Goal: Information Seeking & Learning: Learn about a topic

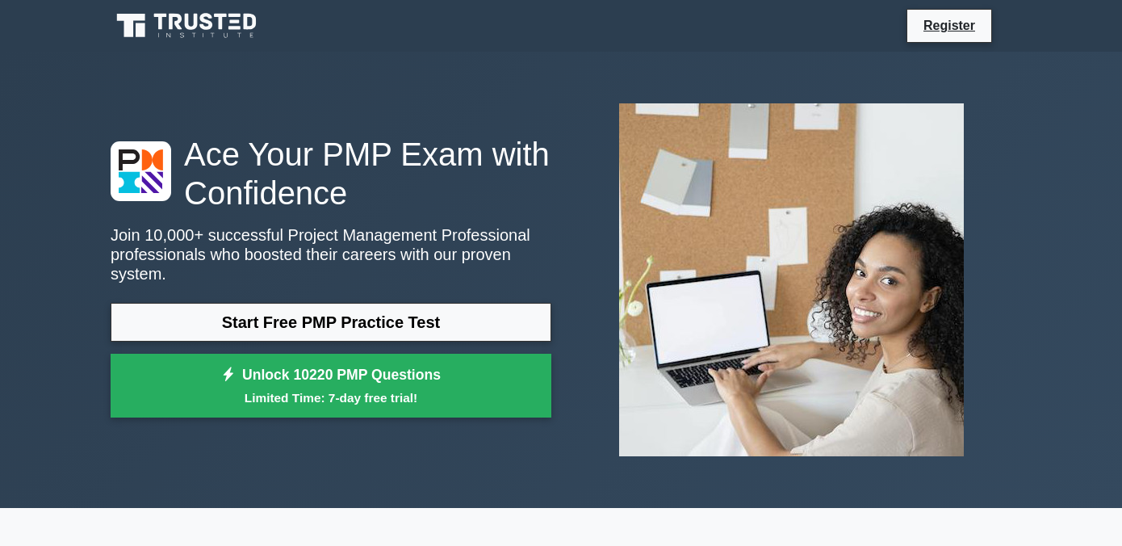
click at [267, 329] on link "Start Free PMP Practice Test" at bounding box center [331, 322] width 441 height 39
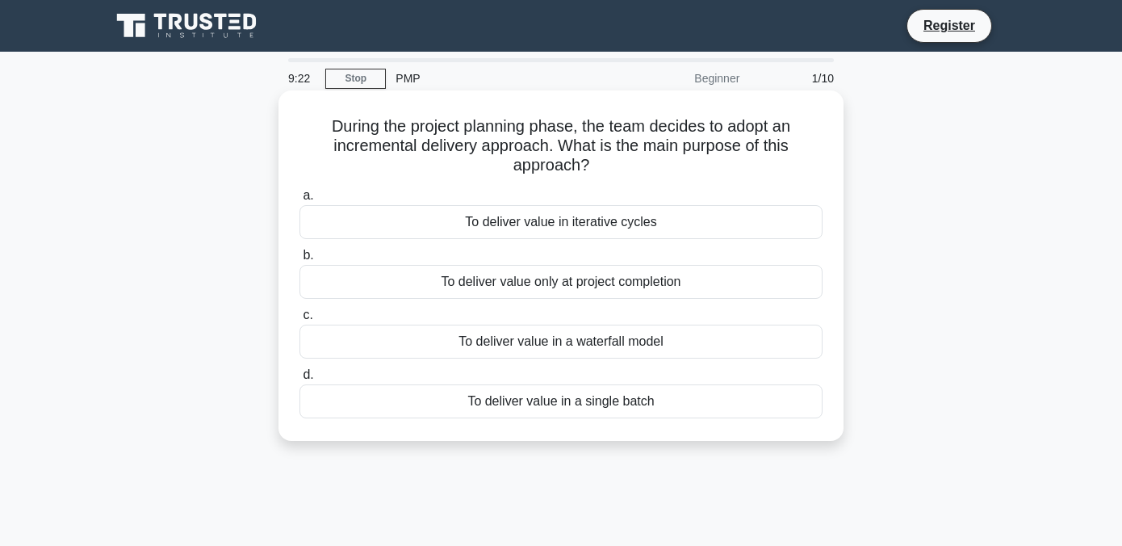
click at [479, 232] on div "To deliver value in iterative cycles" at bounding box center [561, 222] width 523 height 34
click at [300, 201] on input "a. To deliver value in iterative cycles" at bounding box center [300, 196] width 0 height 10
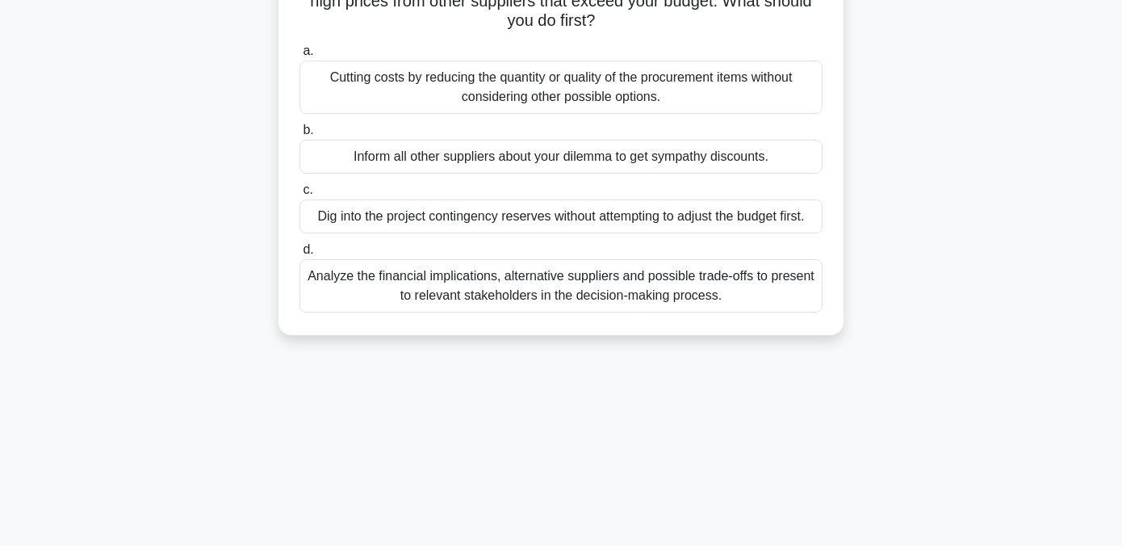
scroll to position [165, 0]
click at [453, 292] on div "Analyze the financial implications, alternative suppliers and possible trade-of…" at bounding box center [561, 284] width 523 height 53
click at [300, 254] on input "d. Analyze the financial implications, alternative suppliers and possible trade…" at bounding box center [300, 249] width 0 height 10
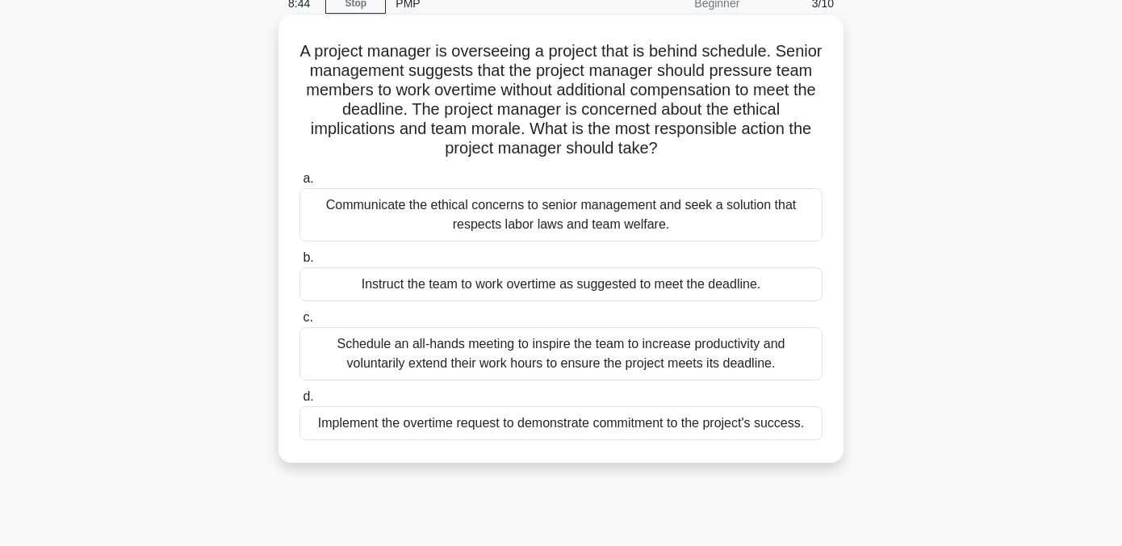
scroll to position [85, 0]
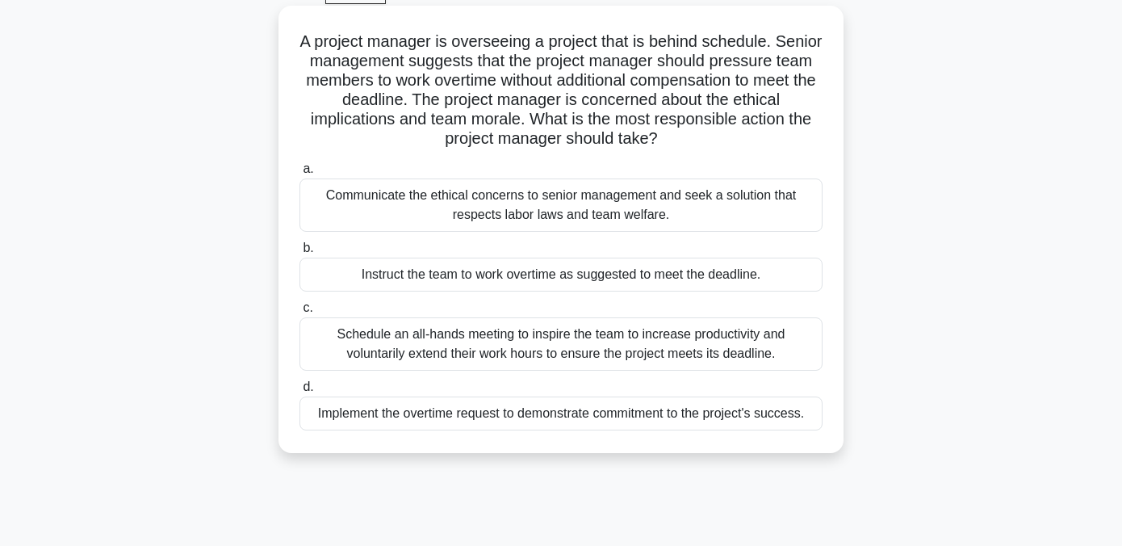
click at [447, 216] on div "Communicate the ethical concerns to senior management and seek a solution that …" at bounding box center [561, 204] width 523 height 53
click at [300, 174] on input "a. Communicate the ethical concerns to senior management and seek a solution th…" at bounding box center [300, 169] width 0 height 10
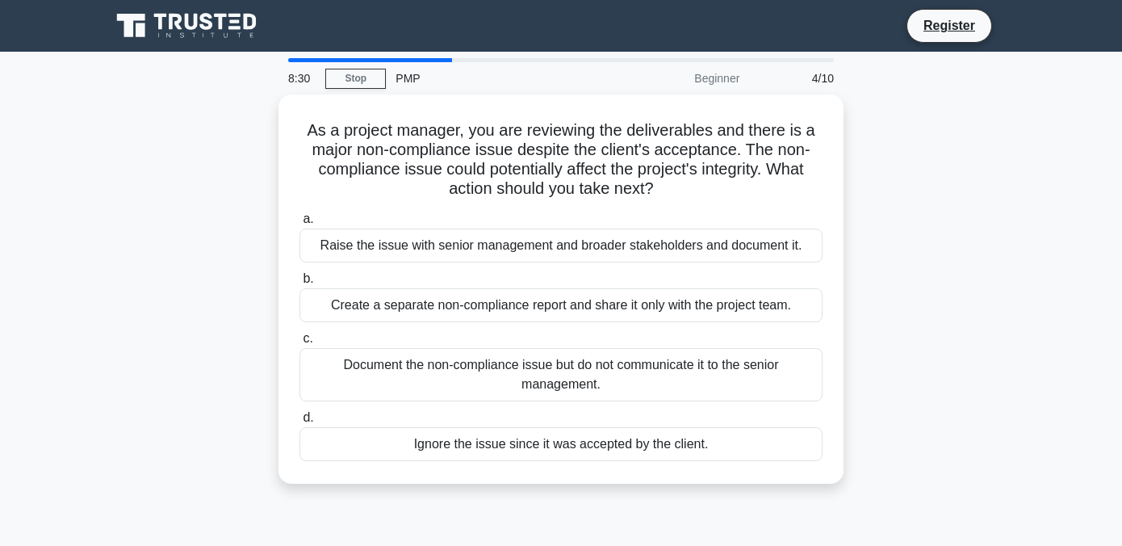
scroll to position [0, 0]
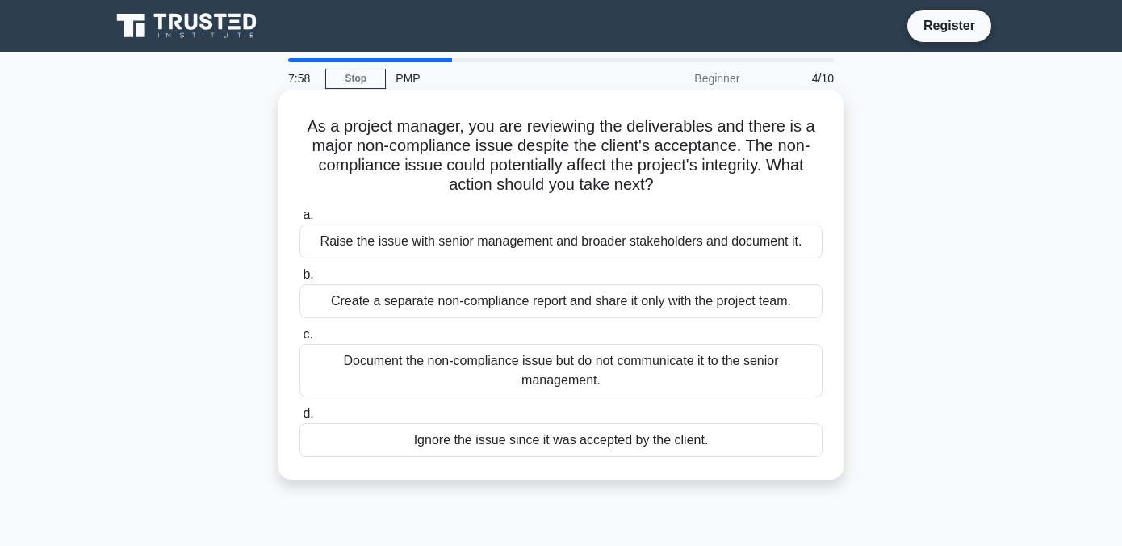
click at [400, 239] on div "Raise the issue with senior management and broader stakeholders and document it." at bounding box center [561, 241] width 523 height 34
click at [300, 220] on input "a. Raise the issue with senior management and broader stakeholders and document…" at bounding box center [300, 215] width 0 height 10
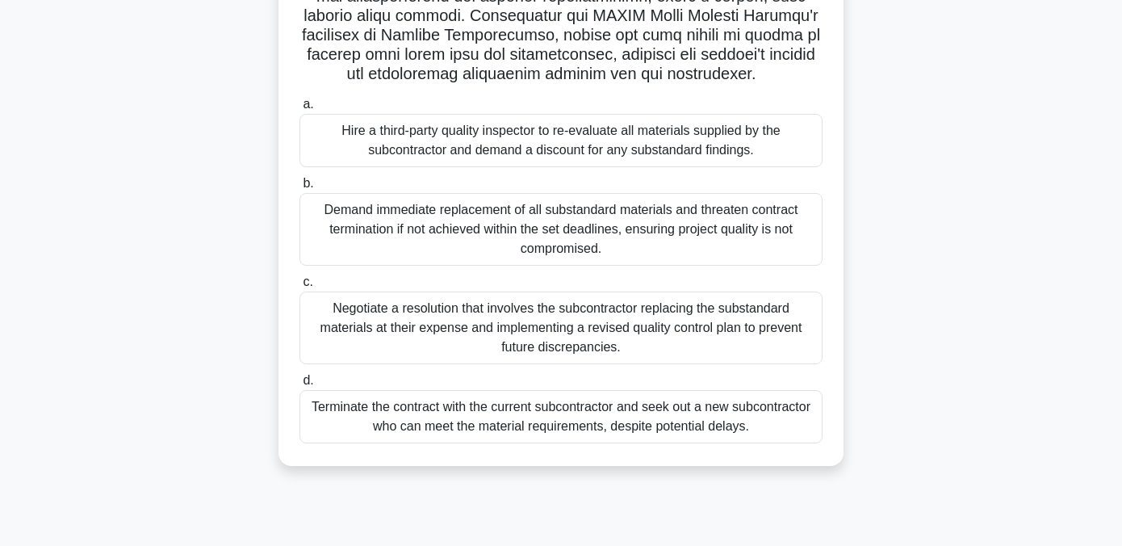
scroll to position [327, 0]
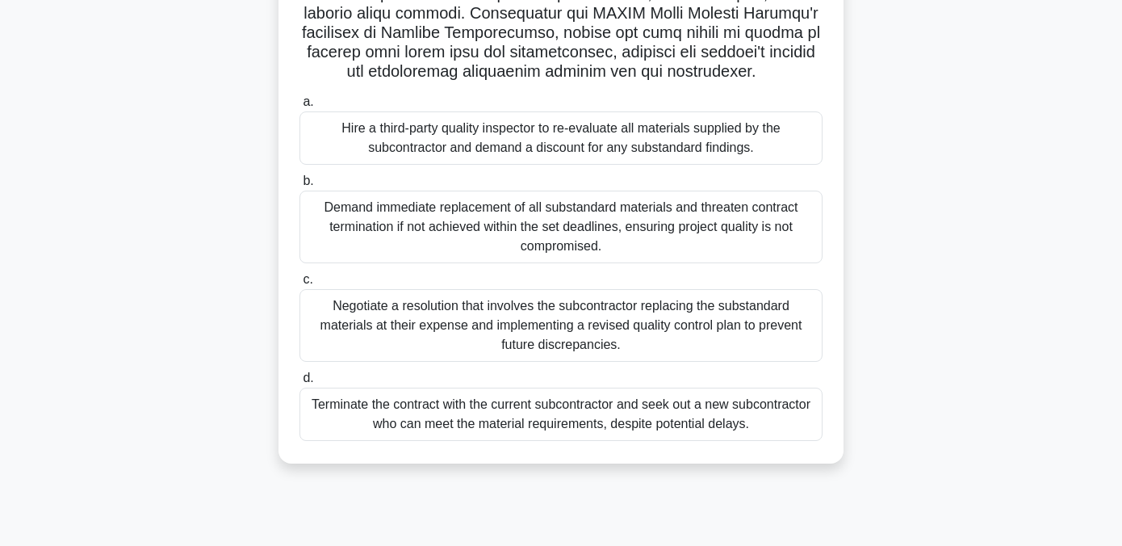
click at [505, 334] on div "Negotiate a resolution that involves the subcontractor replacing the substandar…" at bounding box center [561, 325] width 523 height 73
click at [300, 285] on input "c. Negotiate a resolution that involves the subcontractor replacing the substan…" at bounding box center [300, 280] width 0 height 10
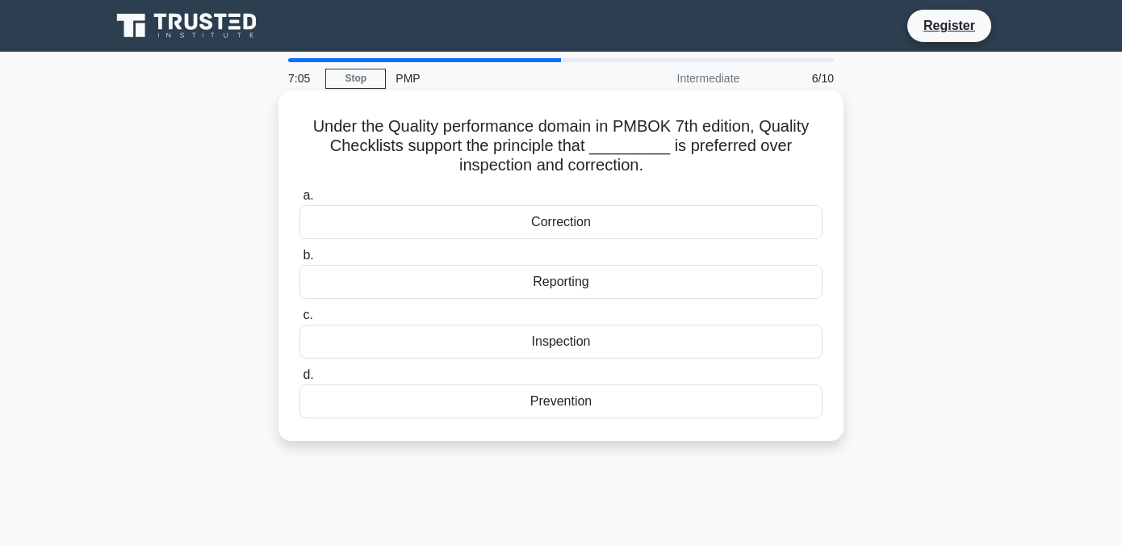
scroll to position [0, 0]
click at [567, 406] on div "Prevention" at bounding box center [561, 401] width 523 height 34
click at [300, 380] on input "d. Prevention" at bounding box center [300, 375] width 0 height 10
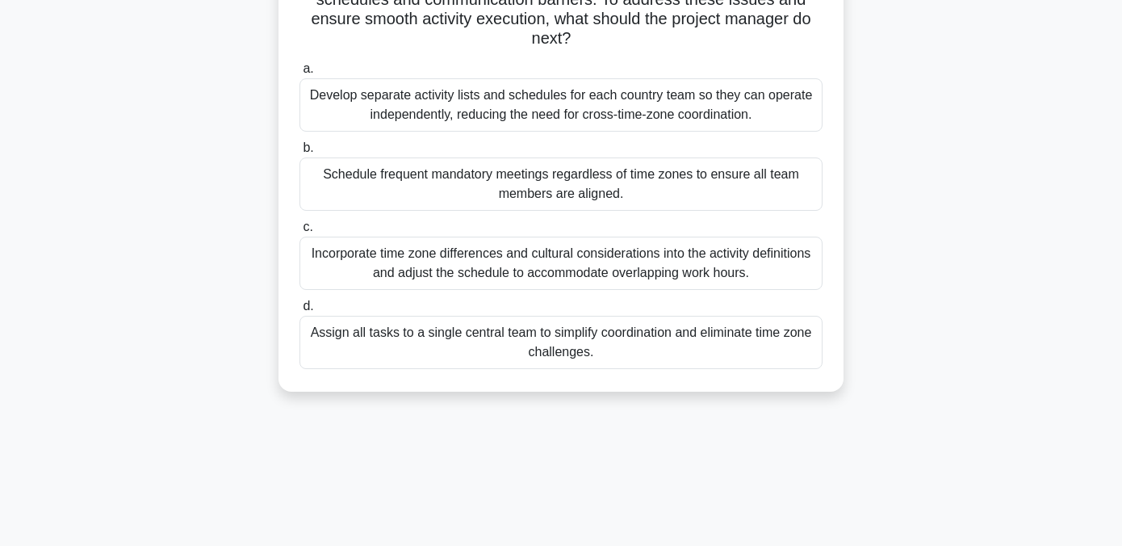
scroll to position [205, 0]
click at [500, 263] on div "Incorporate time zone differences and cultural considerations into the activity…" at bounding box center [561, 262] width 523 height 53
click at [300, 232] on input "c. Incorporate time zone differences and cultural considerations into the activ…" at bounding box center [300, 226] width 0 height 10
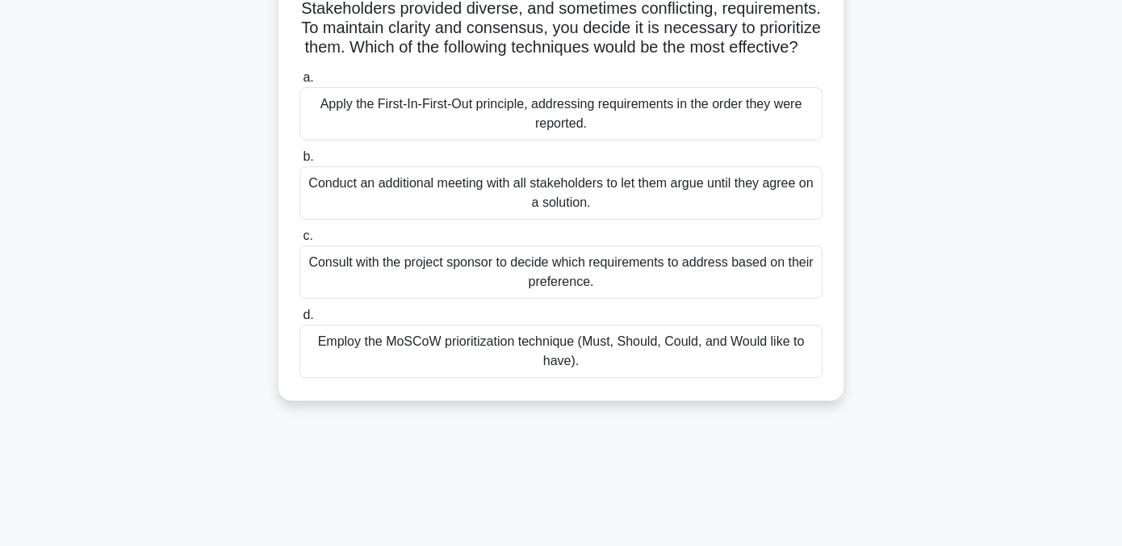
scroll to position [140, 0]
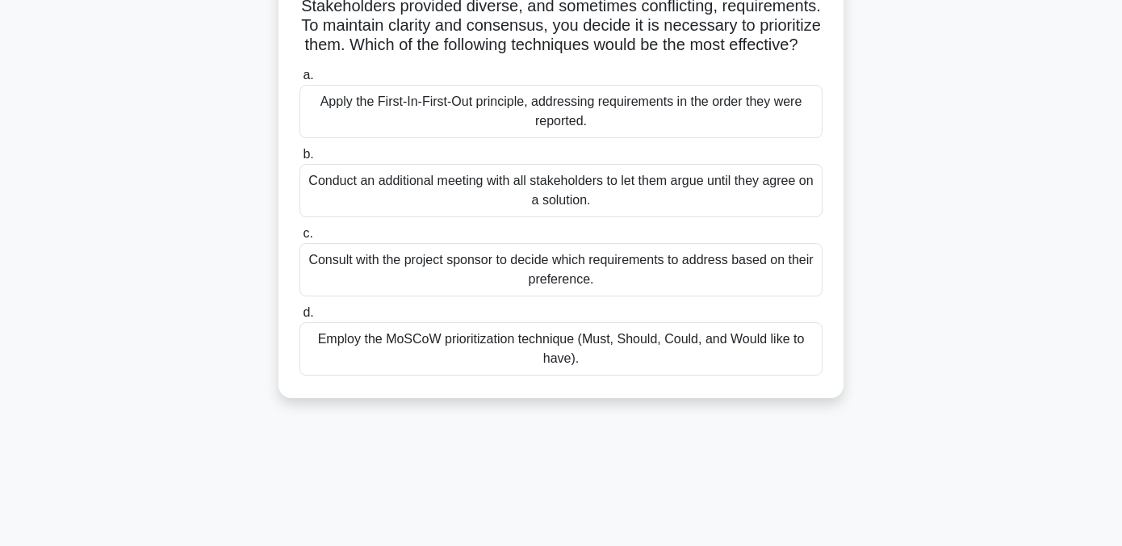
click at [452, 111] on div "Apply the First-In-First-Out principle, addressing requirements in the order th…" at bounding box center [561, 111] width 523 height 53
click at [300, 81] on input "a. Apply the First-In-First-Out principle, addressing requirements in the order…" at bounding box center [300, 75] width 0 height 10
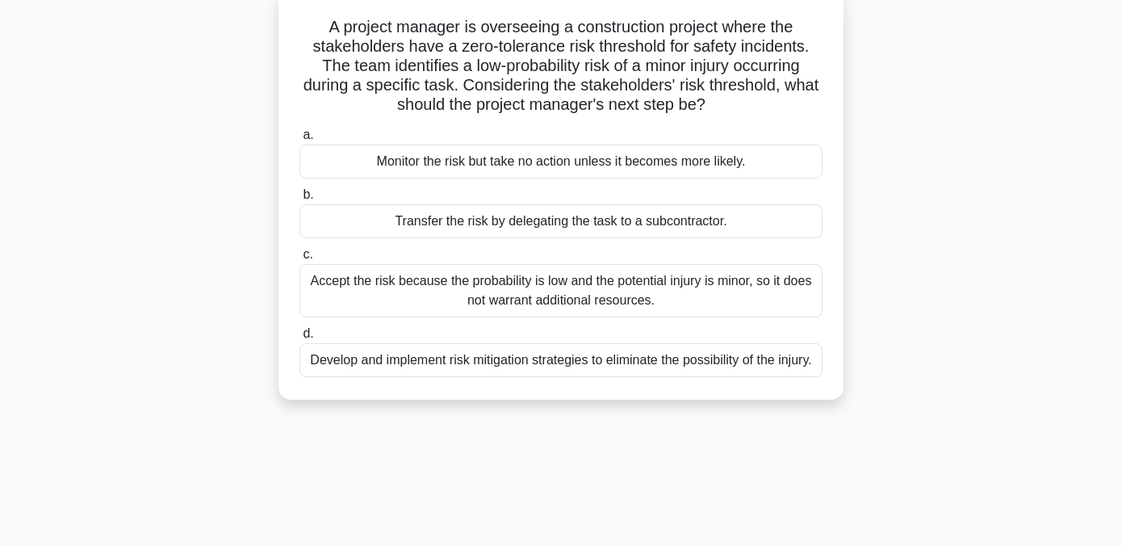
scroll to position [102, 0]
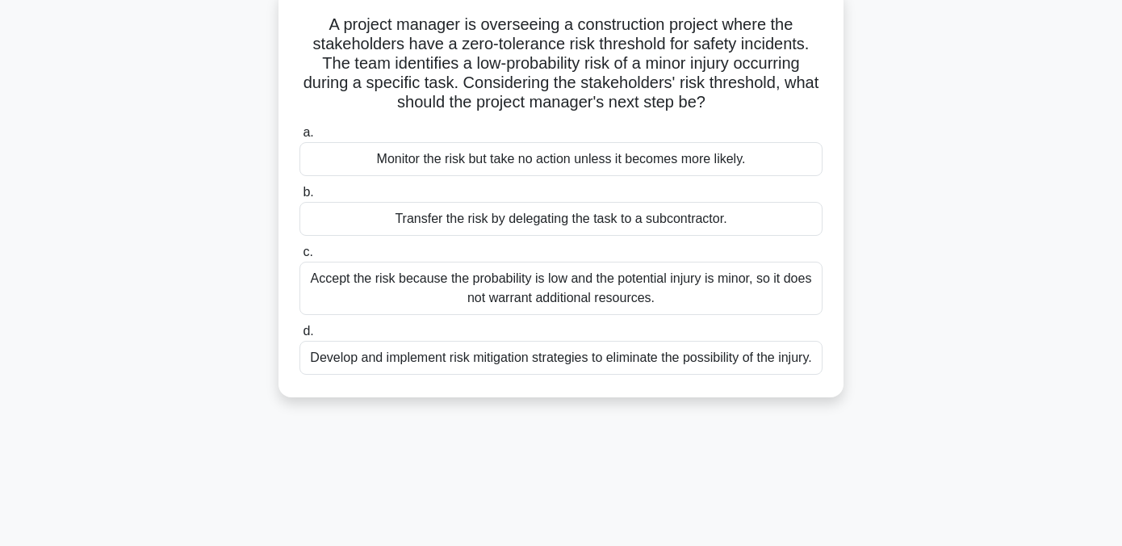
click at [493, 368] on div "Develop and implement risk mitigation strategies to eliminate the possibility o…" at bounding box center [561, 358] width 523 height 34
click at [300, 337] on input "d. Develop and implement risk mitigation strategies to eliminate the possibilit…" at bounding box center [300, 331] width 0 height 10
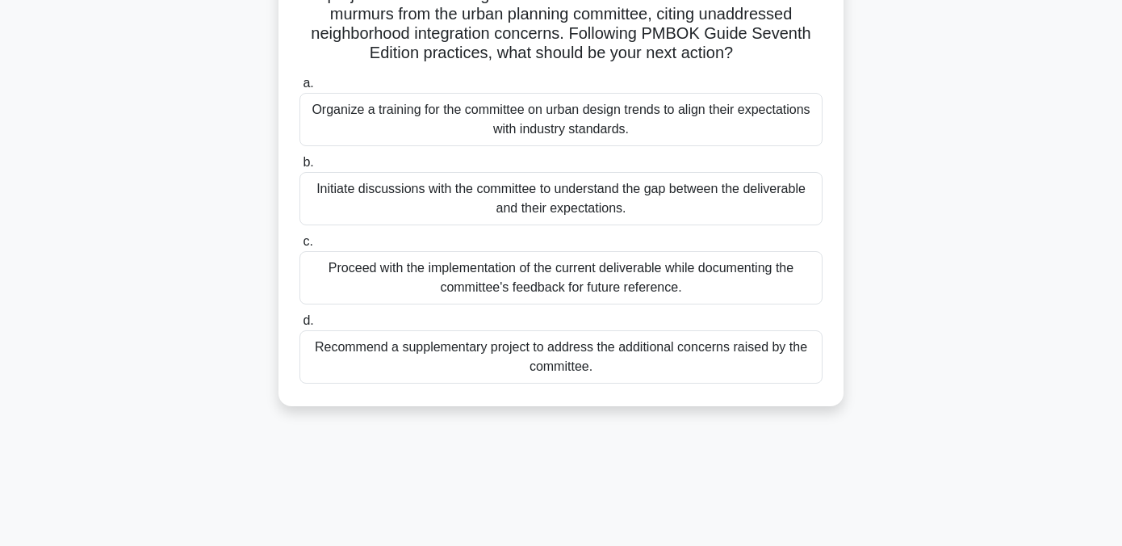
scroll to position [157, 0]
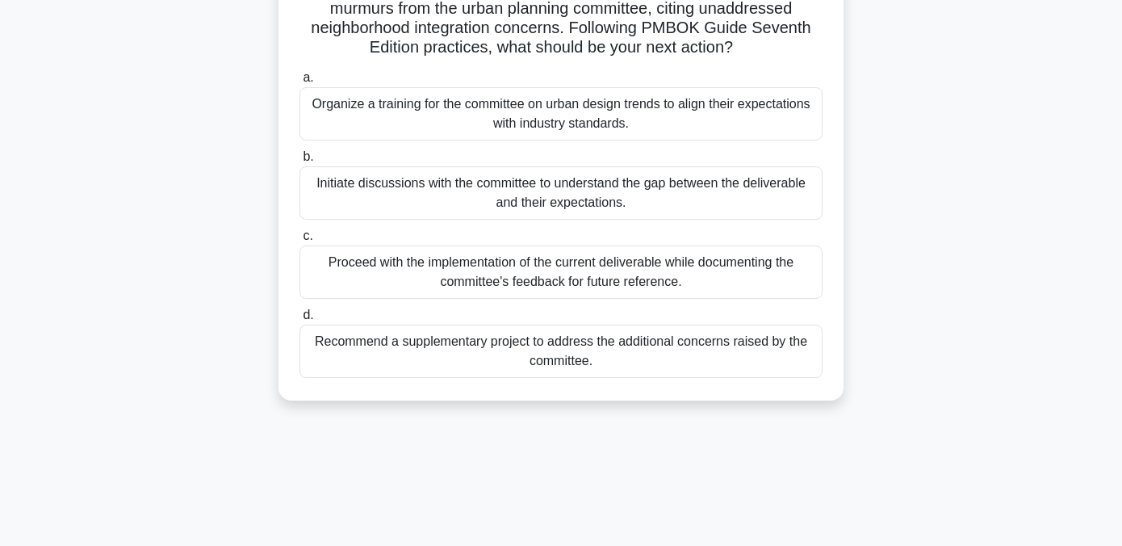
click at [535, 190] on div "Initiate discussions with the committee to understand the gap between the deliv…" at bounding box center [561, 192] width 523 height 53
click at [300, 162] on input "b. Initiate discussions with the committee to understand the gap between the de…" at bounding box center [300, 157] width 0 height 10
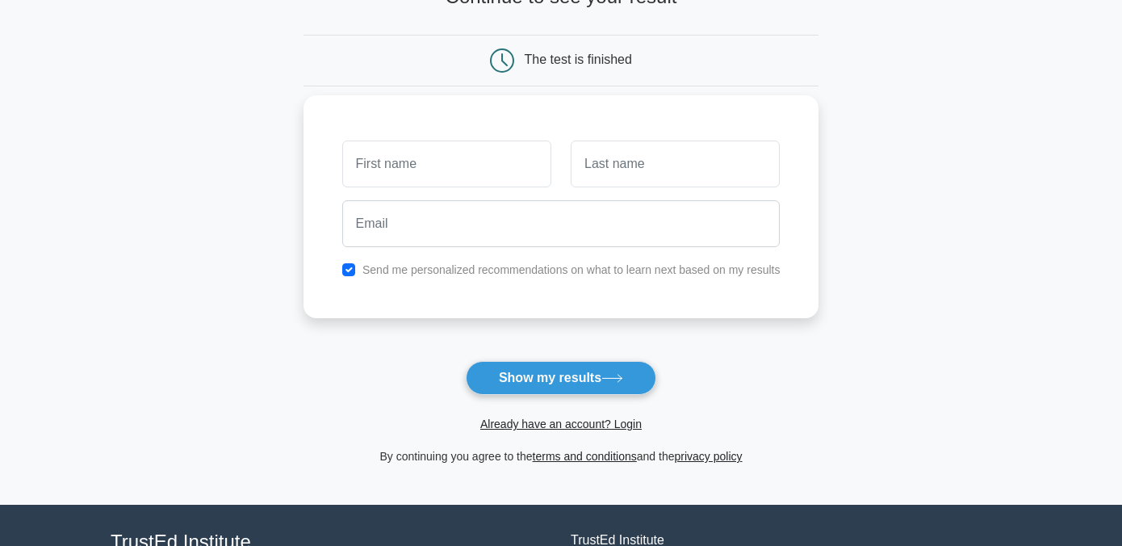
scroll to position [129, 0]
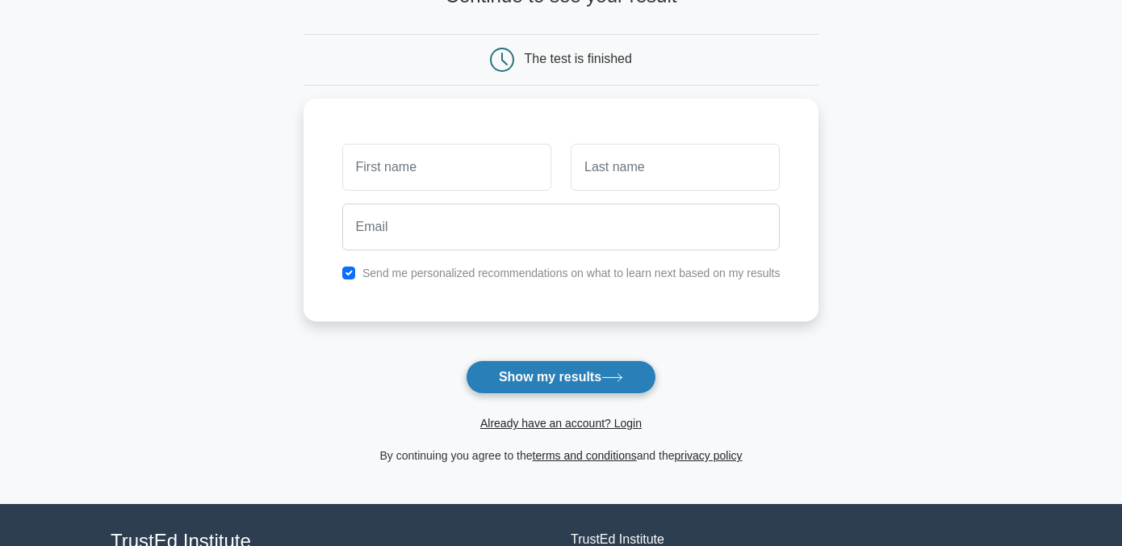
click at [556, 376] on button "Show my results" at bounding box center [561, 377] width 191 height 34
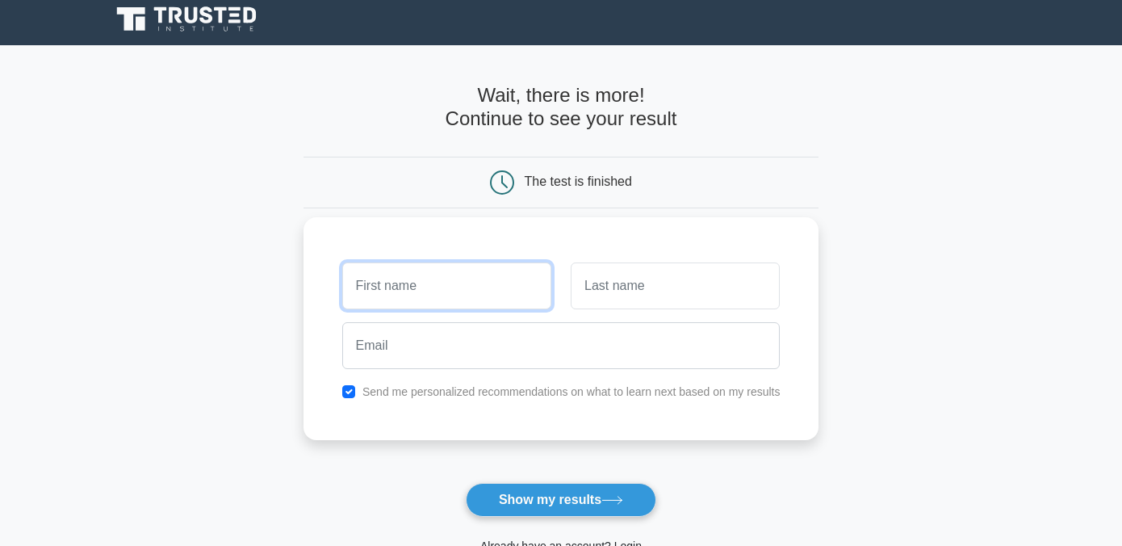
scroll to position [0, 0]
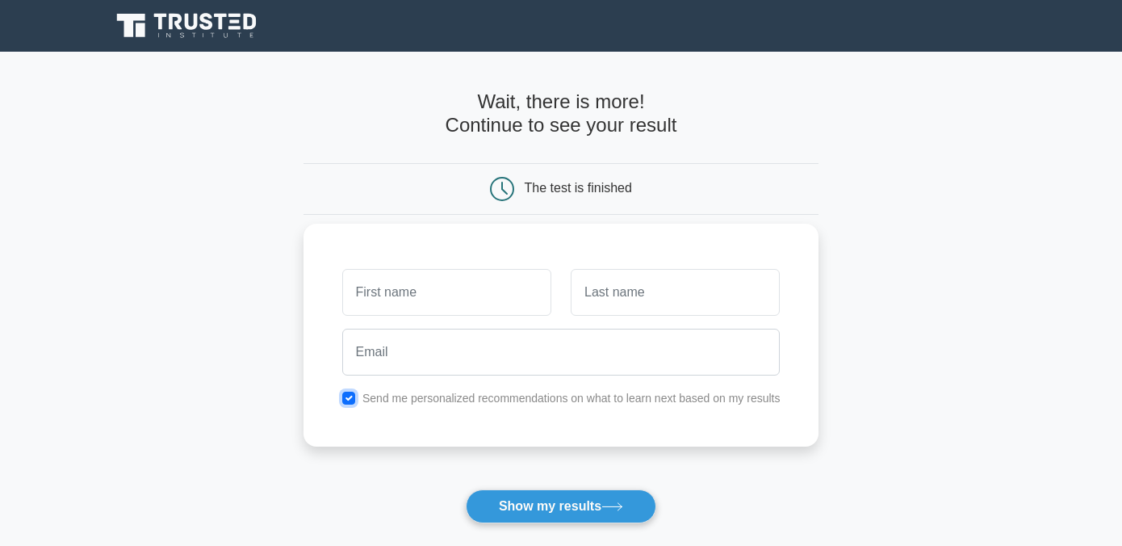
click at [351, 400] on input "checkbox" at bounding box center [348, 398] width 13 height 13
checkbox input "false"
click at [408, 296] on input "text" at bounding box center [446, 292] width 209 height 47
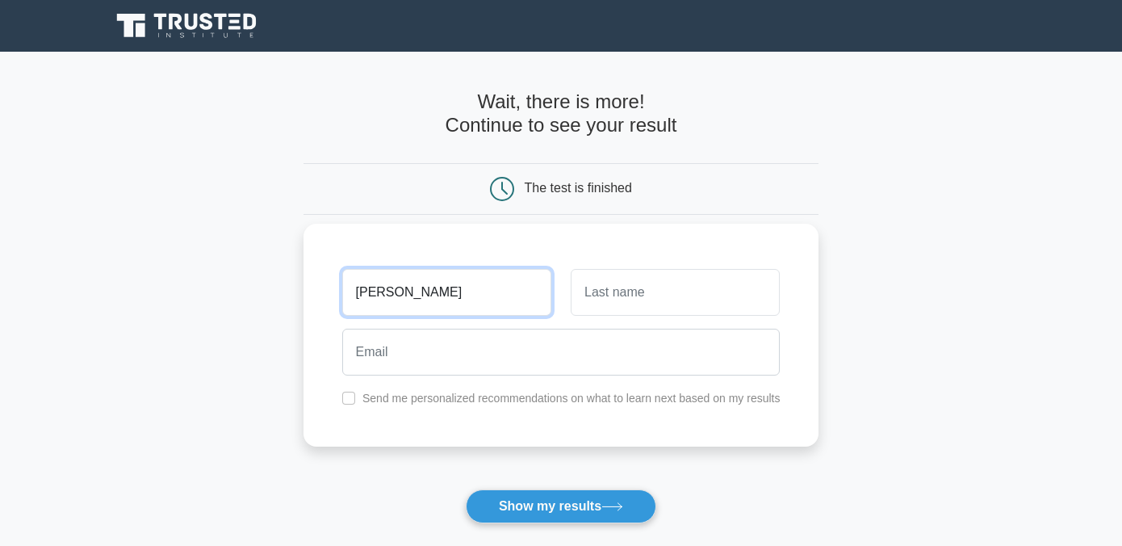
type input "bryan"
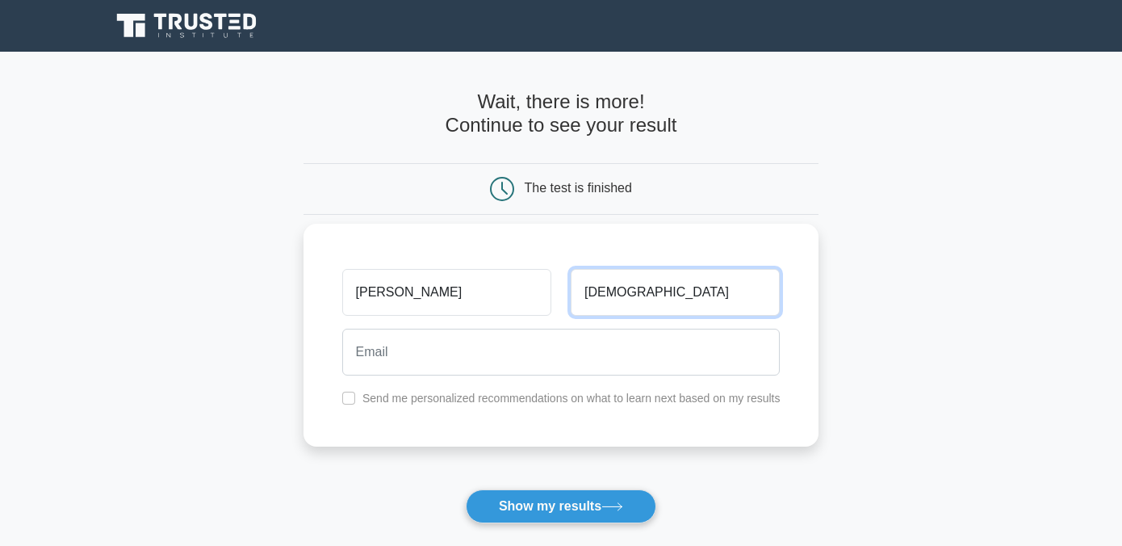
type input "christiansen"
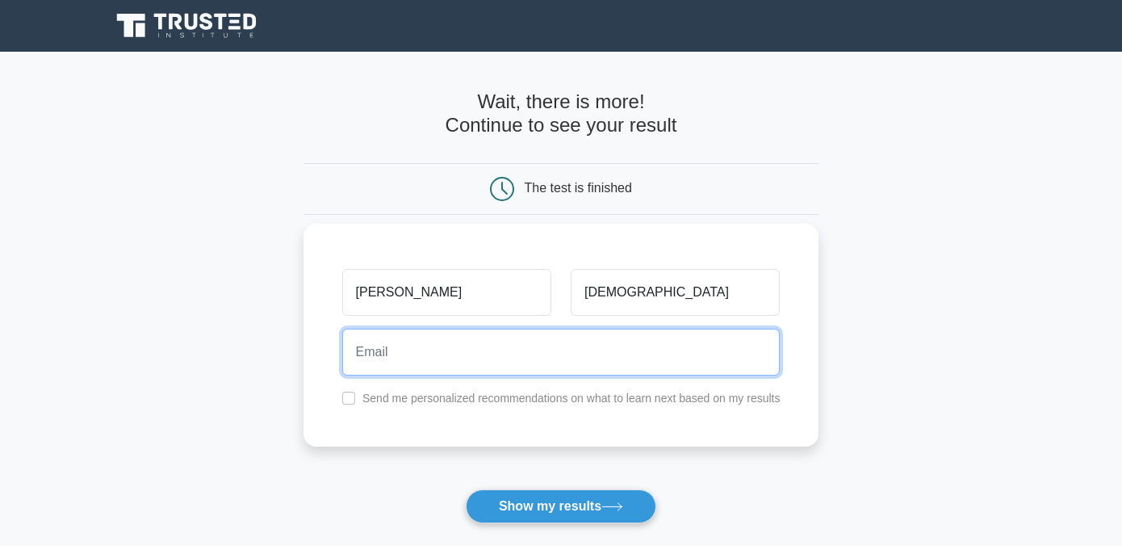
click at [398, 358] on input "email" at bounding box center [561, 352] width 438 height 47
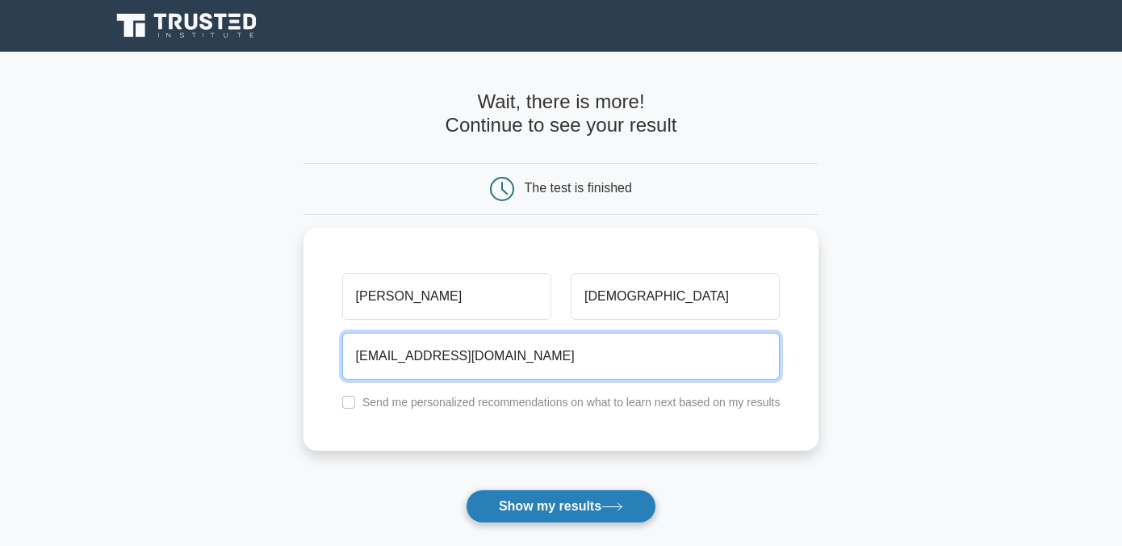
type input "grimlok_4@hotmail.com"
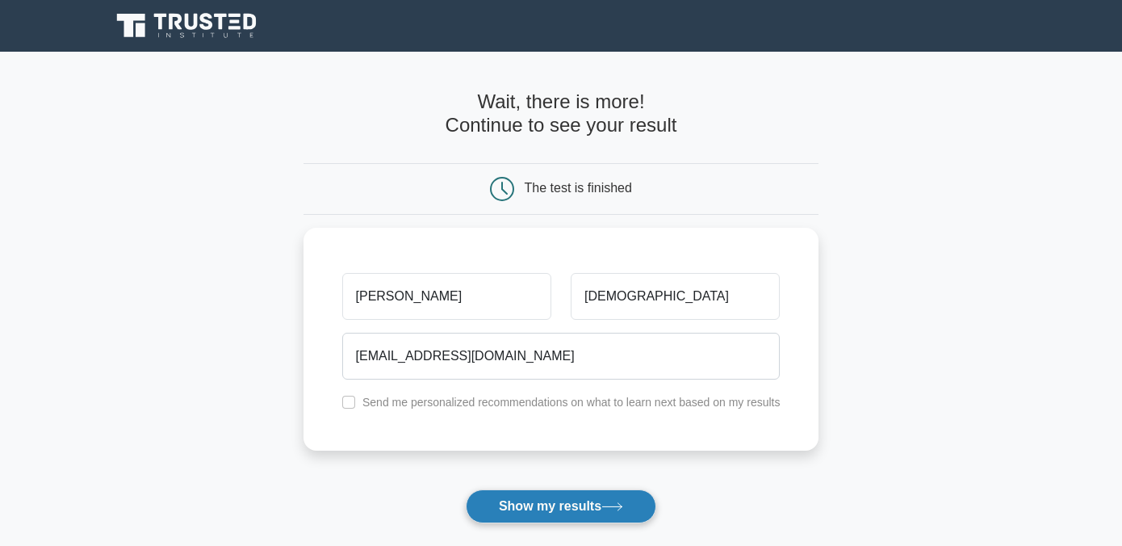
click at [497, 511] on button "Show my results" at bounding box center [561, 506] width 191 height 34
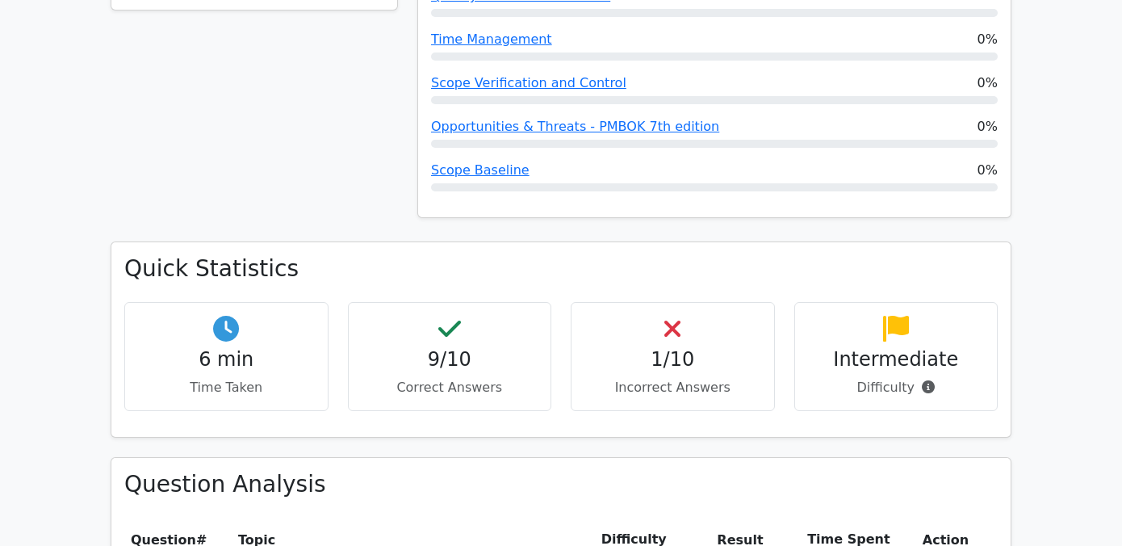
scroll to position [975, 0]
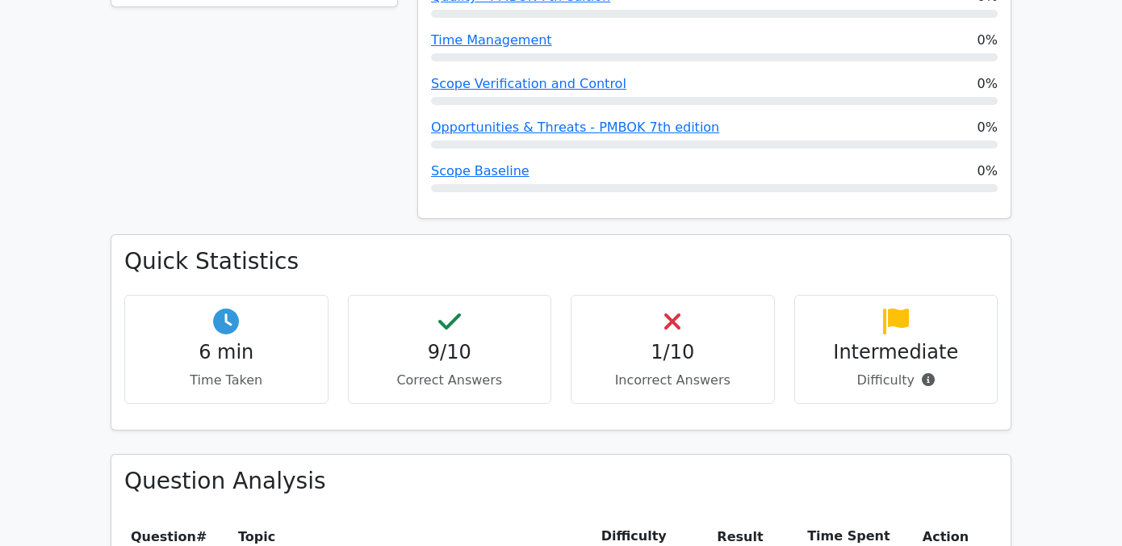
click at [653, 295] on div "1/10 Incorrect Answers" at bounding box center [673, 349] width 204 height 109
click at [650, 371] on p "Incorrect Answers" at bounding box center [673, 380] width 177 height 19
click at [648, 295] on div "1/10 Incorrect Answers" at bounding box center [673, 349] width 204 height 109
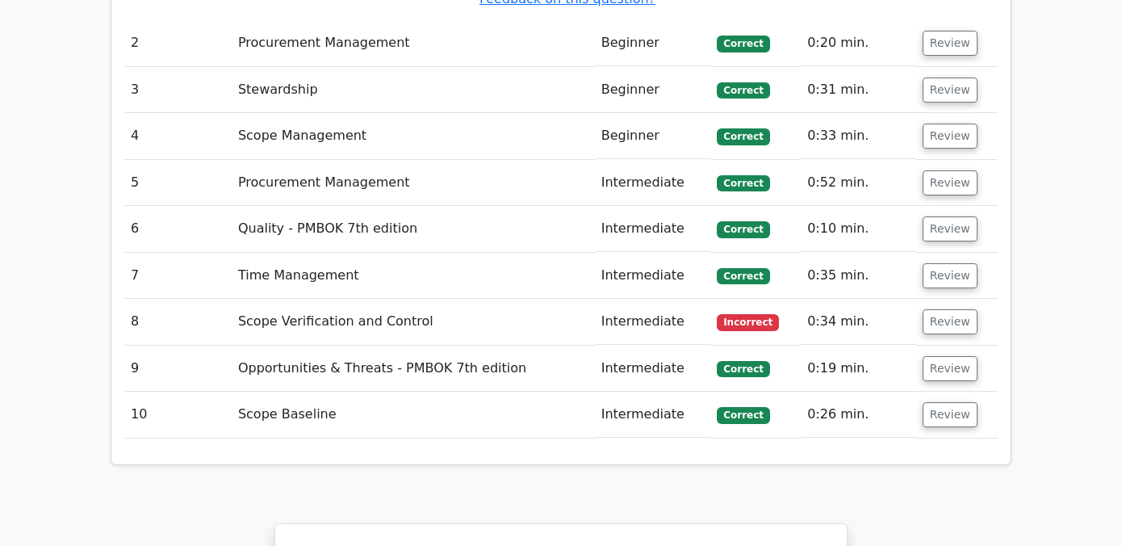
scroll to position [2361, 0]
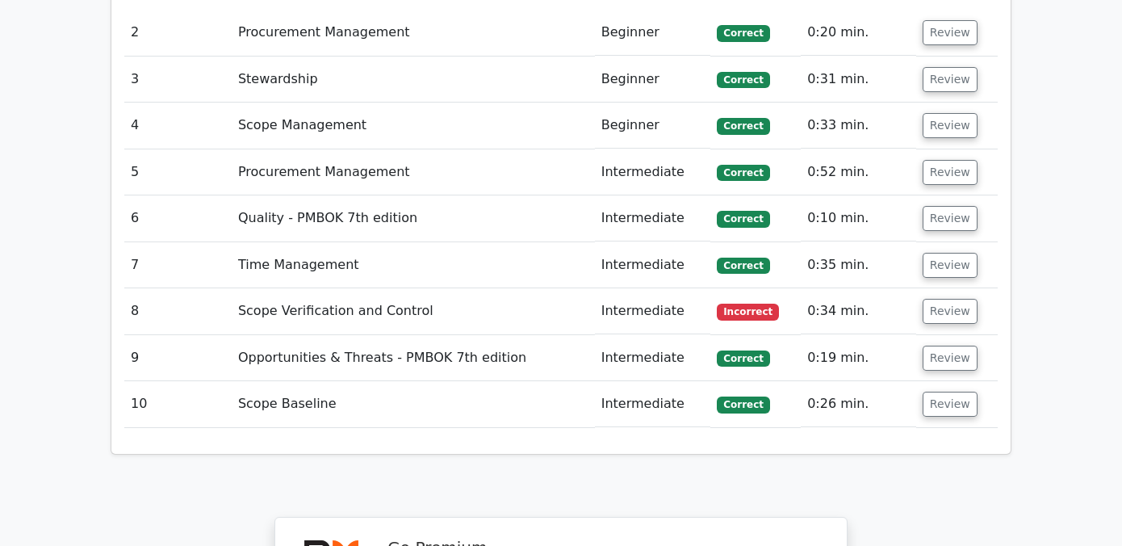
click at [409, 288] on td "Scope Verification and Control" at bounding box center [413, 311] width 363 height 46
click at [957, 299] on button "Review" at bounding box center [950, 311] width 55 height 25
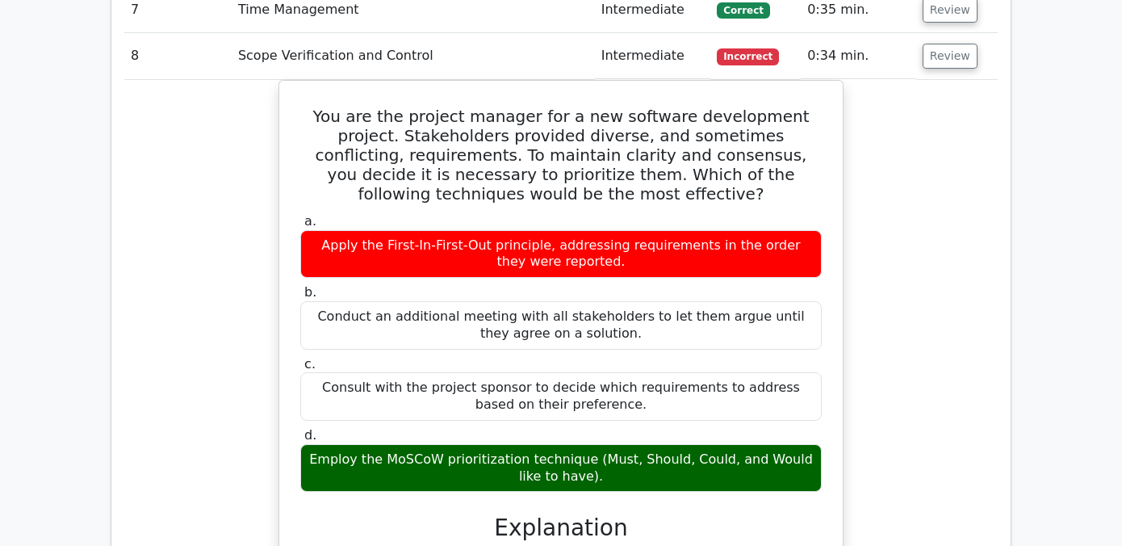
scroll to position [2622, 0]
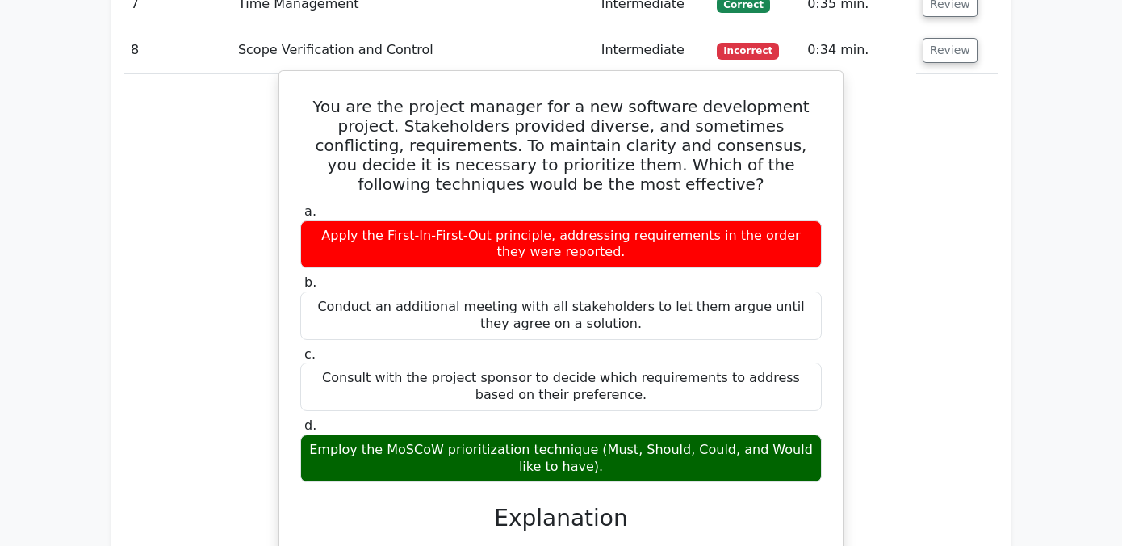
click at [656, 434] on div "Employ the MoSCoW prioritization technique (Must, Should, Could, and Would like…" at bounding box center [561, 458] width 522 height 48
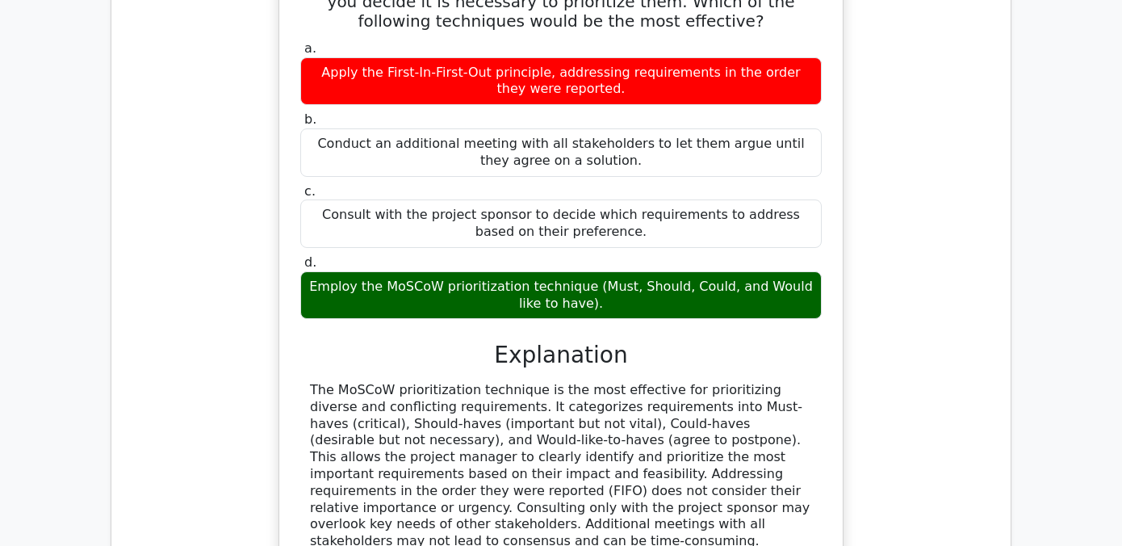
scroll to position [2786, 0]
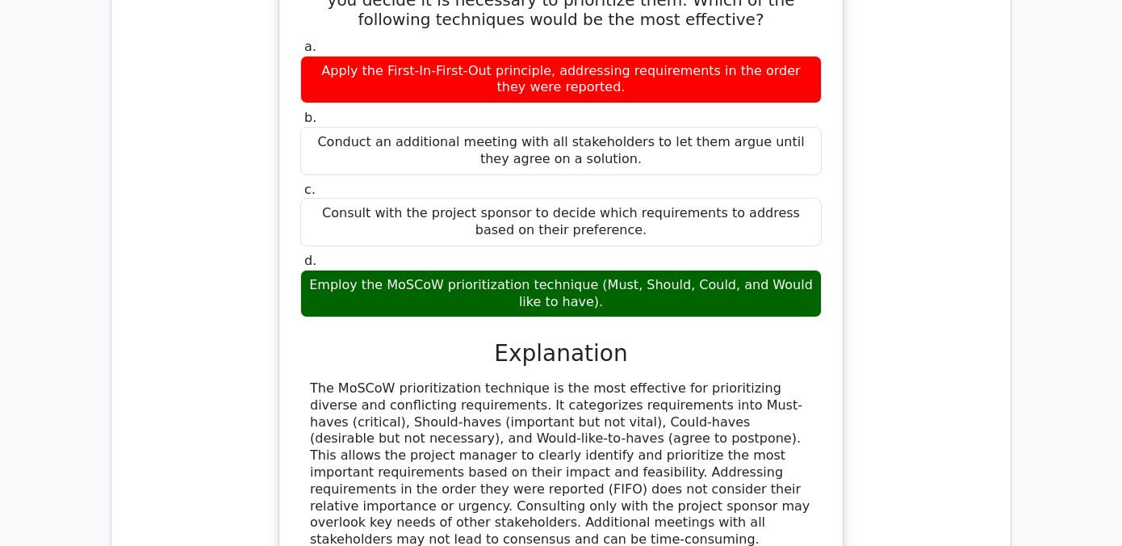
click at [473, 380] on div "The MoSCoW prioritization technique is the most effective for prioritizing dive…" at bounding box center [561, 464] width 502 height 168
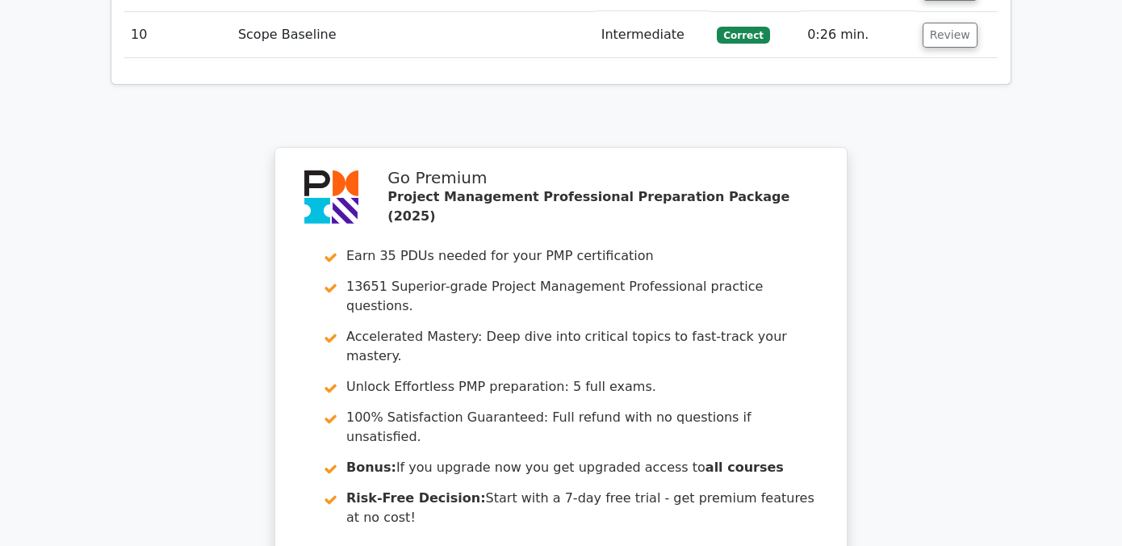
scroll to position [3510, 0]
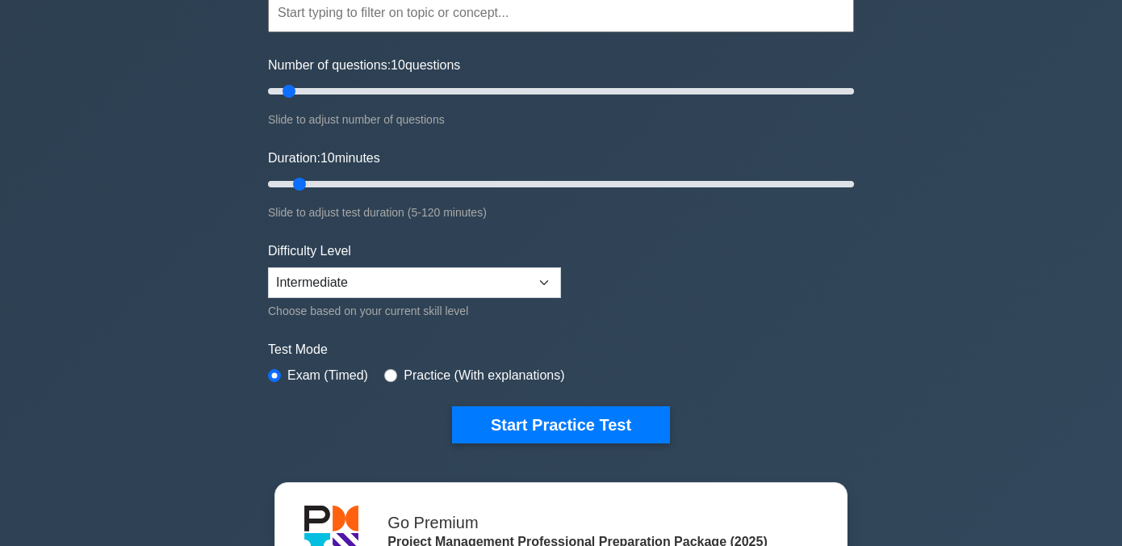
scroll to position [166, 0]
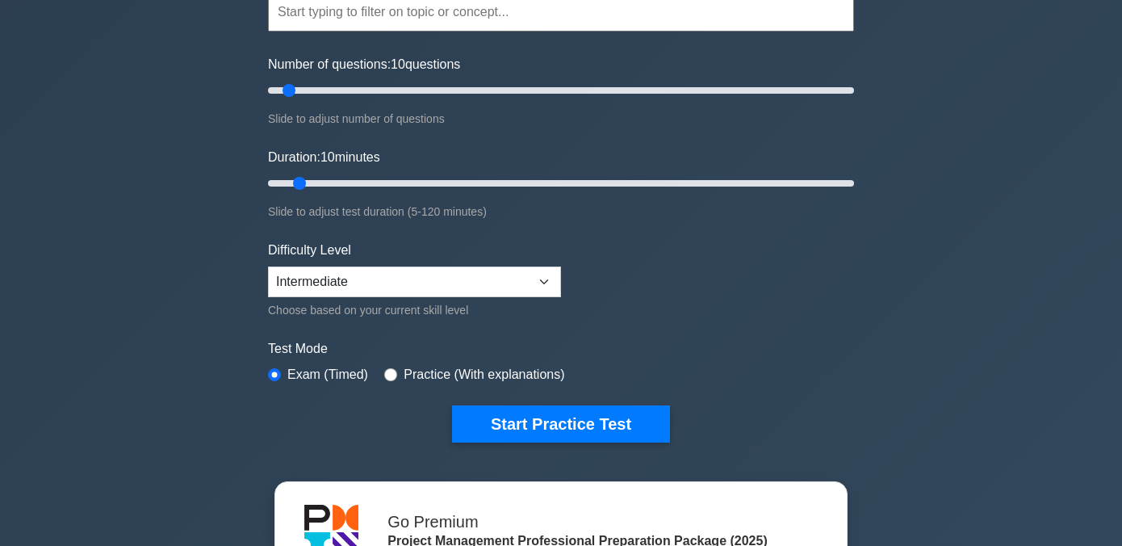
click at [402, 379] on div "Practice (With explanations)" at bounding box center [474, 374] width 180 height 19
click at [393, 375] on input "radio" at bounding box center [390, 374] width 13 height 13
radio input "true"
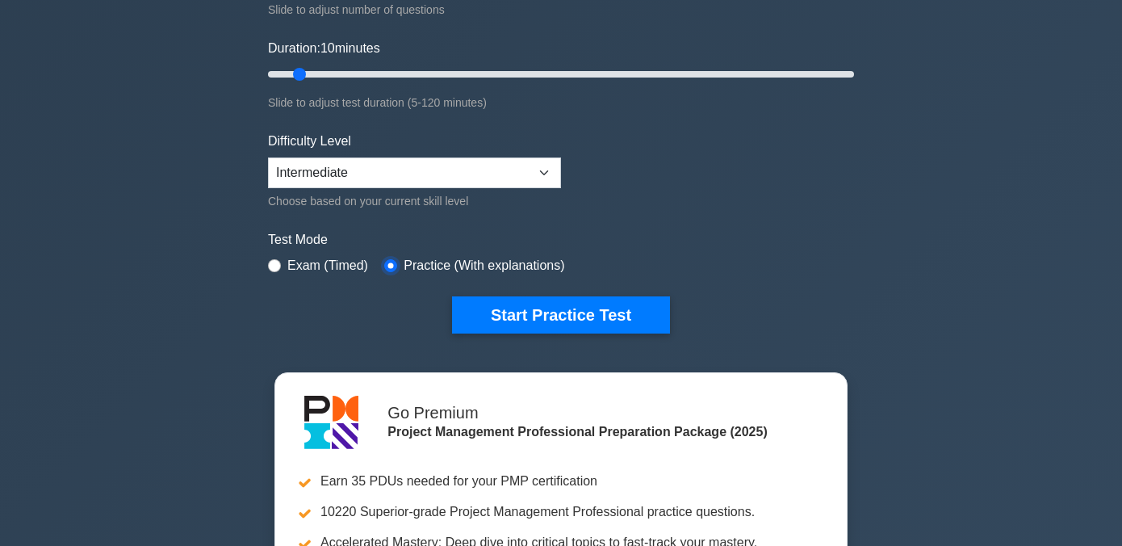
scroll to position [300, 0]
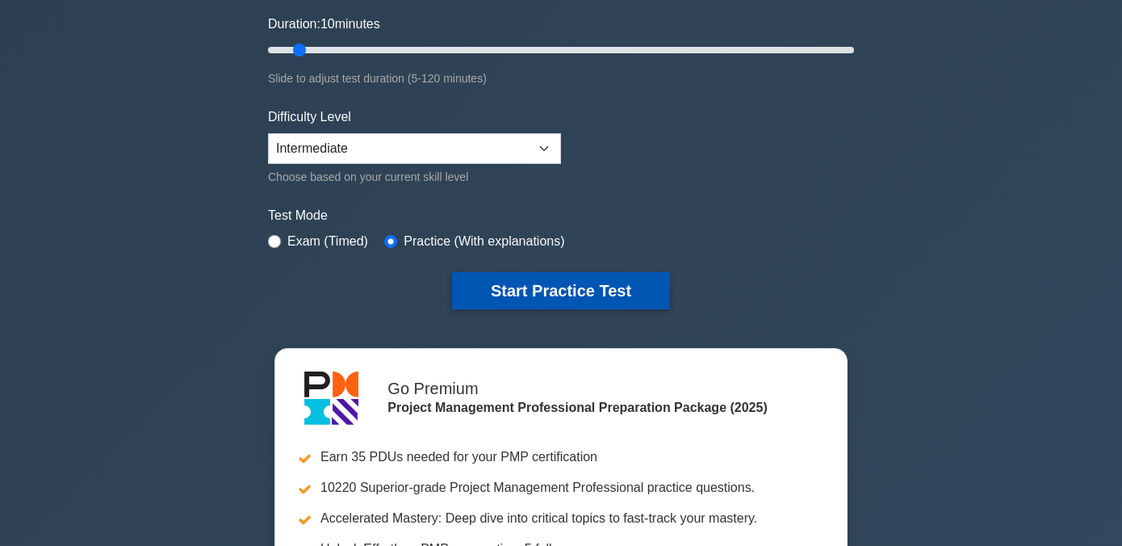
click at [546, 283] on button "Start Practice Test" at bounding box center [561, 290] width 218 height 37
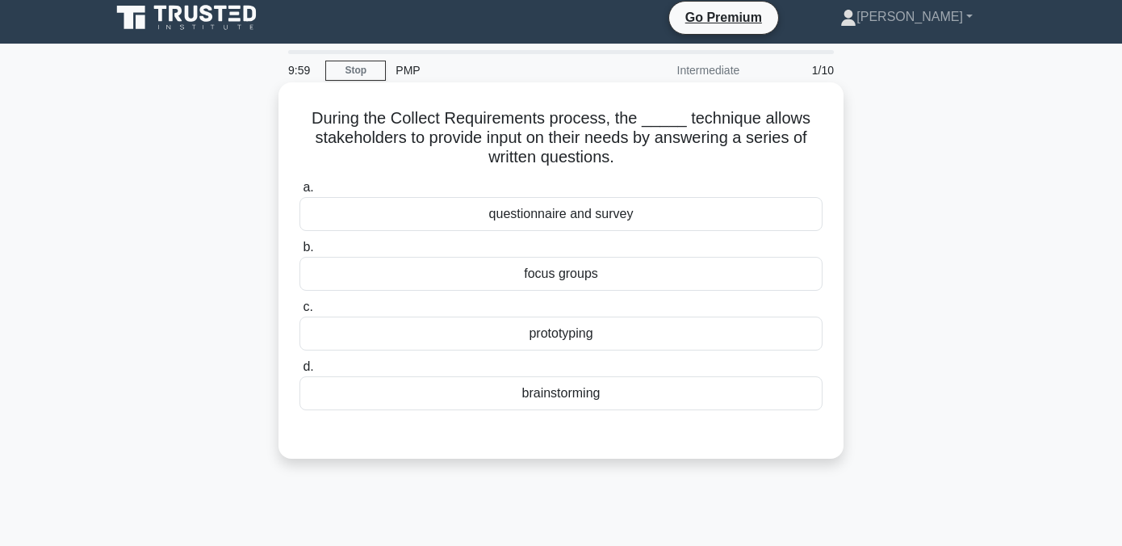
scroll to position [4, 0]
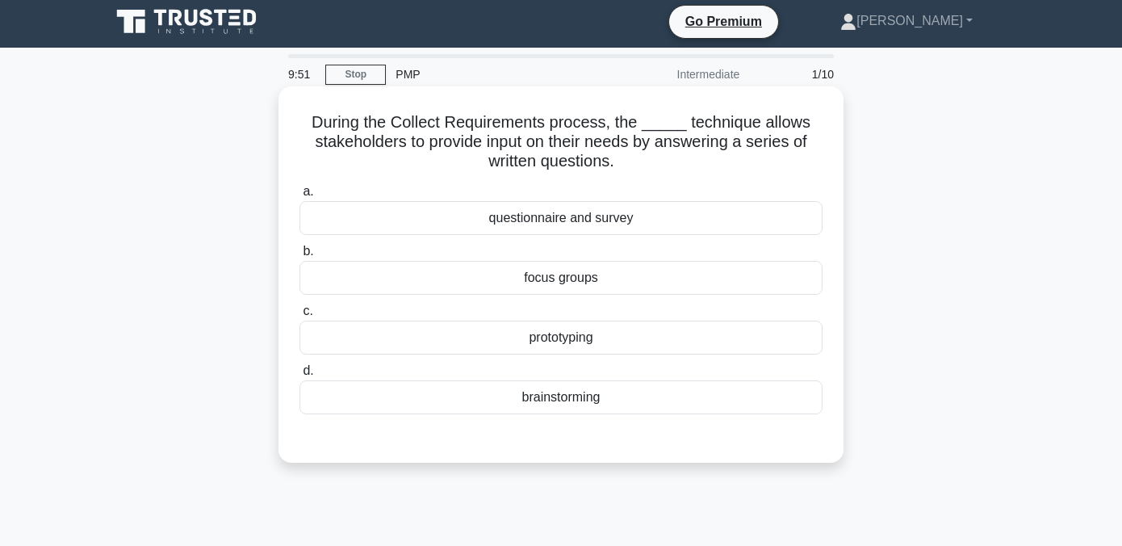
click at [509, 221] on div "questionnaire and survey" at bounding box center [561, 218] width 523 height 34
click at [300, 197] on input "a. questionnaire and survey" at bounding box center [300, 192] width 0 height 10
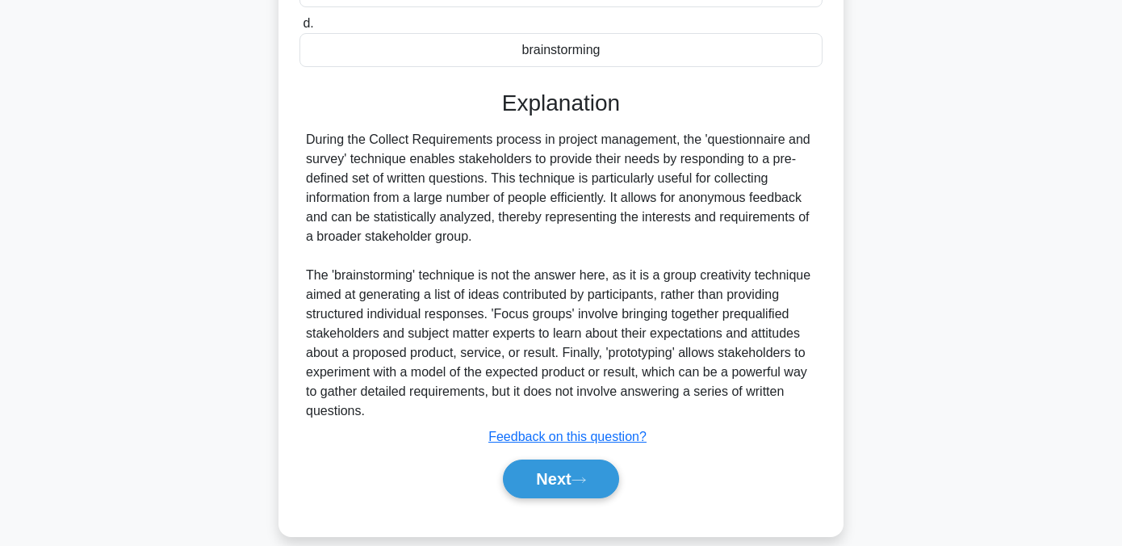
scroll to position [373, 0]
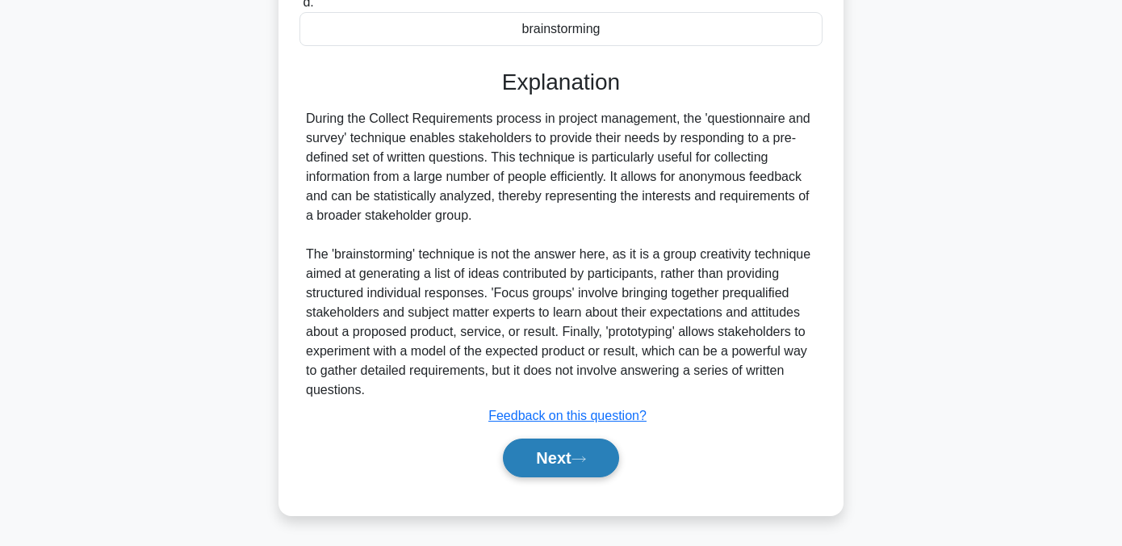
click at [549, 447] on button "Next" at bounding box center [560, 457] width 115 height 39
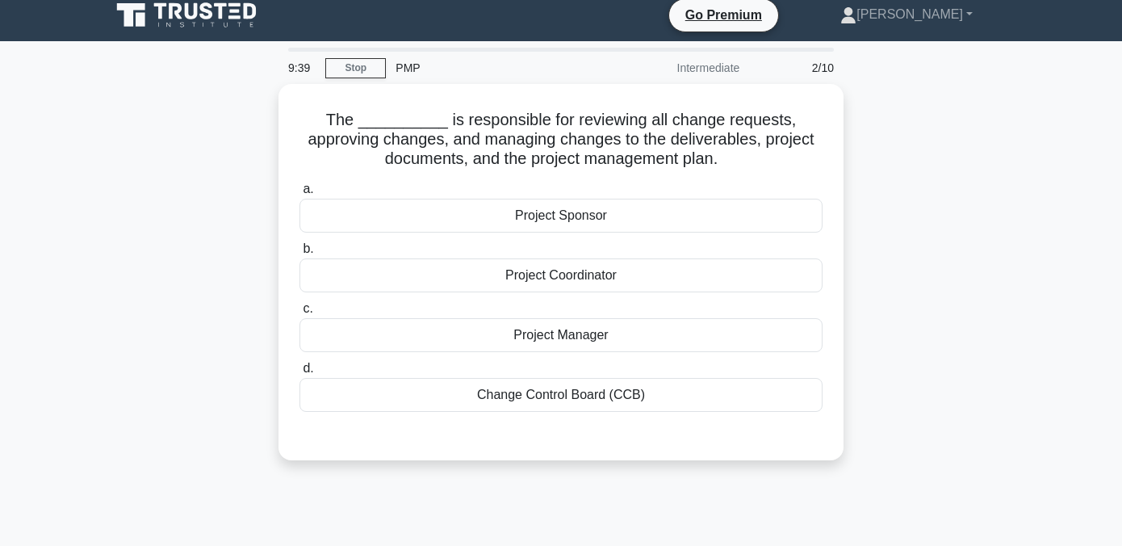
scroll to position [0, 0]
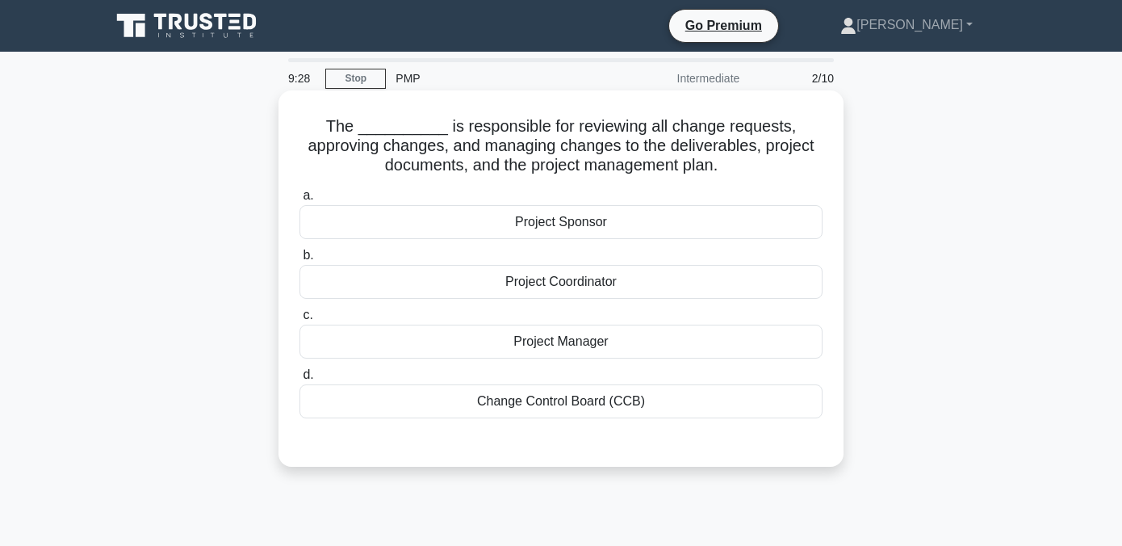
click at [513, 353] on div "Project Manager" at bounding box center [561, 342] width 523 height 34
click at [300, 321] on input "c. Project Manager" at bounding box center [300, 315] width 0 height 10
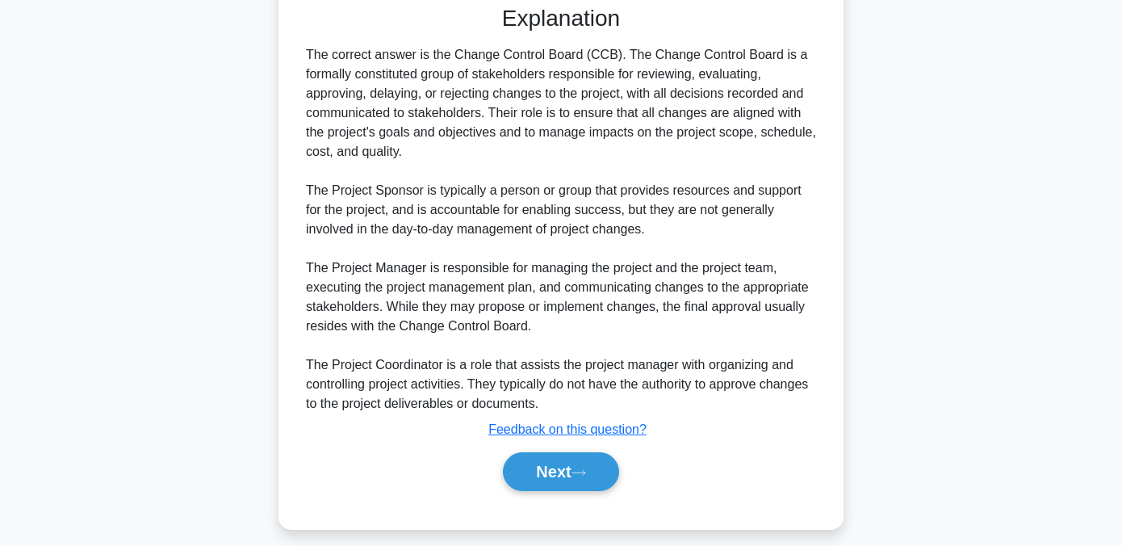
scroll to position [440, 0]
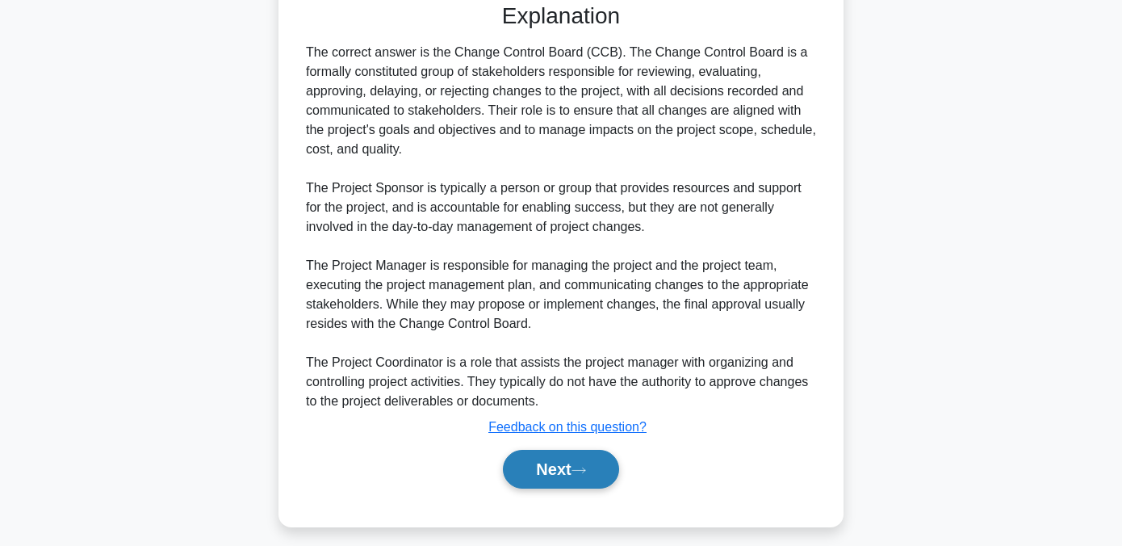
click at [553, 464] on button "Next" at bounding box center [560, 469] width 115 height 39
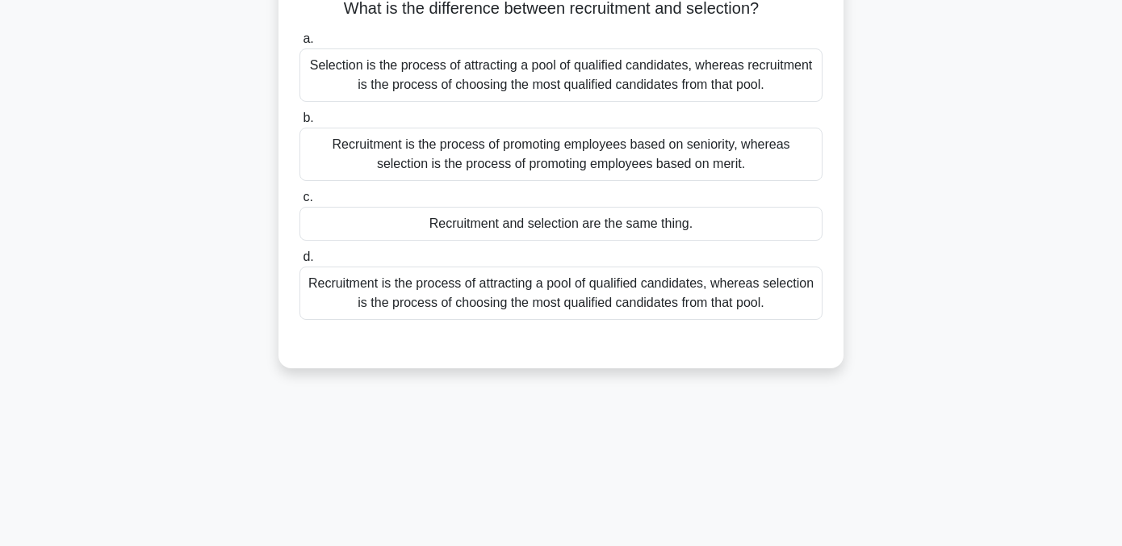
scroll to position [117, 0]
click at [446, 308] on div "Recruitment is the process of attracting a pool of qualified candidates, wherea…" at bounding box center [561, 293] width 523 height 53
click at [300, 263] on input "d. Recruitment is the process of attracting a pool of qualified candidates, whe…" at bounding box center [300, 258] width 0 height 10
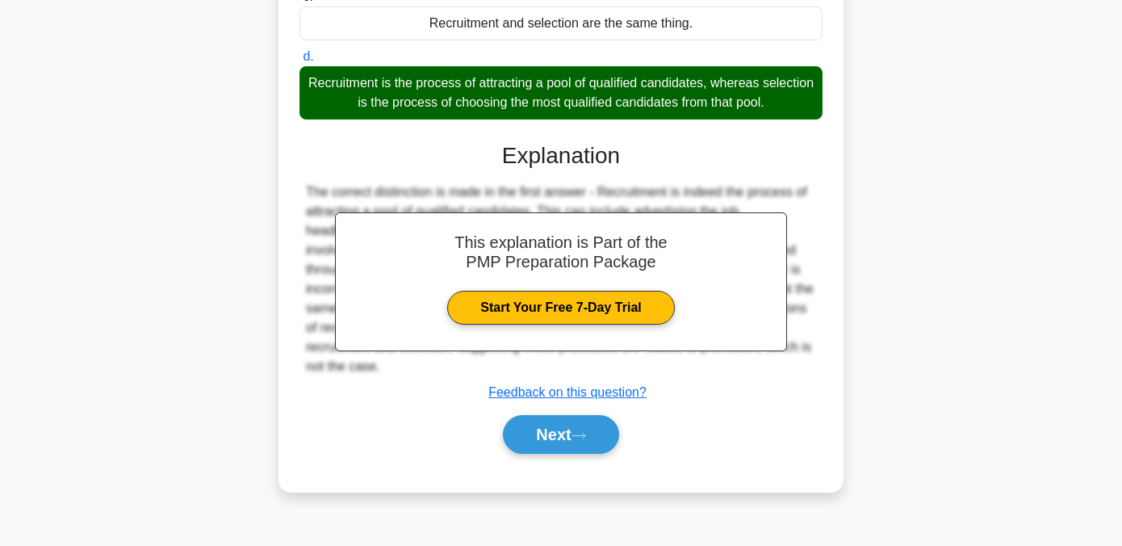
scroll to position [327, 0]
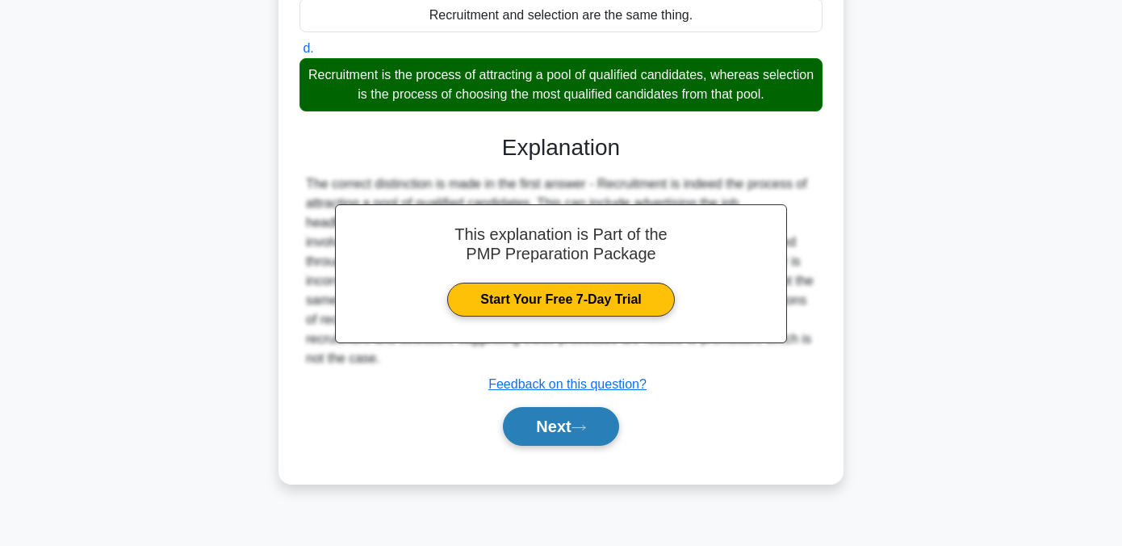
click at [536, 434] on button "Next" at bounding box center [560, 426] width 115 height 39
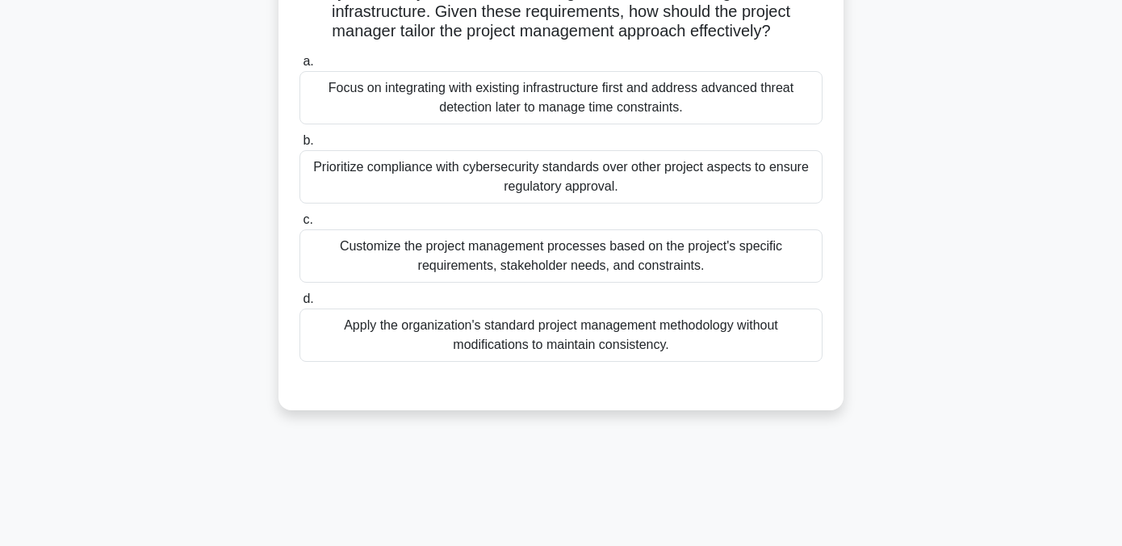
scroll to position [196, 0]
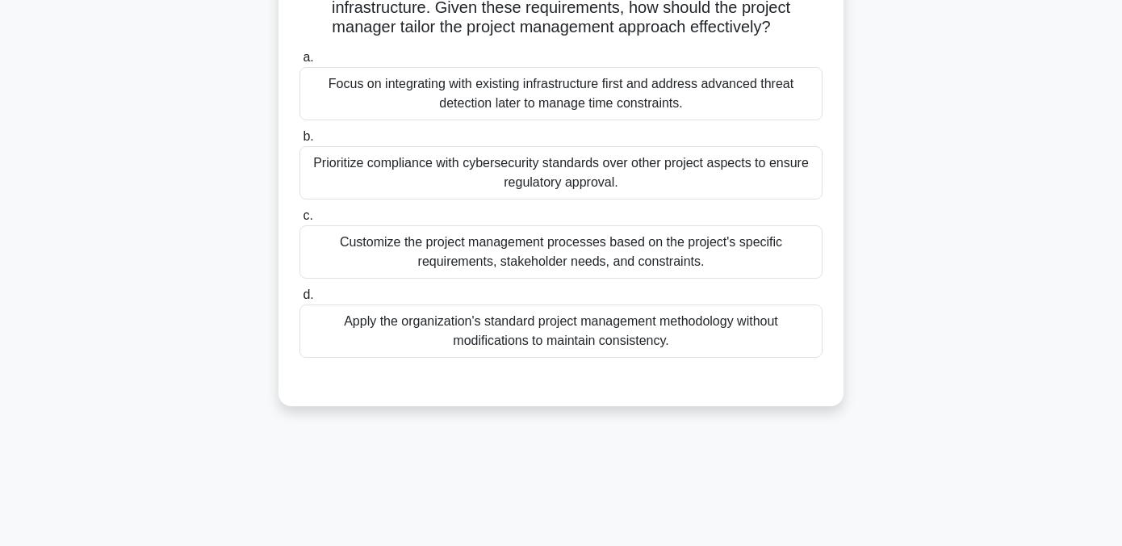
click at [493, 248] on div "Customize the project management processes based on the project's specific requ…" at bounding box center [561, 251] width 523 height 53
click at [300, 221] on input "c. Customize the project management processes based on the project's specific r…" at bounding box center [300, 216] width 0 height 10
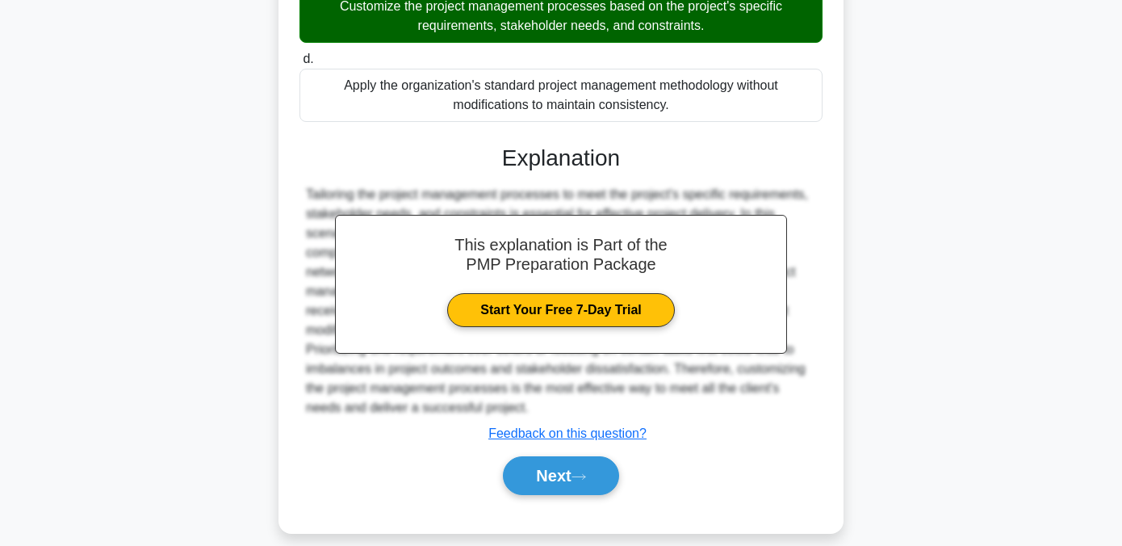
scroll to position [451, 0]
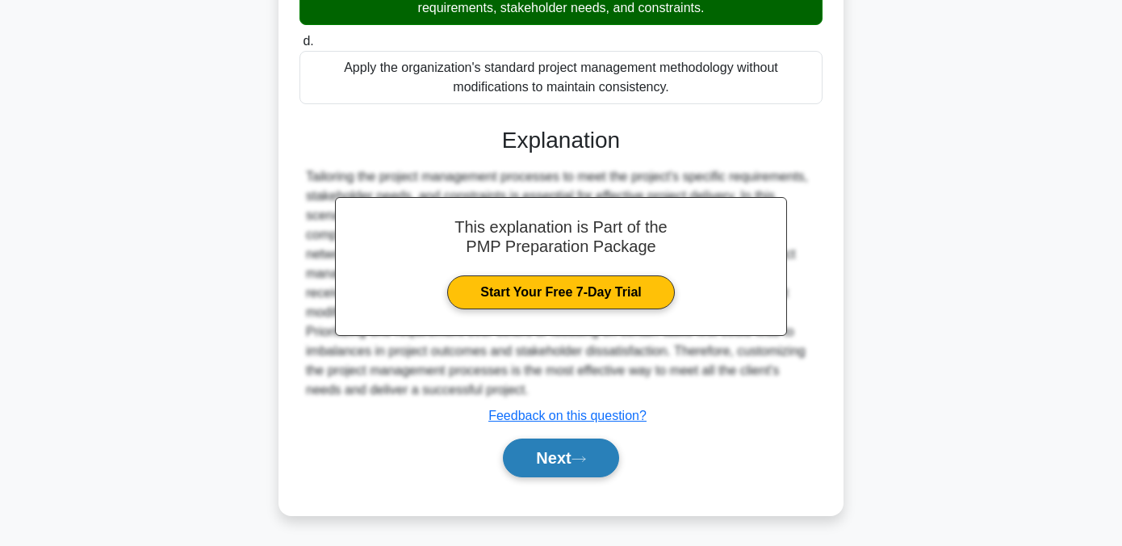
click at [541, 463] on button "Next" at bounding box center [560, 457] width 115 height 39
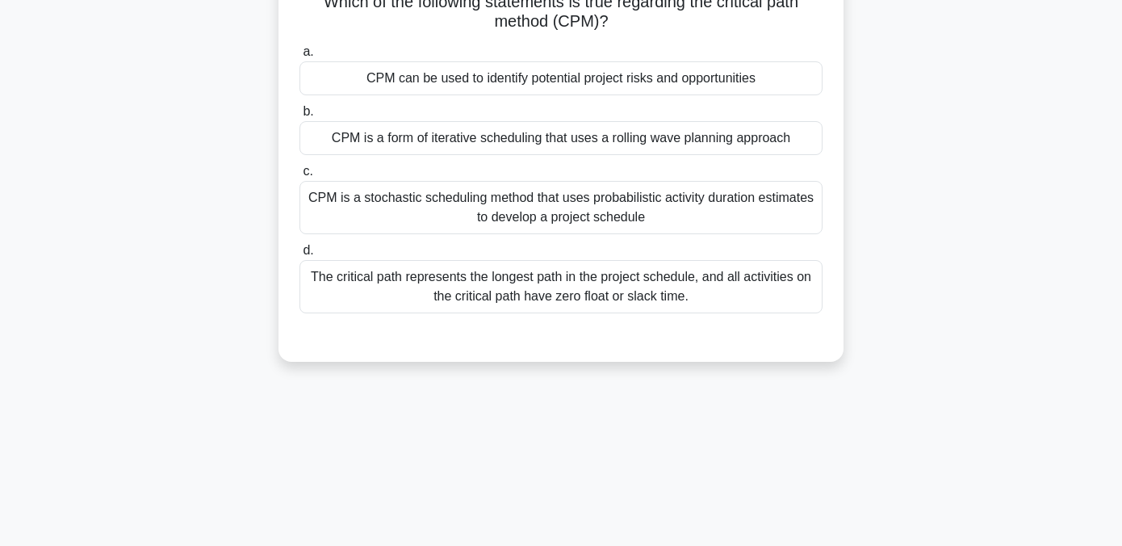
scroll to position [125, 0]
click at [527, 294] on div "The critical path represents the longest path in the project schedule, and all …" at bounding box center [561, 285] width 523 height 53
click at [300, 255] on input "d. The critical path represents the longest path in the project schedule, and a…" at bounding box center [300, 250] width 0 height 10
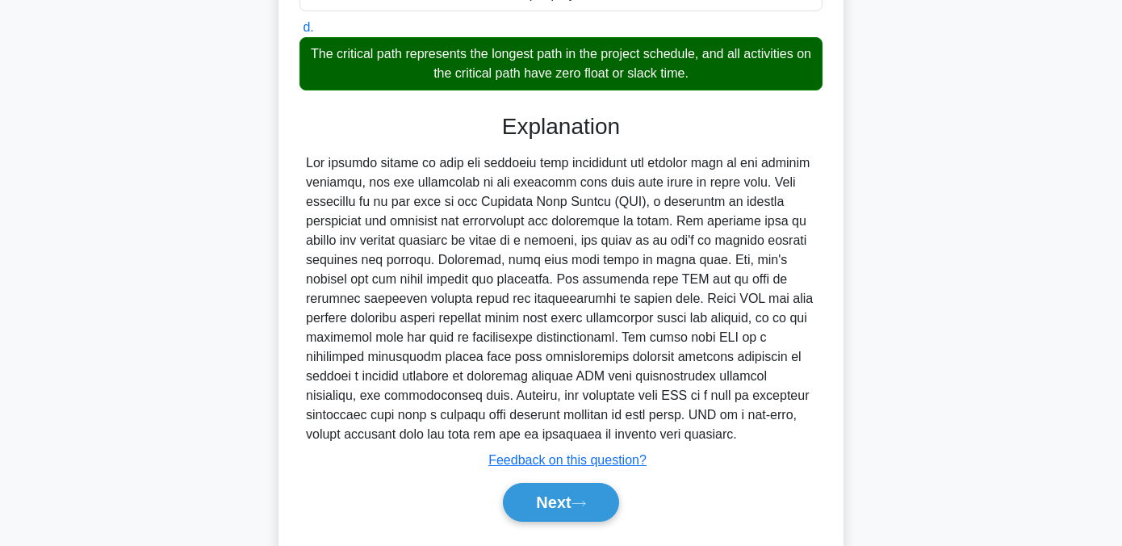
scroll to position [351, 0]
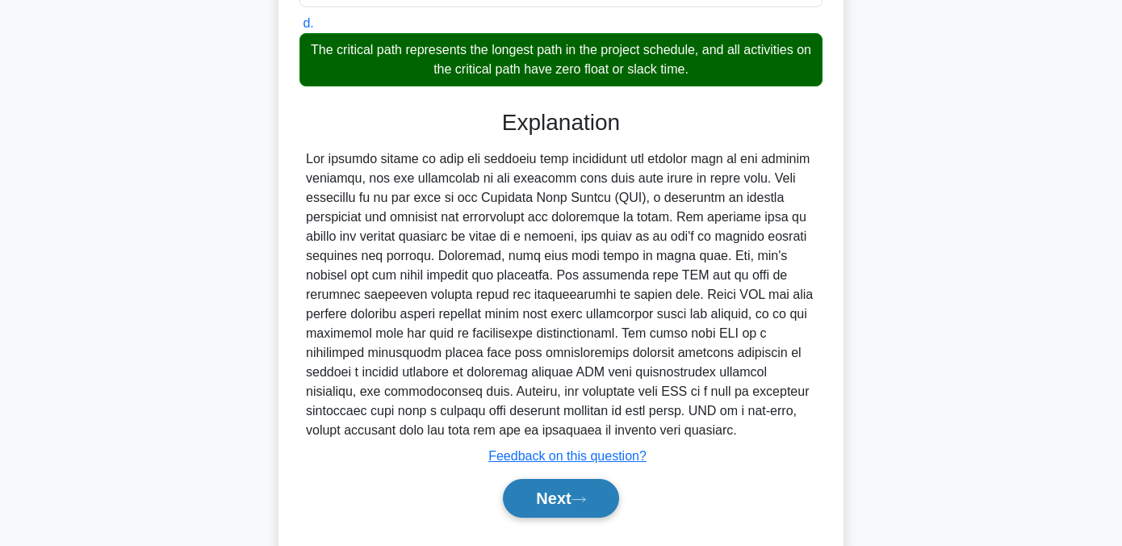
click at [565, 491] on button "Next" at bounding box center [560, 498] width 115 height 39
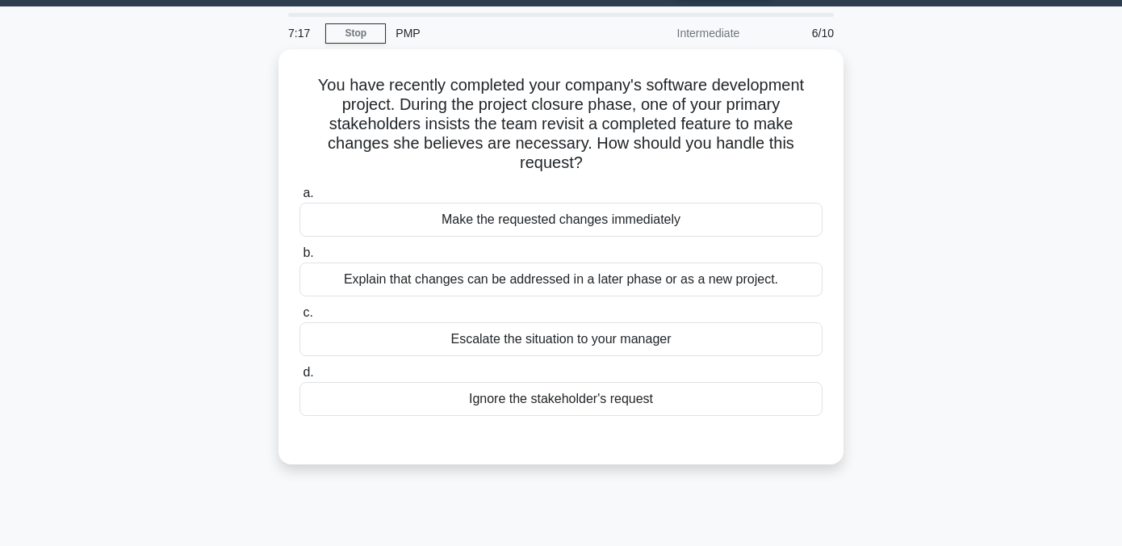
scroll to position [44, 0]
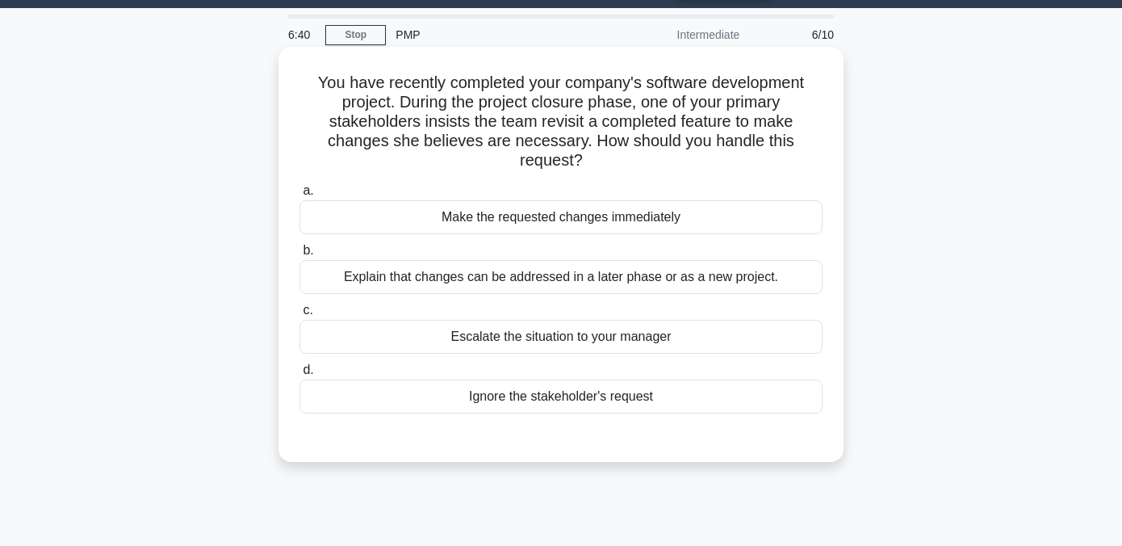
click at [504, 280] on div "Explain that changes can be addressed in a later phase or as a new project." at bounding box center [561, 277] width 523 height 34
click at [300, 256] on input "b. Explain that changes can be addressed in a later phase or as a new project." at bounding box center [300, 250] width 0 height 10
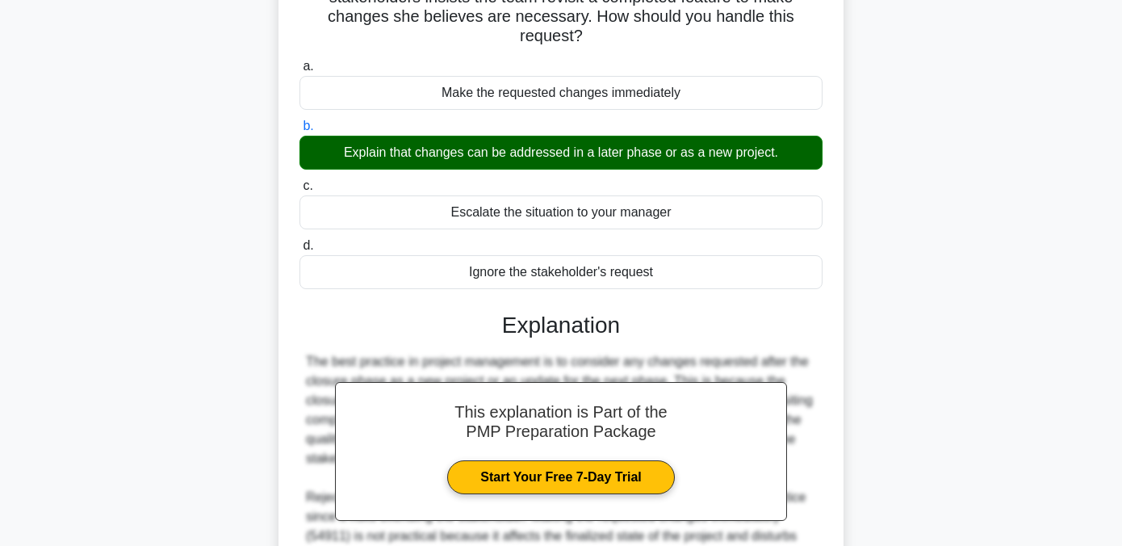
scroll to position [373, 0]
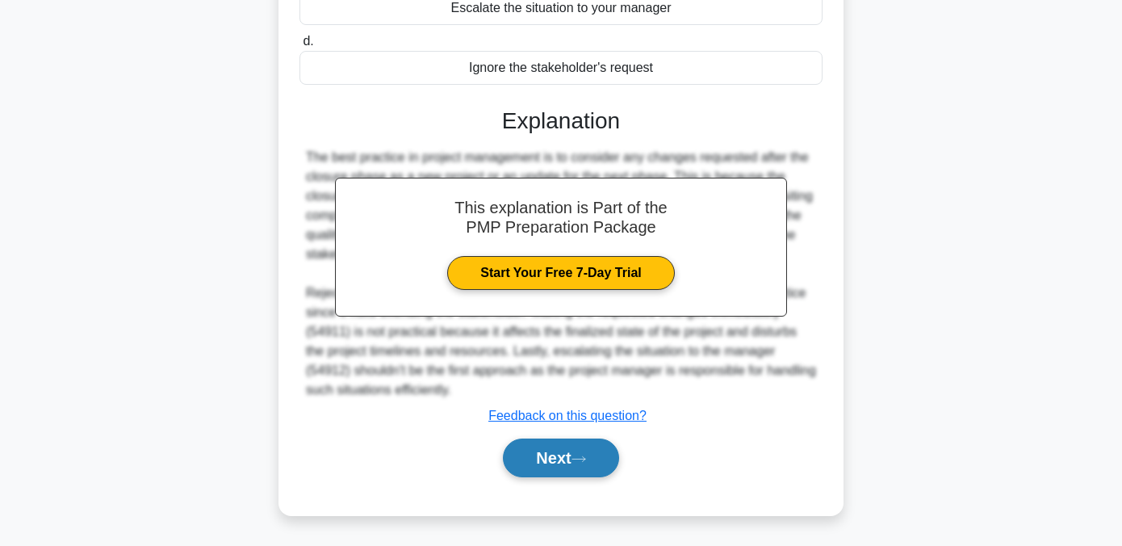
click at [539, 463] on button "Next" at bounding box center [560, 457] width 115 height 39
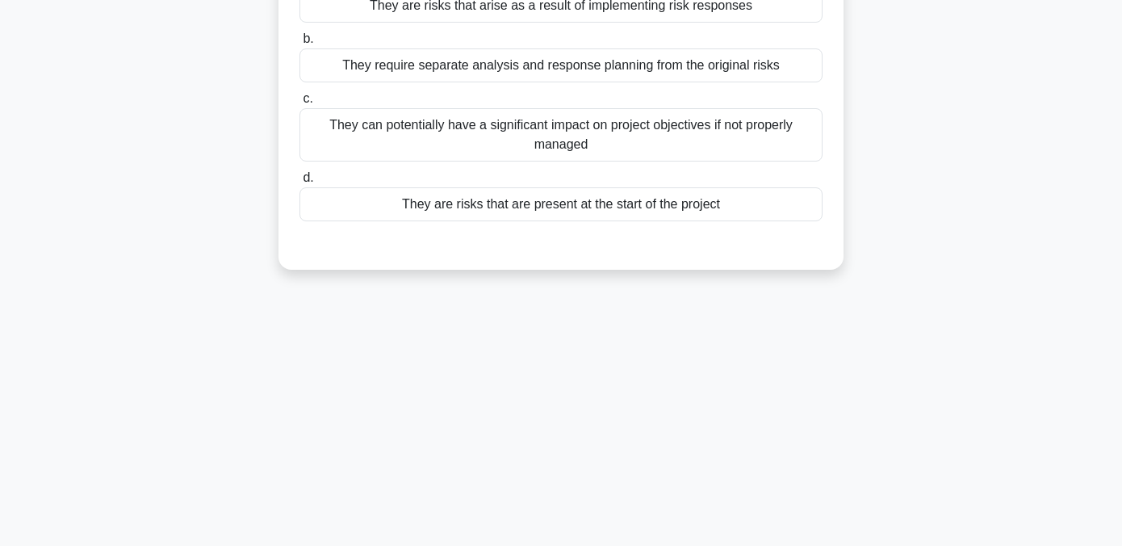
scroll to position [0, 0]
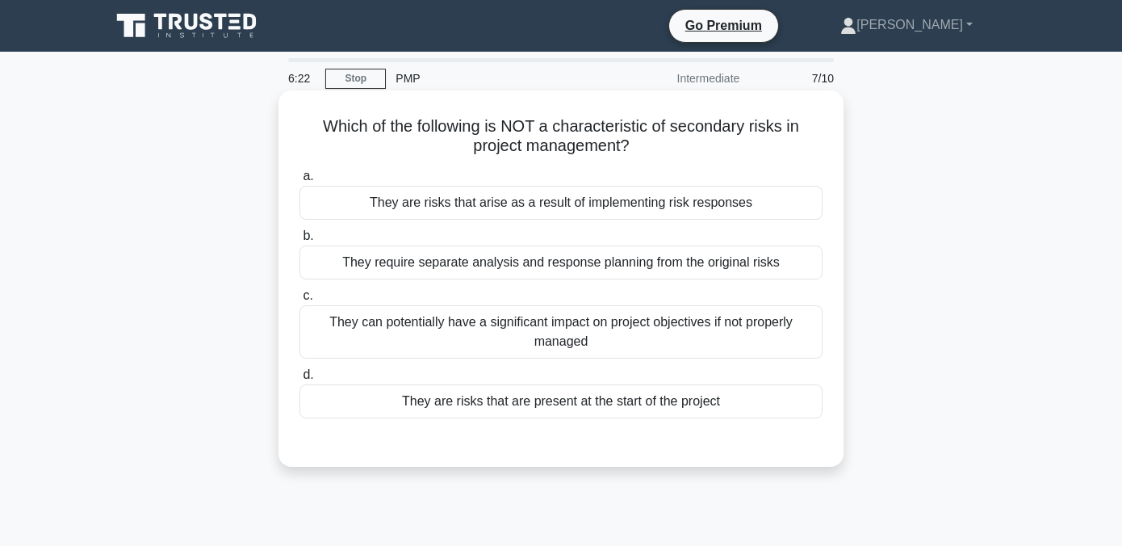
click at [472, 408] on div "They are risks that are present at the start of the project" at bounding box center [561, 401] width 523 height 34
click at [300, 380] on input "d. They are risks that are present at the start of the project" at bounding box center [300, 375] width 0 height 10
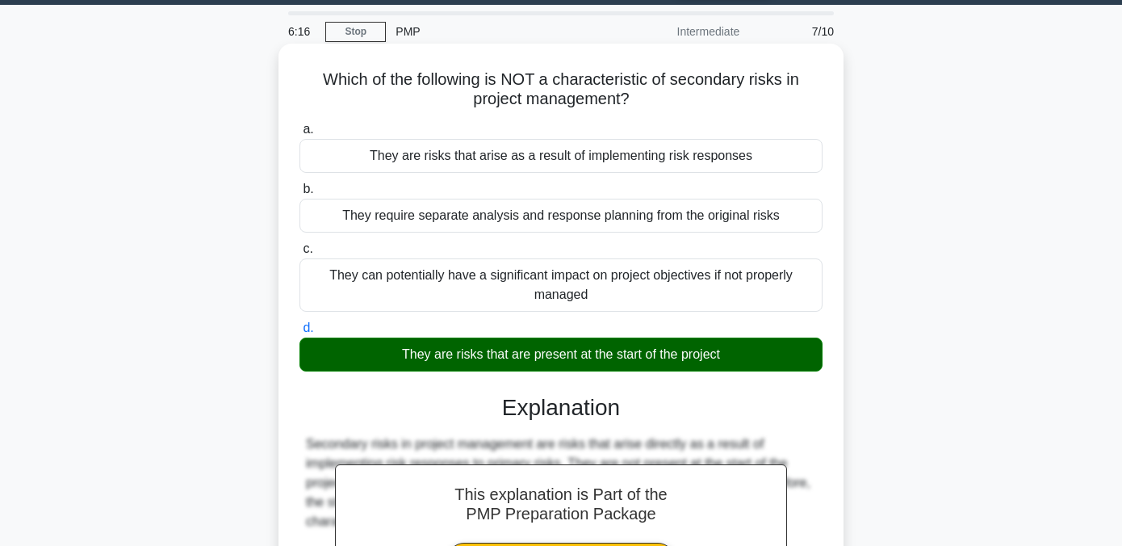
scroll to position [44, 0]
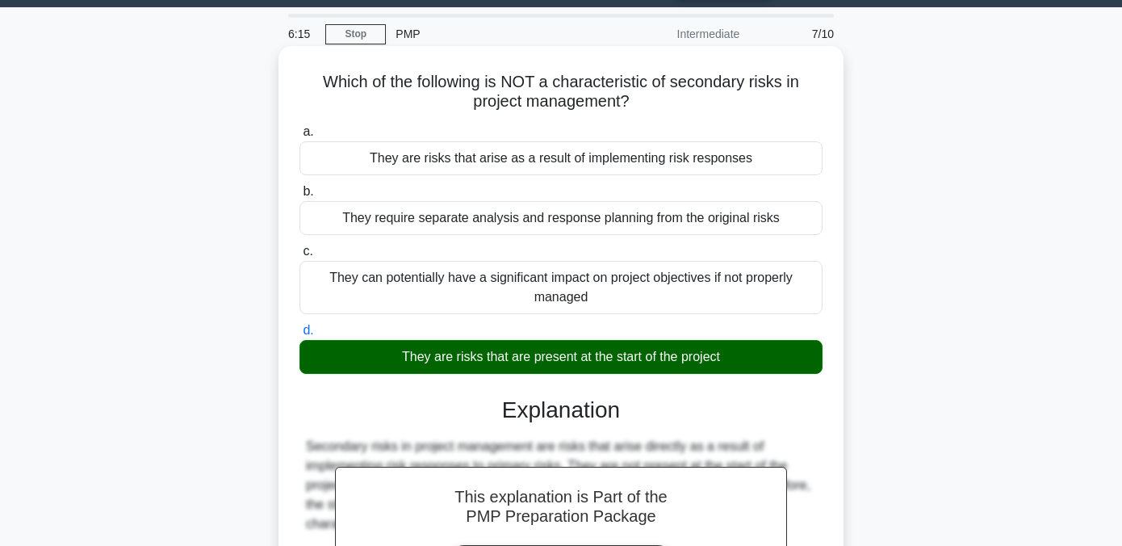
click at [422, 281] on div "They can potentially have a significant impact on project objectives if not pro…" at bounding box center [561, 287] width 523 height 53
click at [300, 257] on input "c. They can potentially have a significant impact on project objectives if not …" at bounding box center [300, 251] width 0 height 10
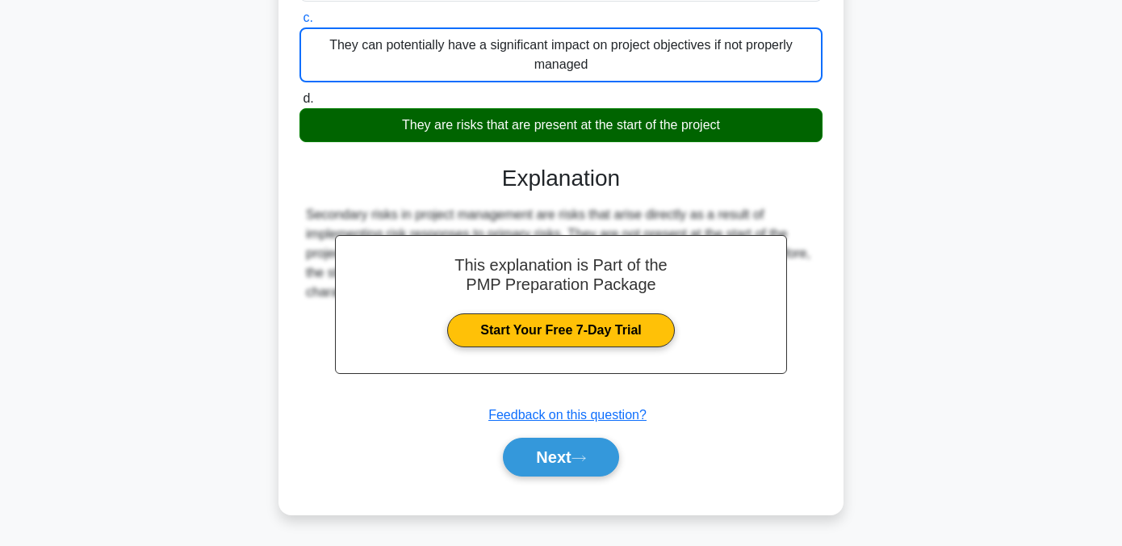
scroll to position [327, 0]
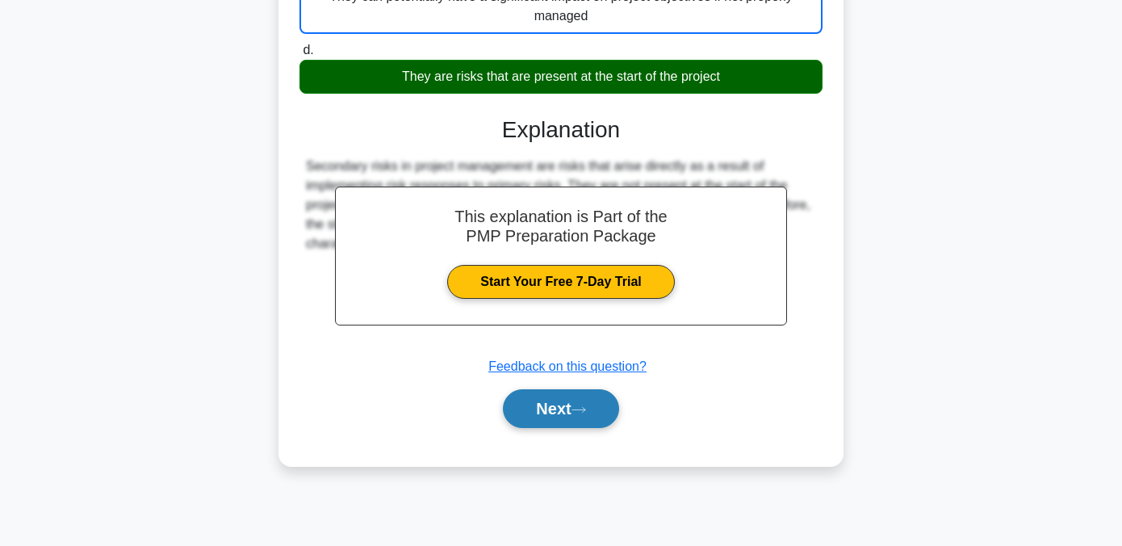
click at [527, 414] on button "Next" at bounding box center [560, 408] width 115 height 39
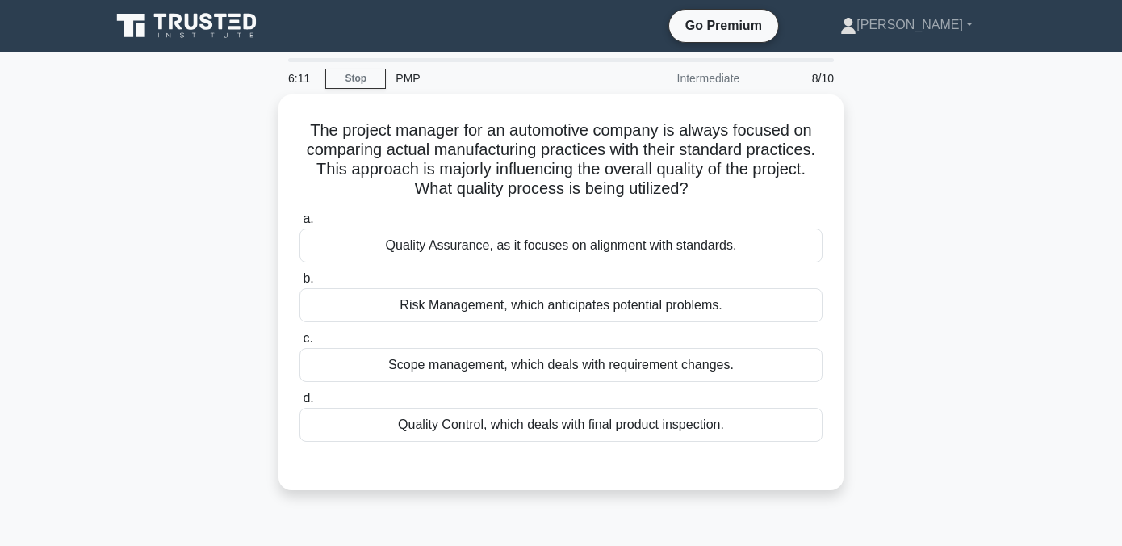
scroll to position [9, 0]
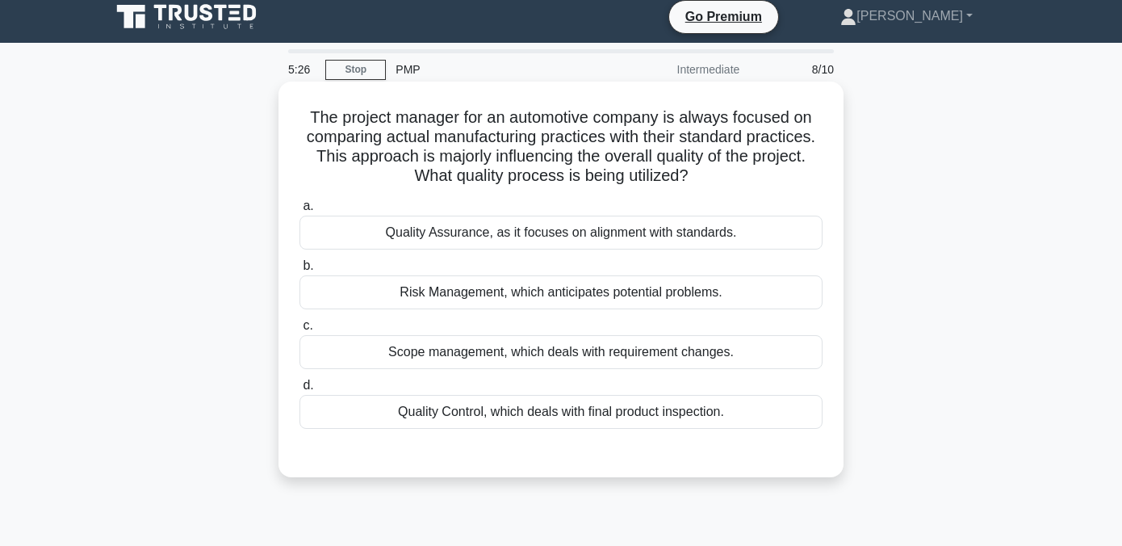
click at [421, 240] on div "Quality Assurance, as it focuses on alignment with standards." at bounding box center [561, 233] width 523 height 34
click at [300, 212] on input "a. Quality Assurance, as it focuses on alignment with standards." at bounding box center [300, 206] width 0 height 10
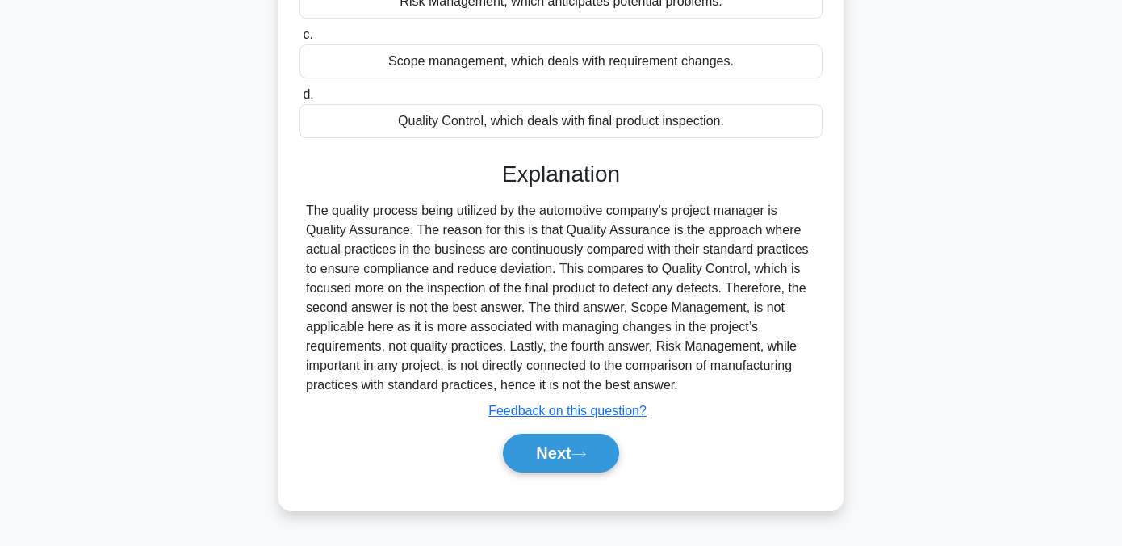
scroll to position [302, 0]
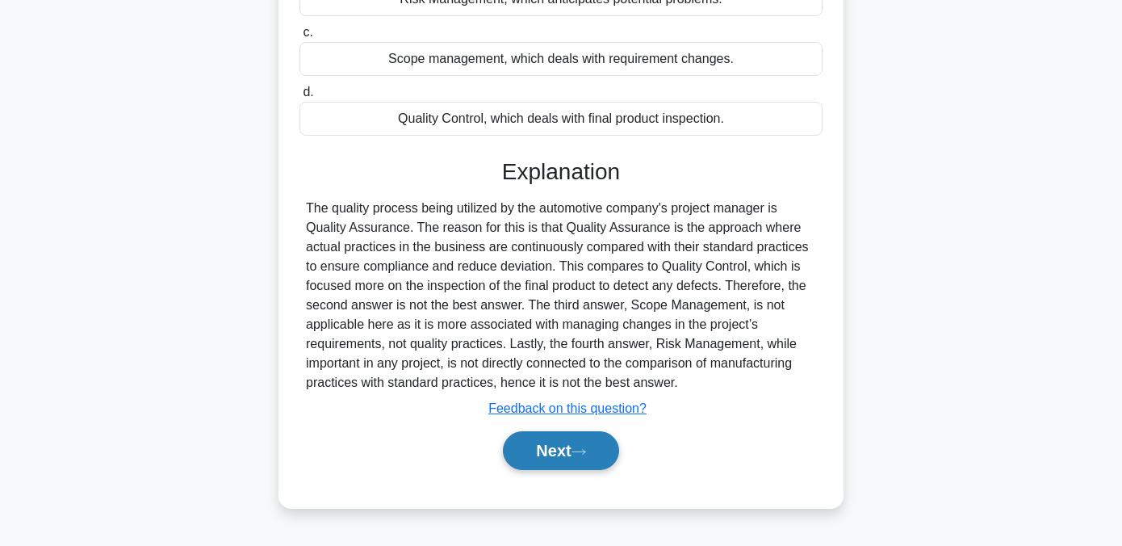
click at [540, 449] on button "Next" at bounding box center [560, 450] width 115 height 39
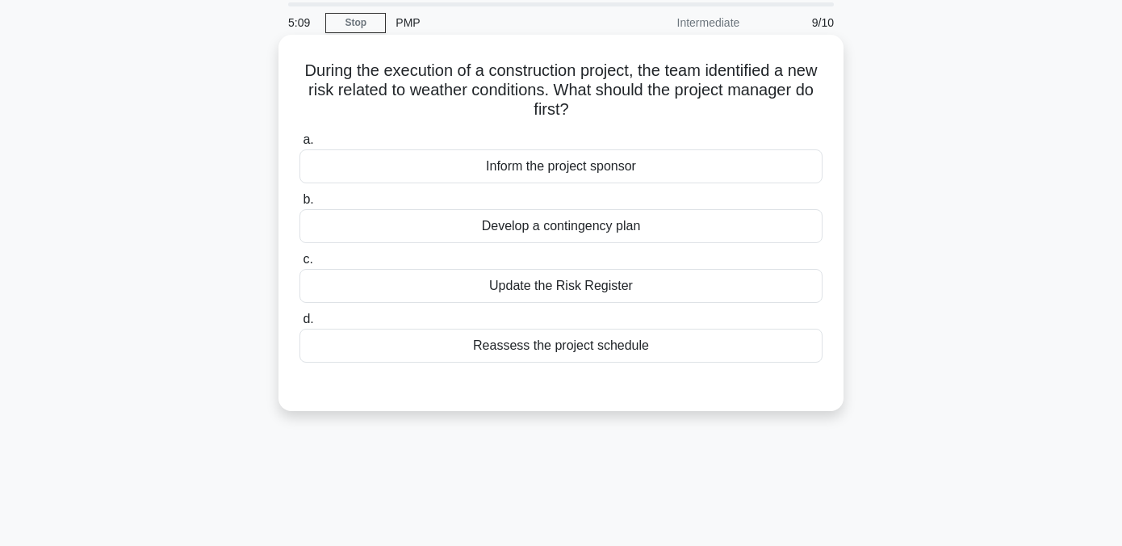
scroll to position [57, 0]
click at [459, 233] on div "Develop a contingency plan" at bounding box center [561, 225] width 523 height 34
click at [300, 203] on input "b. Develop a contingency plan" at bounding box center [300, 198] width 0 height 10
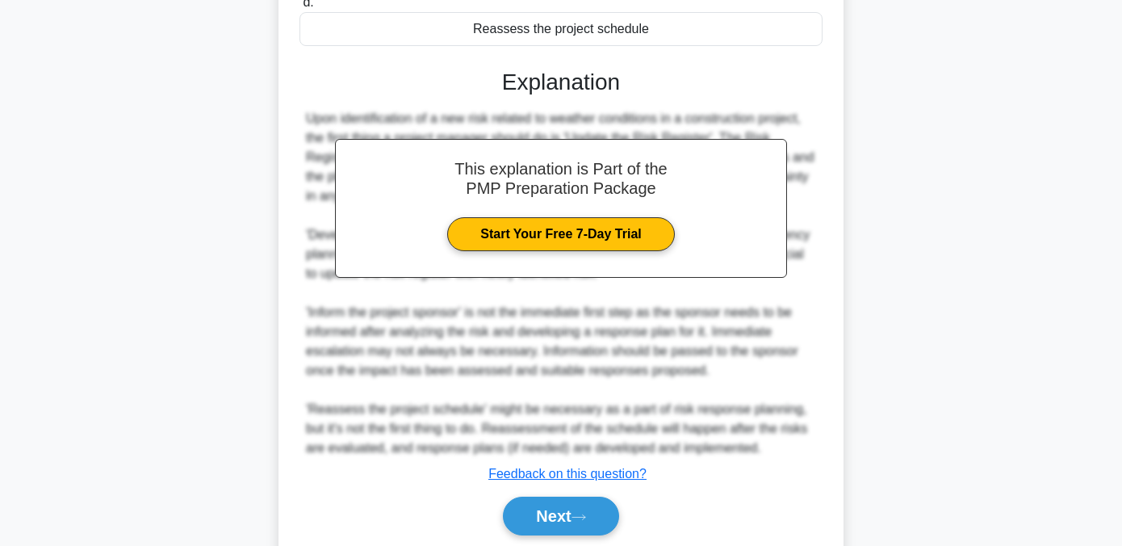
scroll to position [433, 0]
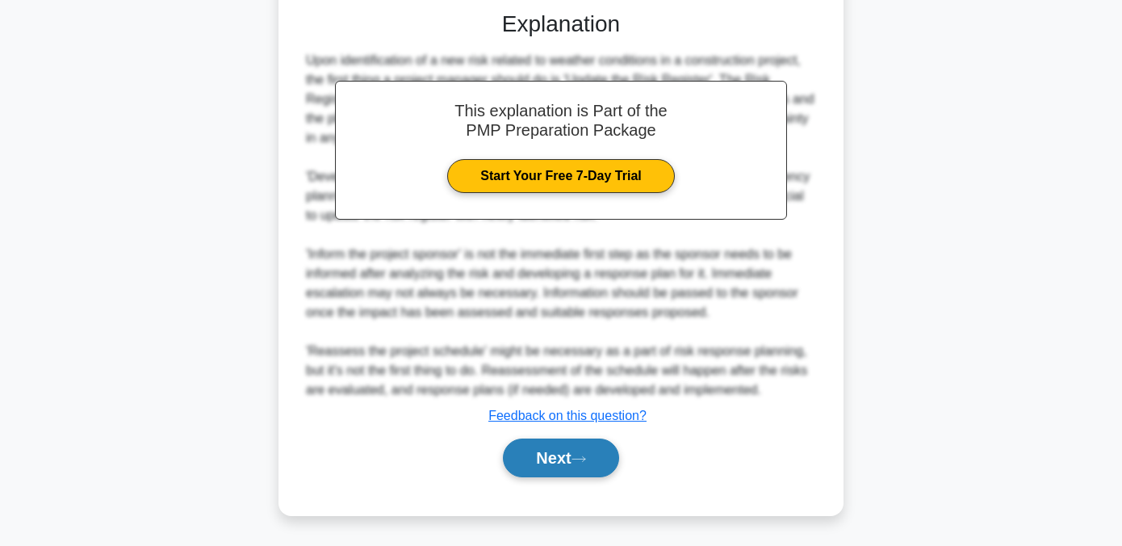
click at [552, 457] on button "Next" at bounding box center [560, 457] width 115 height 39
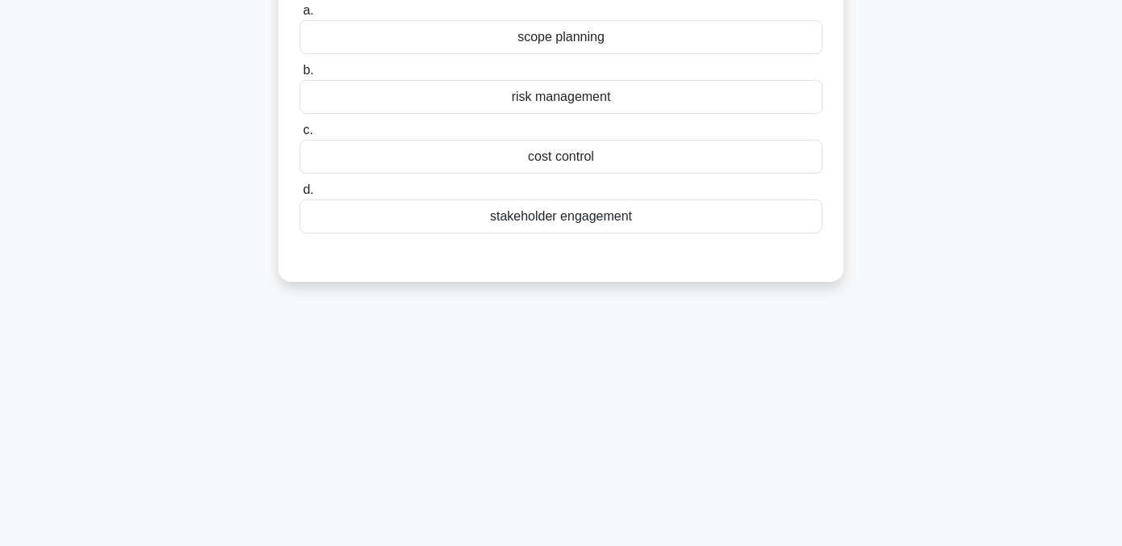
scroll to position [0, 0]
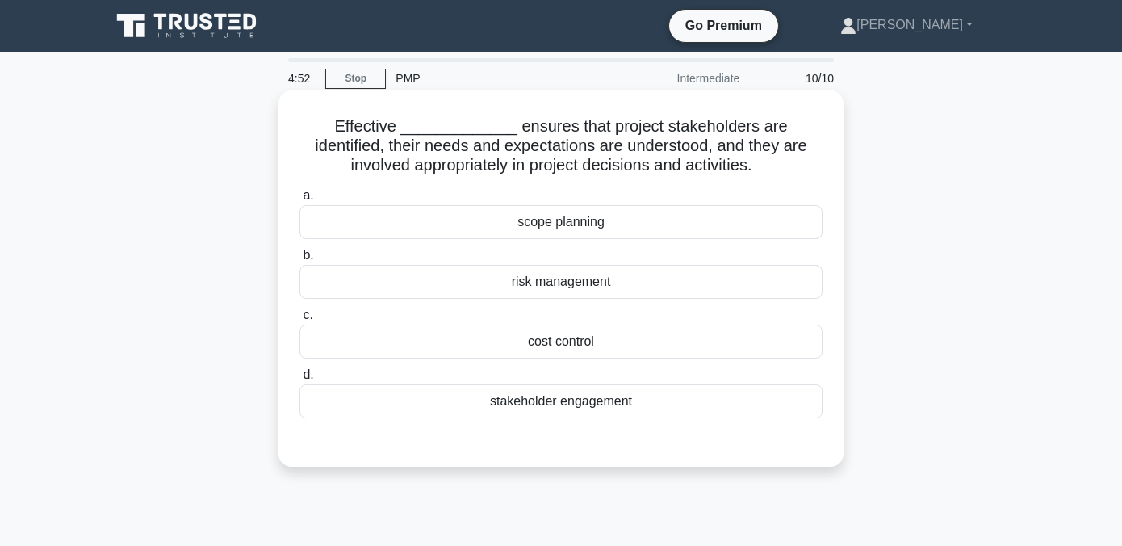
click at [518, 407] on div "stakeholder engagement" at bounding box center [561, 401] width 523 height 34
click at [300, 380] on input "d. stakeholder engagement" at bounding box center [300, 375] width 0 height 10
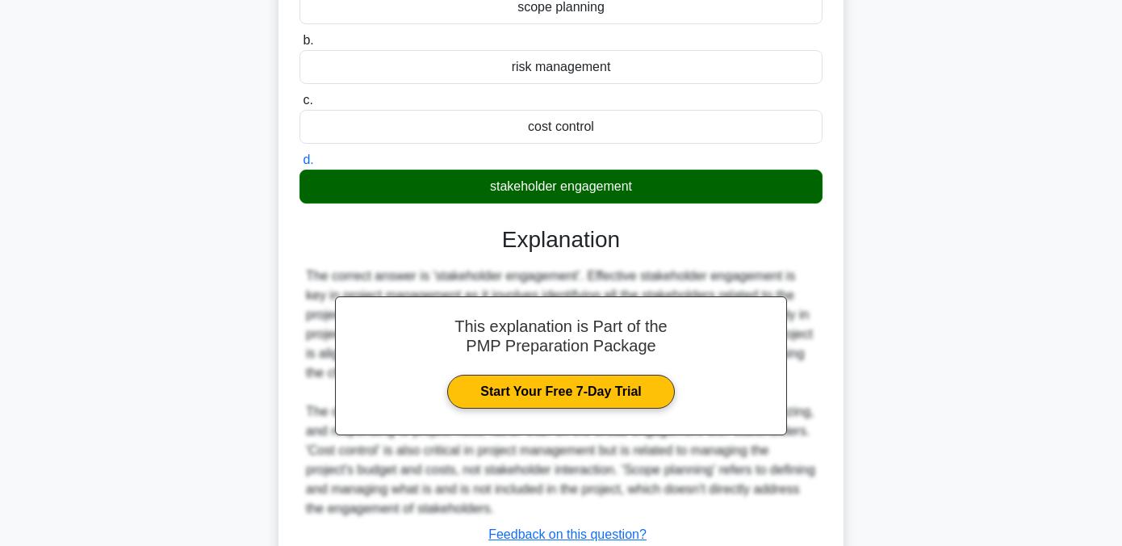
scroll to position [334, 0]
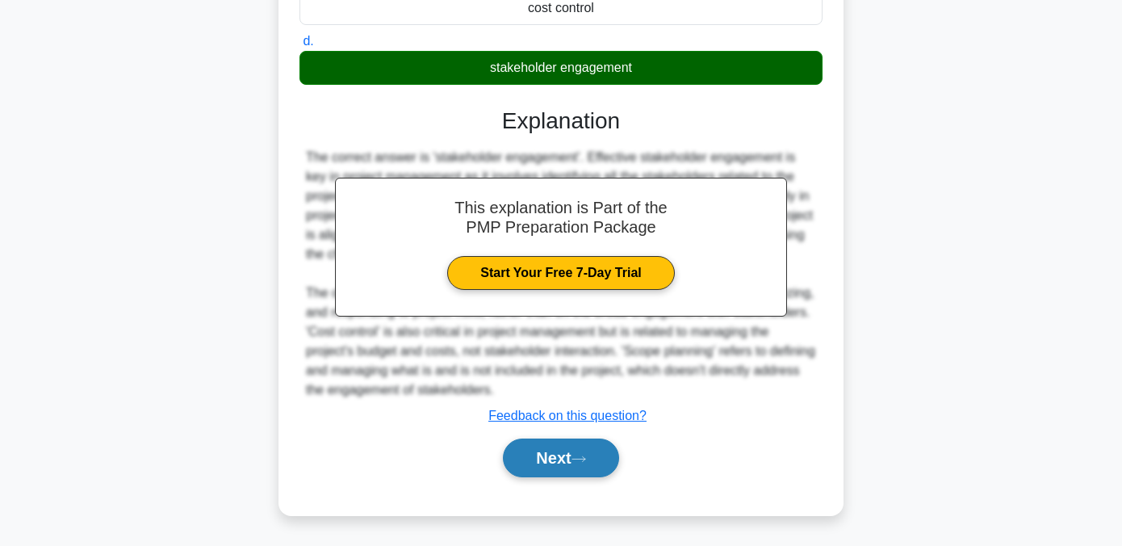
click at [532, 460] on button "Next" at bounding box center [560, 457] width 115 height 39
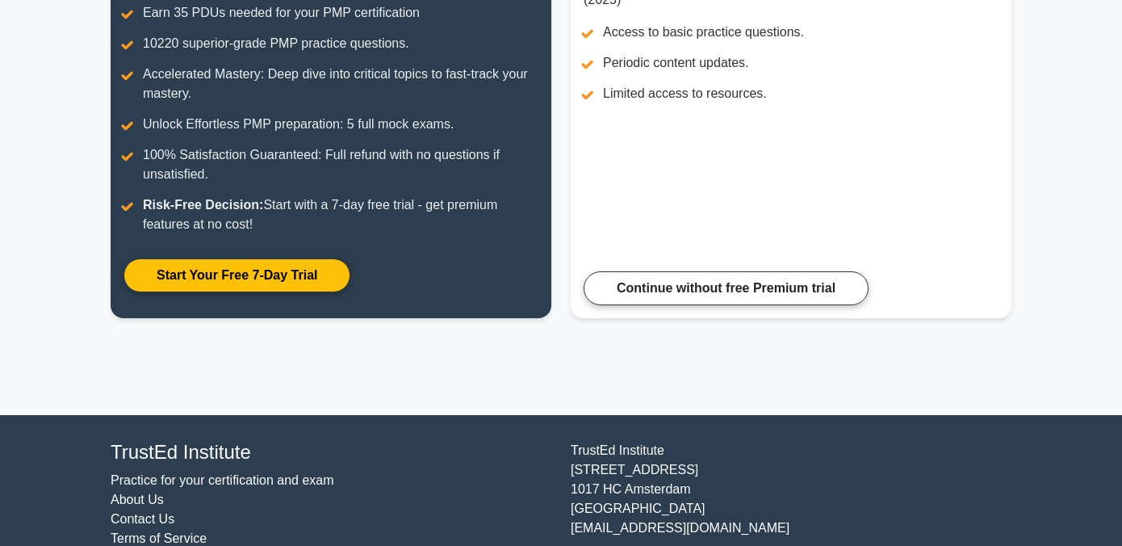
scroll to position [283, 0]
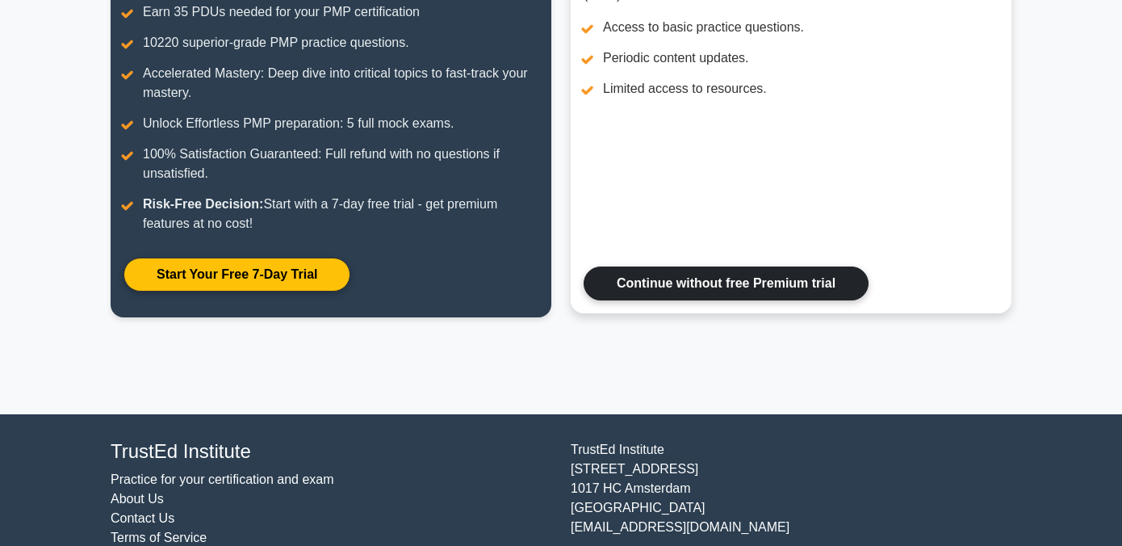
click at [649, 300] on link "Continue without free Premium trial" at bounding box center [726, 283] width 285 height 34
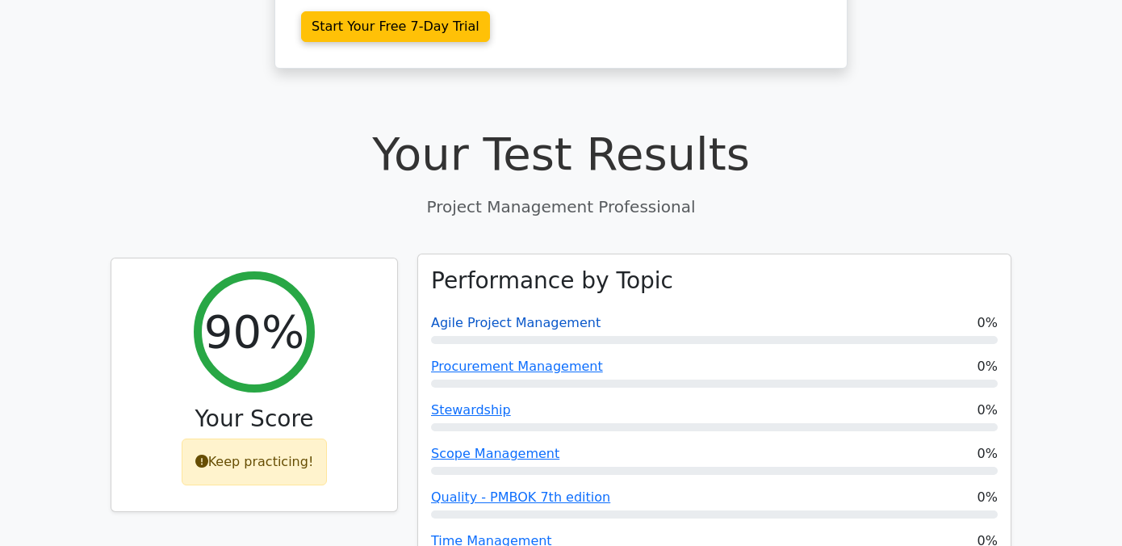
scroll to position [338, 0]
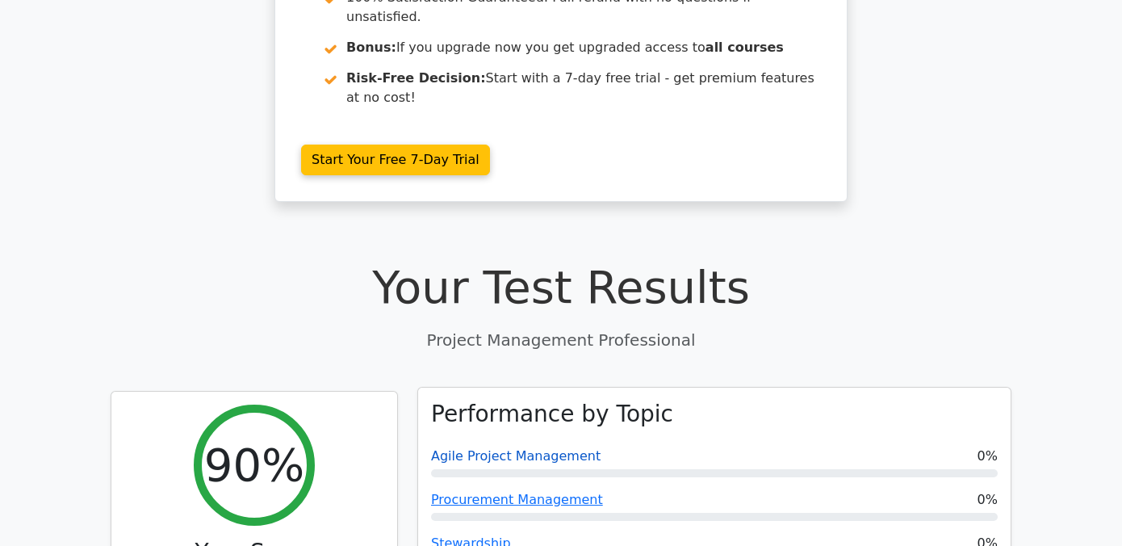
click at [522, 448] on link "Agile Project Management" at bounding box center [516, 455] width 170 height 15
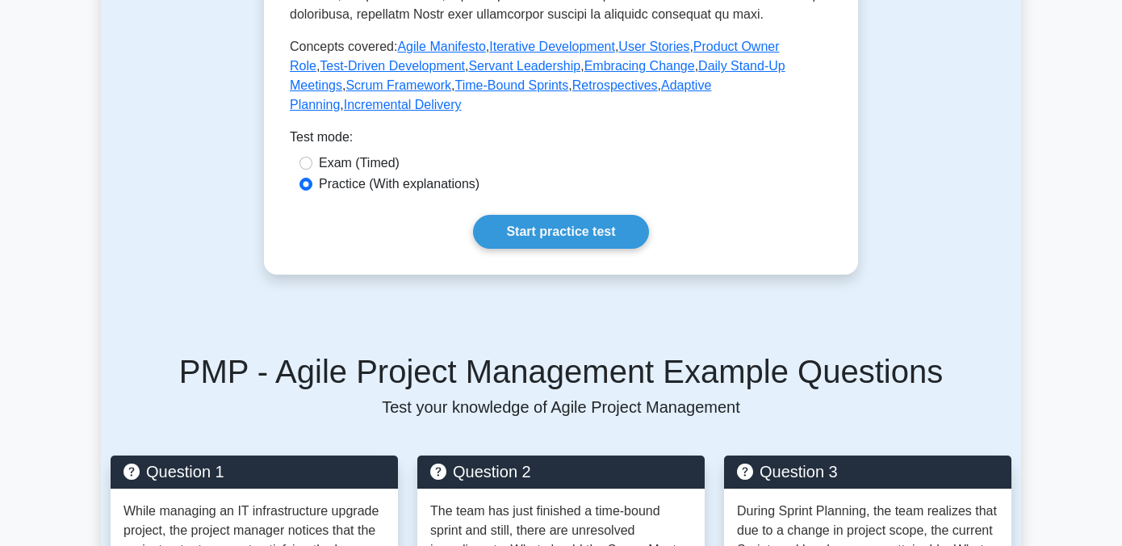
scroll to position [781, 0]
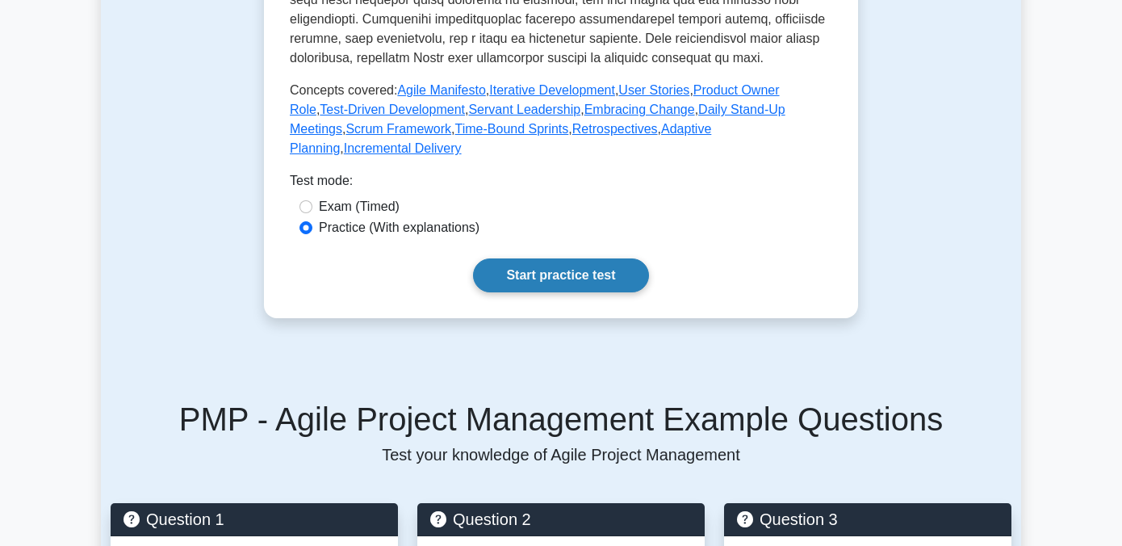
click at [525, 282] on link "Start practice test" at bounding box center [560, 275] width 175 height 34
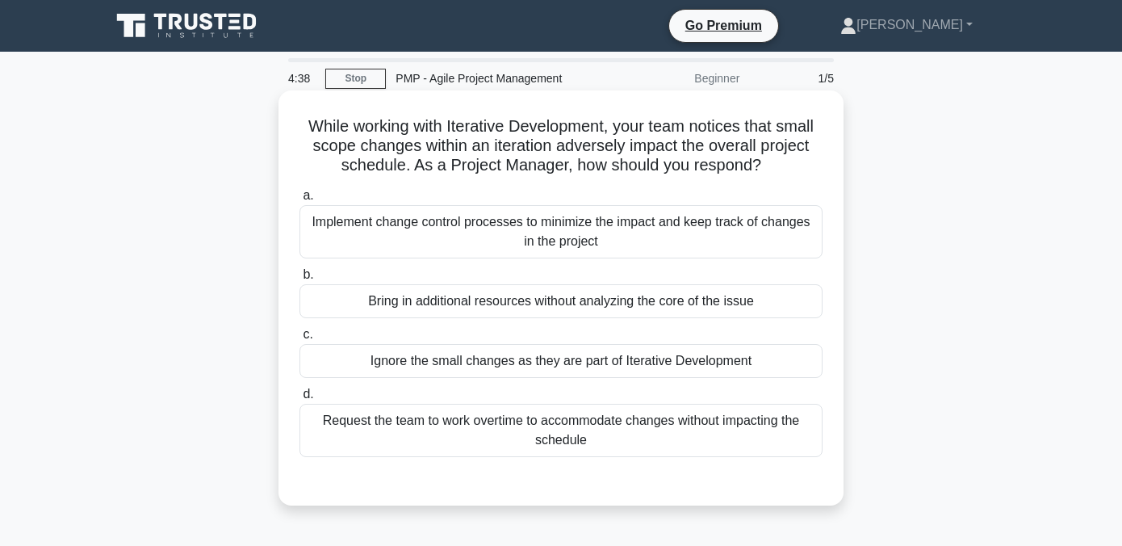
click at [520, 241] on div "Implement change control processes to minimize the impact and keep track of cha…" at bounding box center [561, 231] width 523 height 53
click at [300, 201] on input "a. Implement change control processes to minimize the impact and keep track of …" at bounding box center [300, 196] width 0 height 10
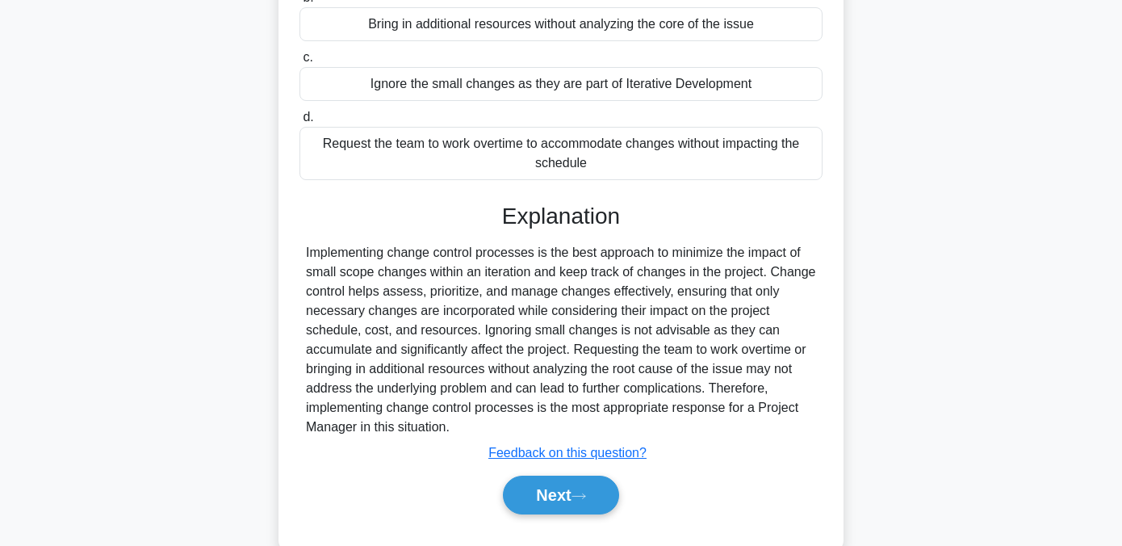
scroll to position [280, 0]
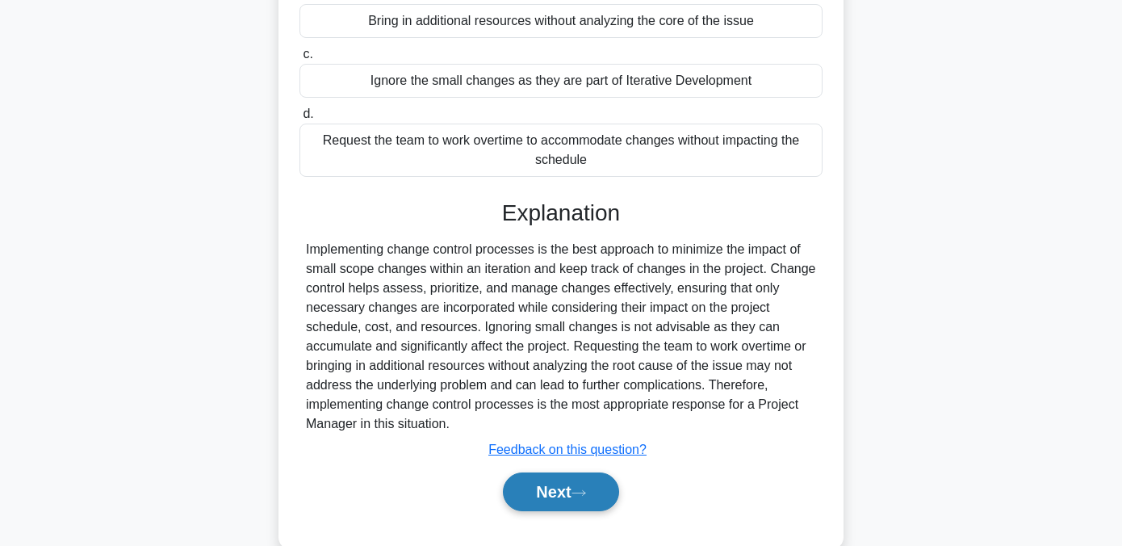
click at [554, 476] on button "Next" at bounding box center [560, 491] width 115 height 39
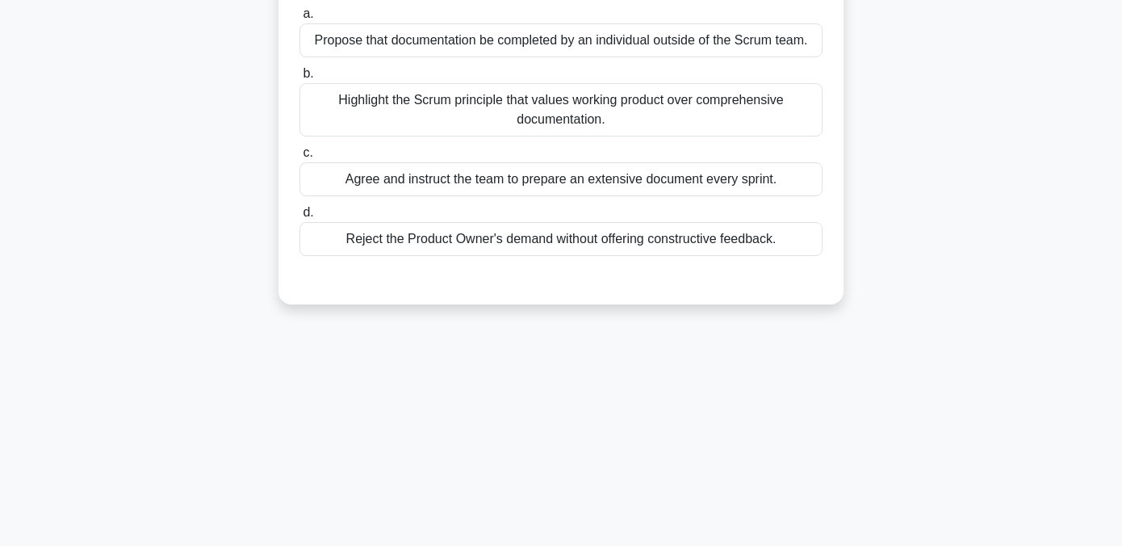
scroll to position [0, 0]
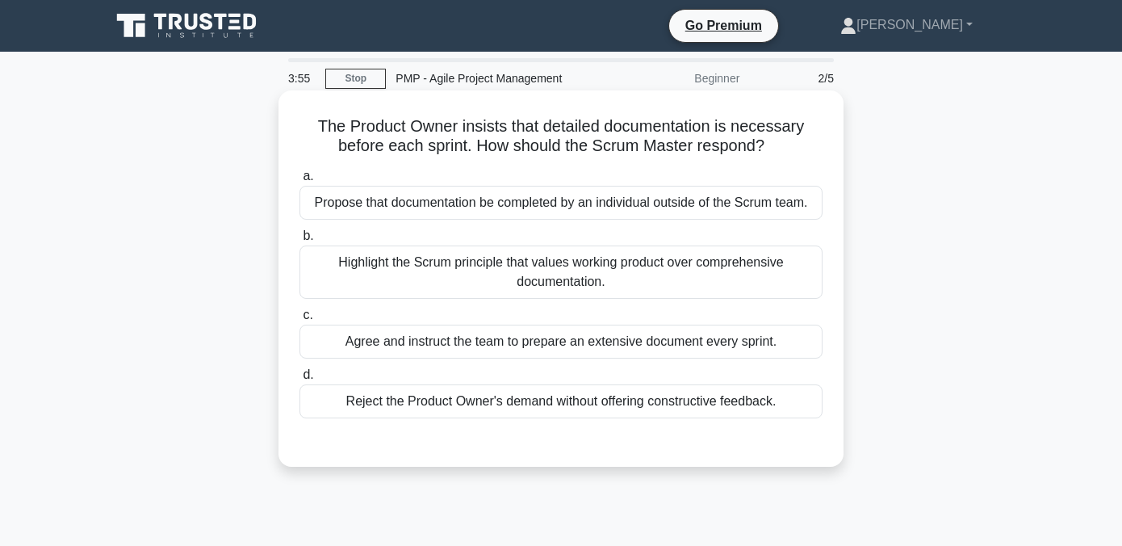
click at [509, 211] on div "Propose that documentation be completed by an individual outside of the Scrum t…" at bounding box center [561, 203] width 523 height 34
click at [300, 182] on input "a. Propose that documentation be completed by an individual outside of the Scru…" at bounding box center [300, 176] width 0 height 10
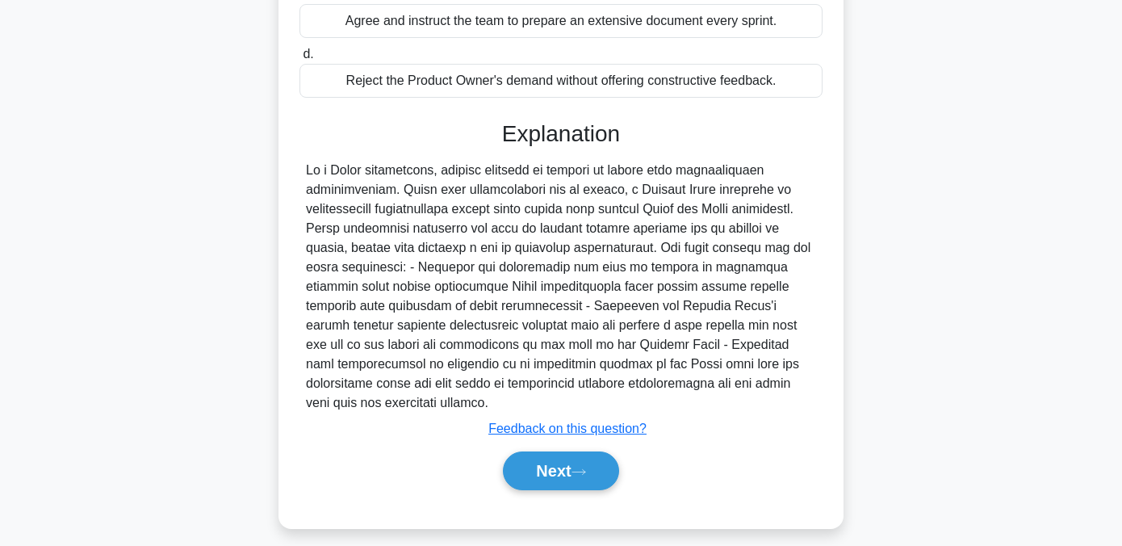
scroll to position [336, 0]
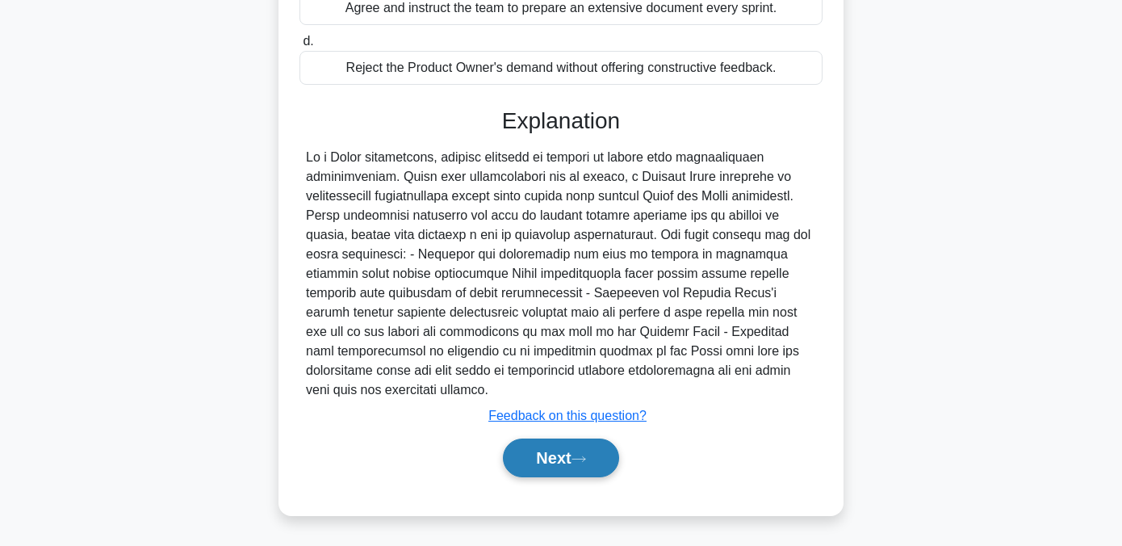
click at [573, 459] on button "Next" at bounding box center [560, 457] width 115 height 39
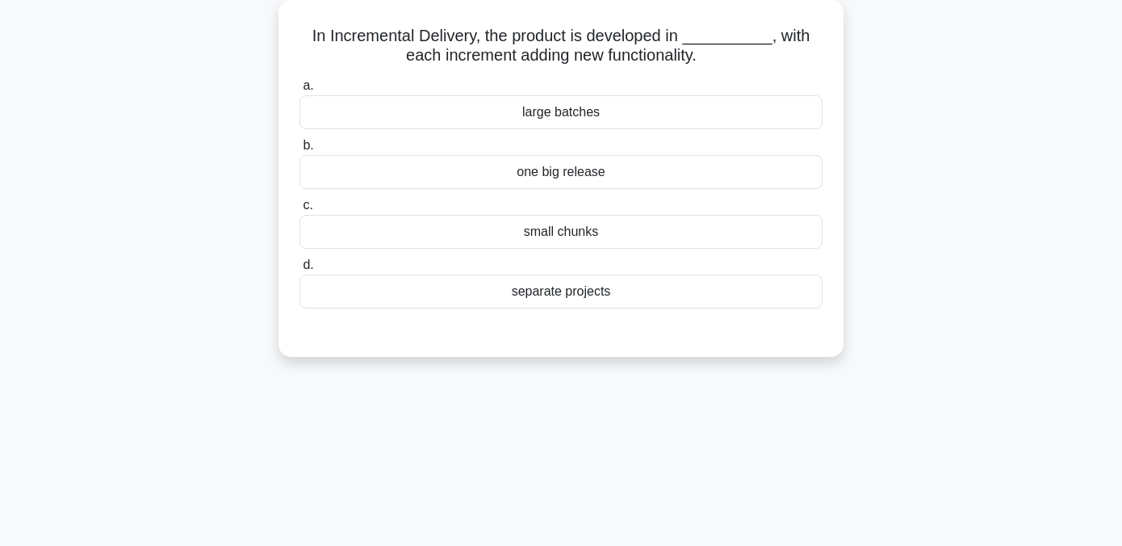
scroll to position [0, 0]
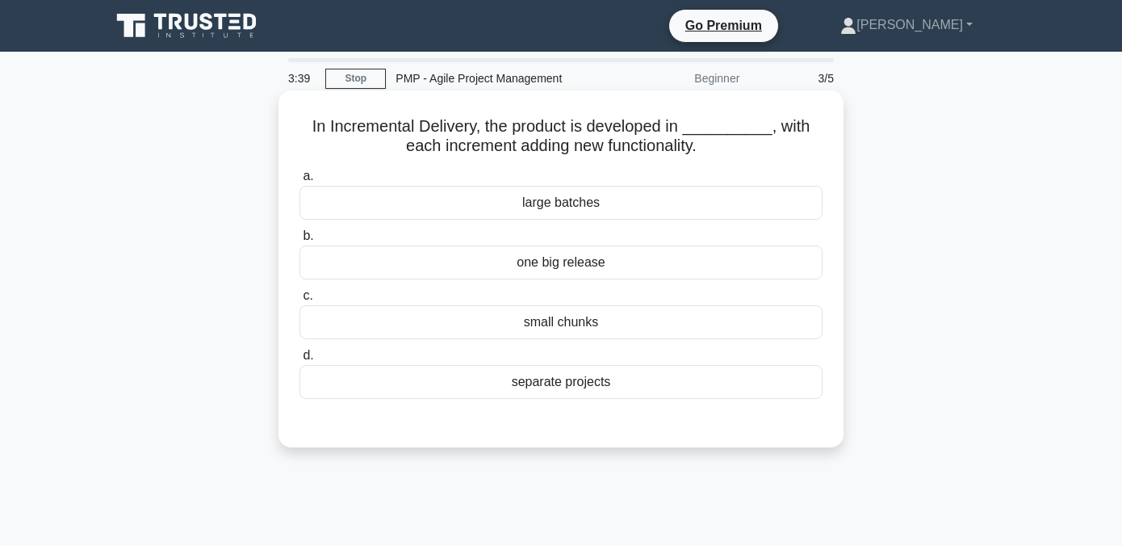
click at [554, 331] on div "small chunks" at bounding box center [561, 322] width 523 height 34
click at [300, 301] on input "c. small chunks" at bounding box center [300, 296] width 0 height 10
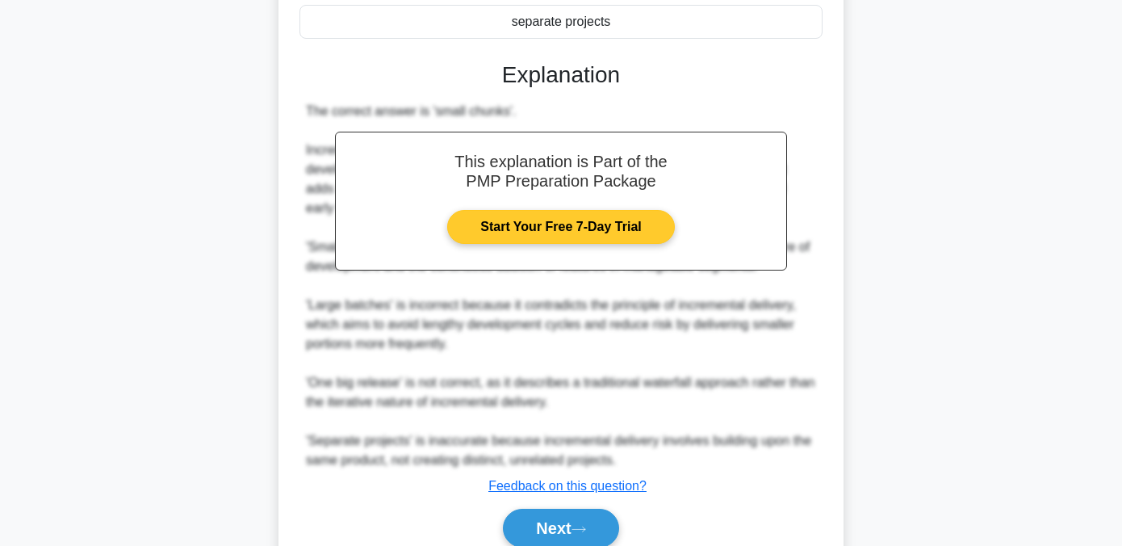
scroll to position [431, 0]
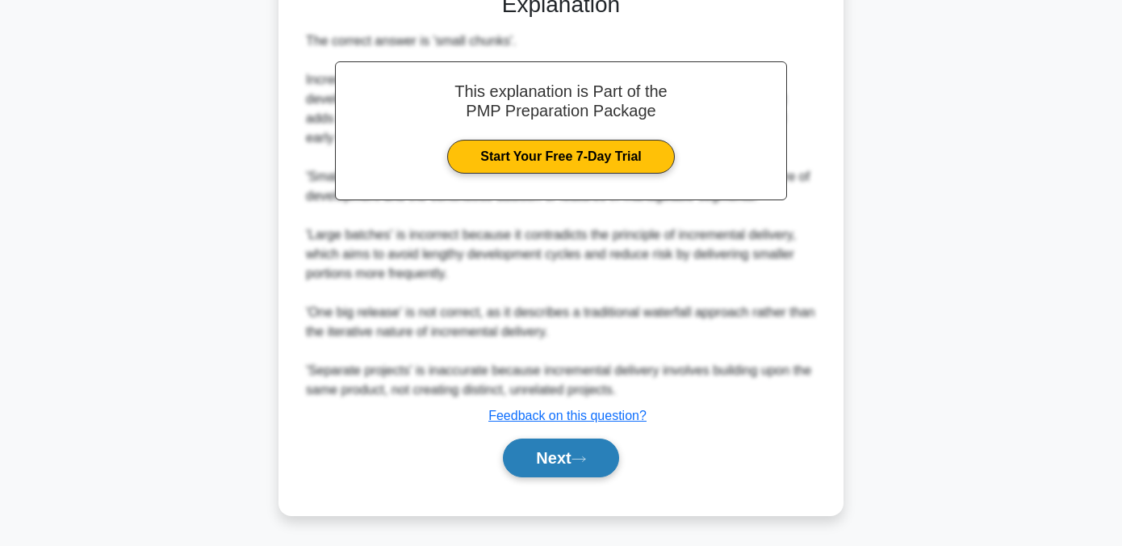
click at [548, 450] on button "Next" at bounding box center [560, 457] width 115 height 39
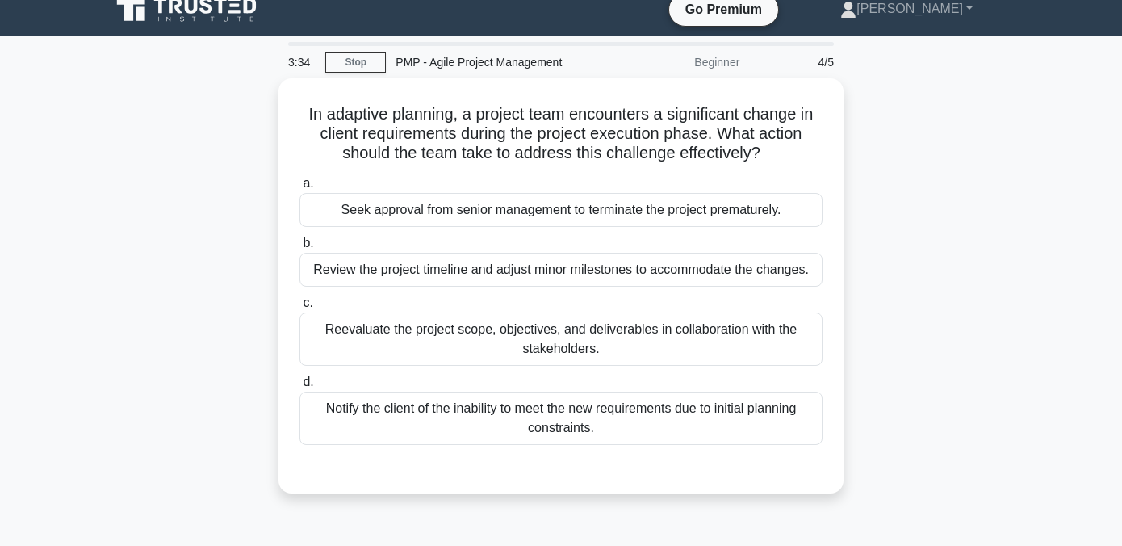
scroll to position [19, 0]
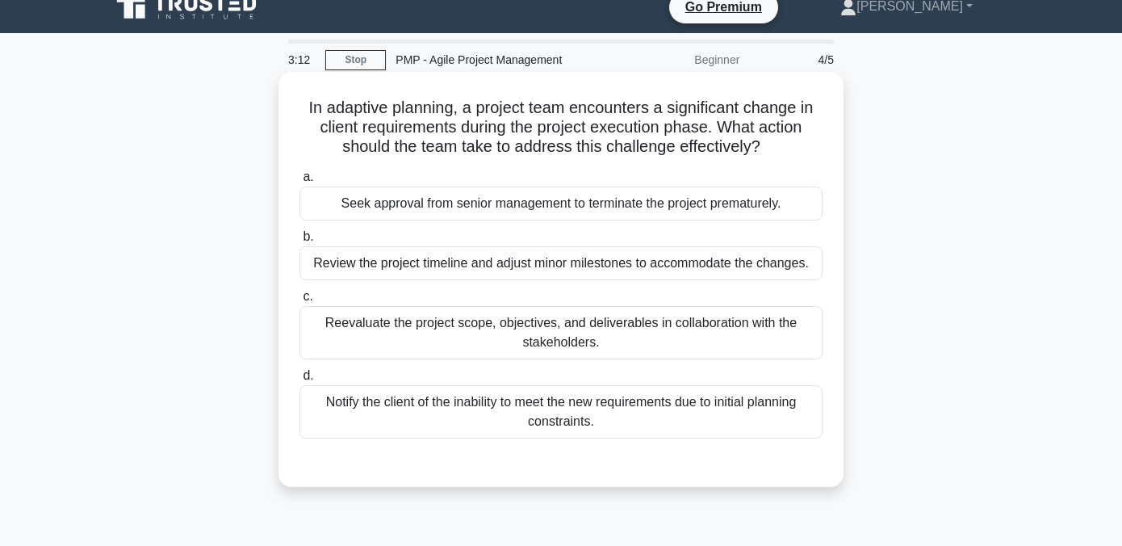
click at [519, 258] on div "Review the project timeline and adjust minor milestones to accommodate the chan…" at bounding box center [561, 263] width 523 height 34
click at [300, 242] on input "b. Review the project timeline and adjust minor milestones to accommodate the c…" at bounding box center [300, 237] width 0 height 10
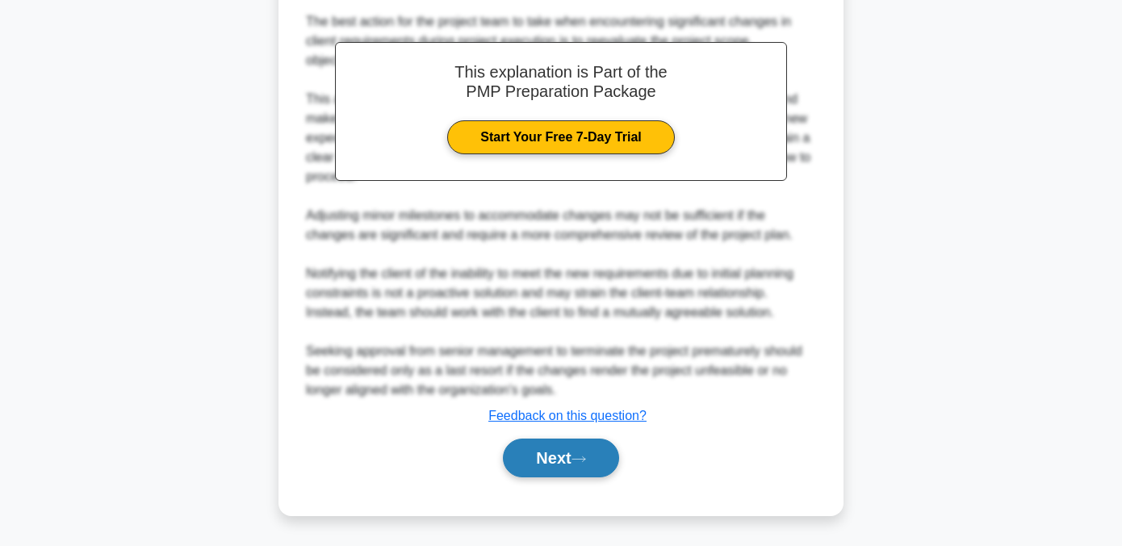
click at [561, 462] on button "Next" at bounding box center [560, 457] width 115 height 39
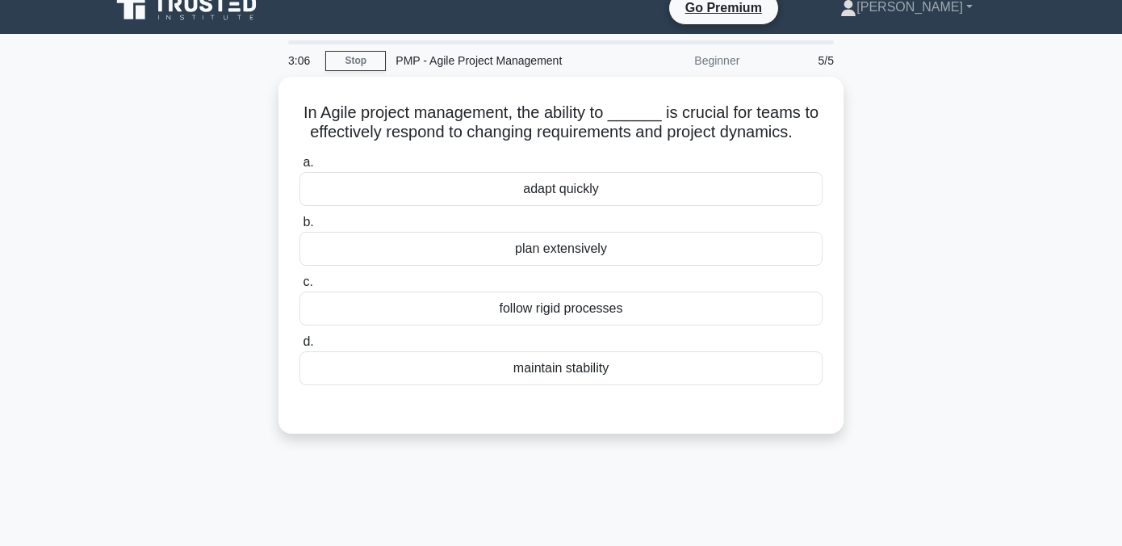
scroll to position [0, 0]
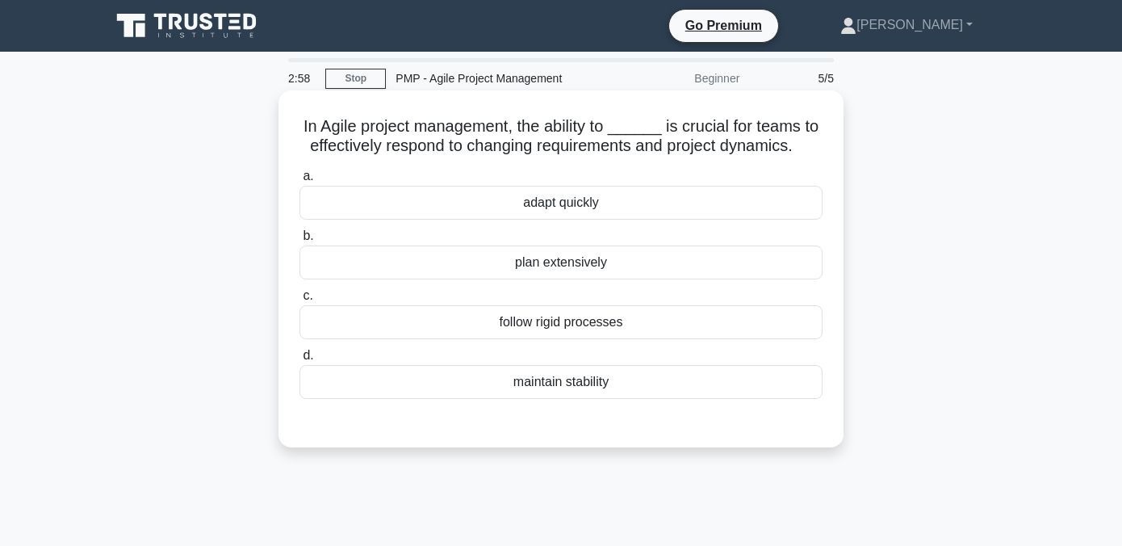
click at [585, 208] on div "adapt quickly" at bounding box center [561, 203] width 523 height 34
click at [300, 182] on input "a. adapt quickly" at bounding box center [300, 176] width 0 height 10
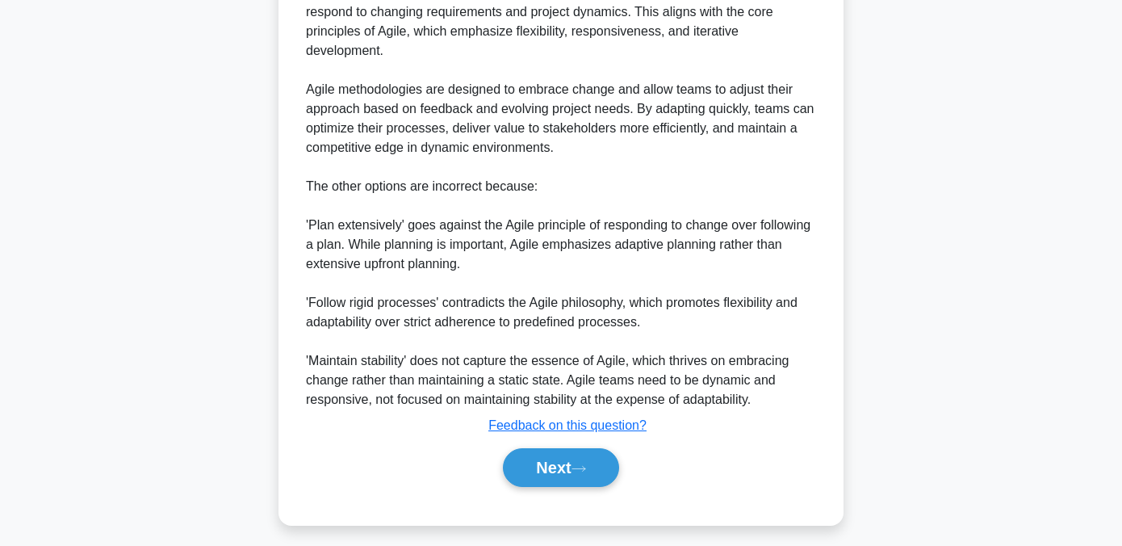
scroll to position [528, 0]
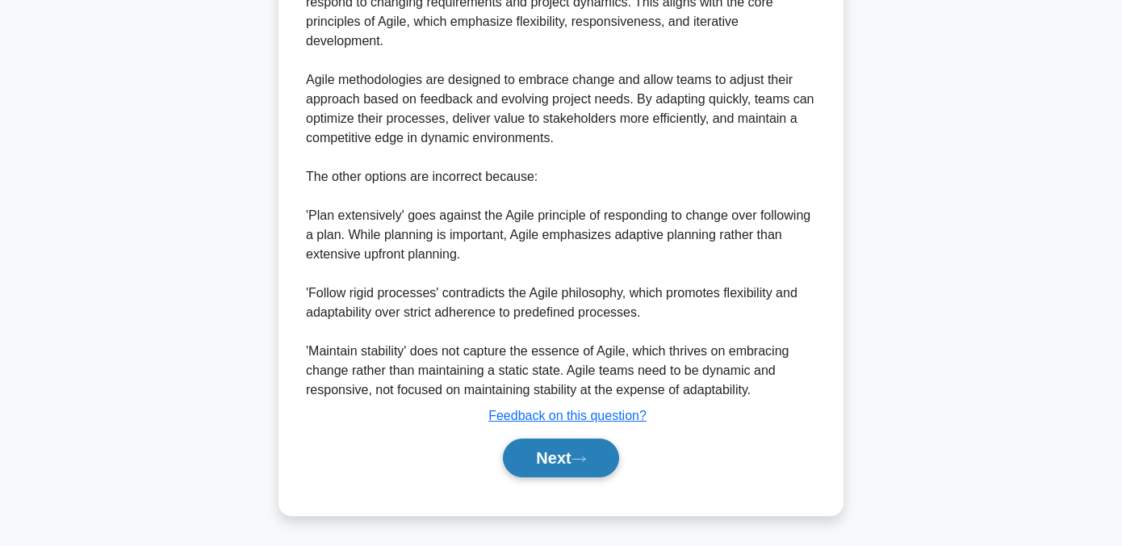
click at [536, 468] on button "Next" at bounding box center [560, 457] width 115 height 39
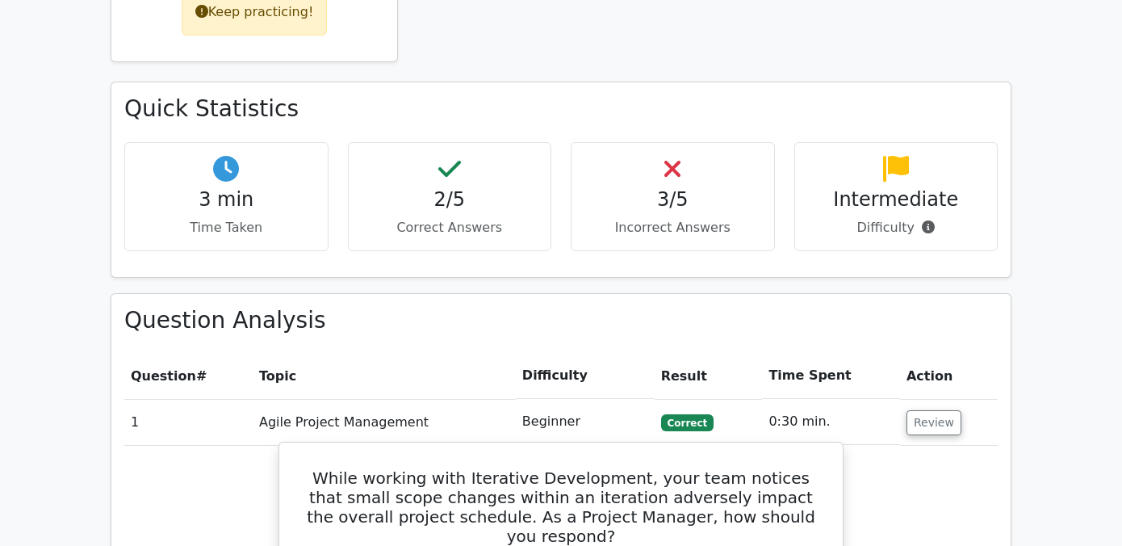
scroll to position [891, 0]
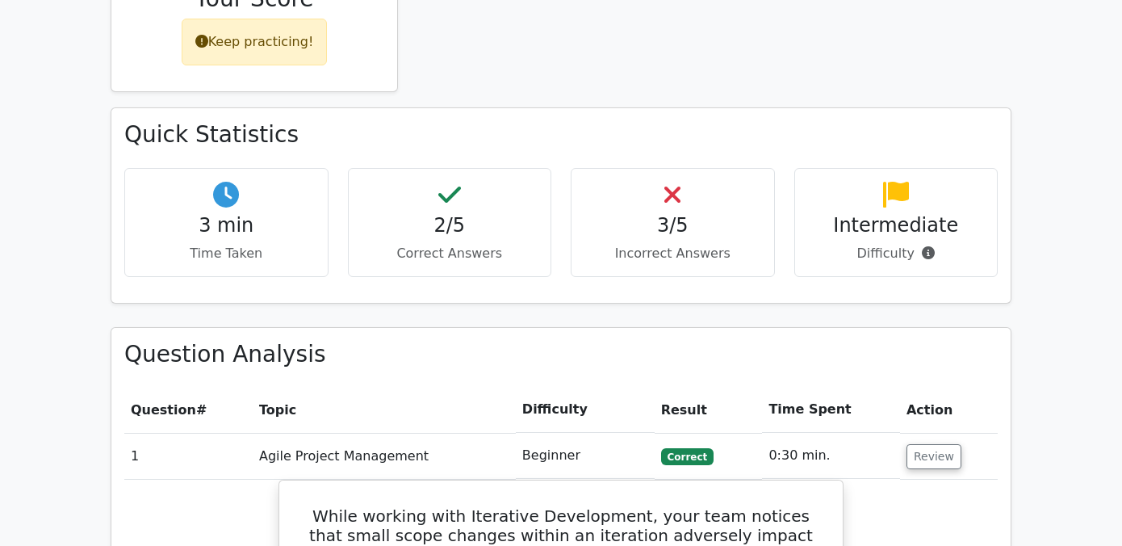
click at [639, 214] on h4 "3/5" at bounding box center [673, 225] width 177 height 23
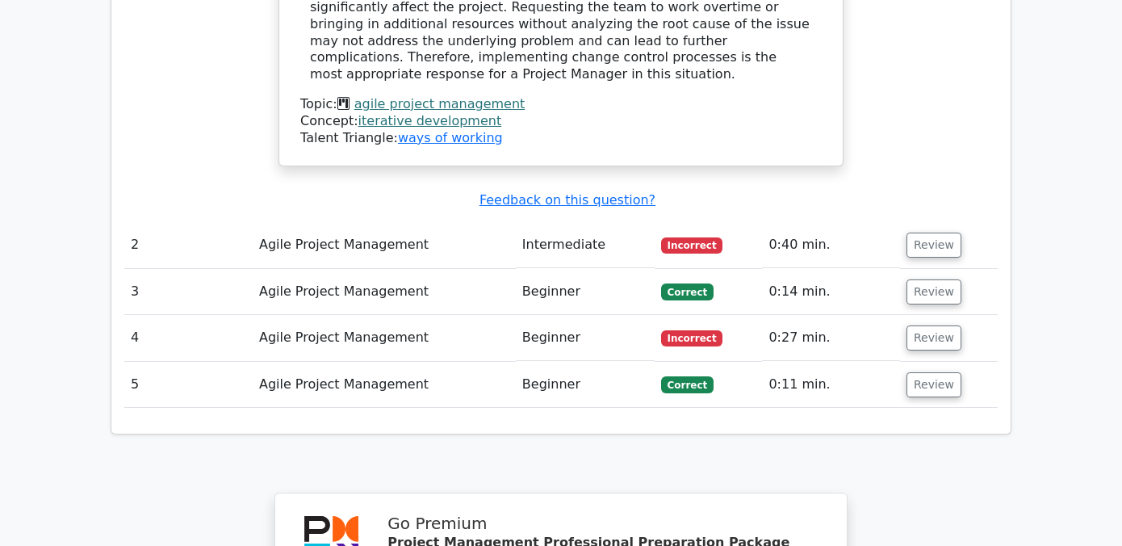
scroll to position [1888, 0]
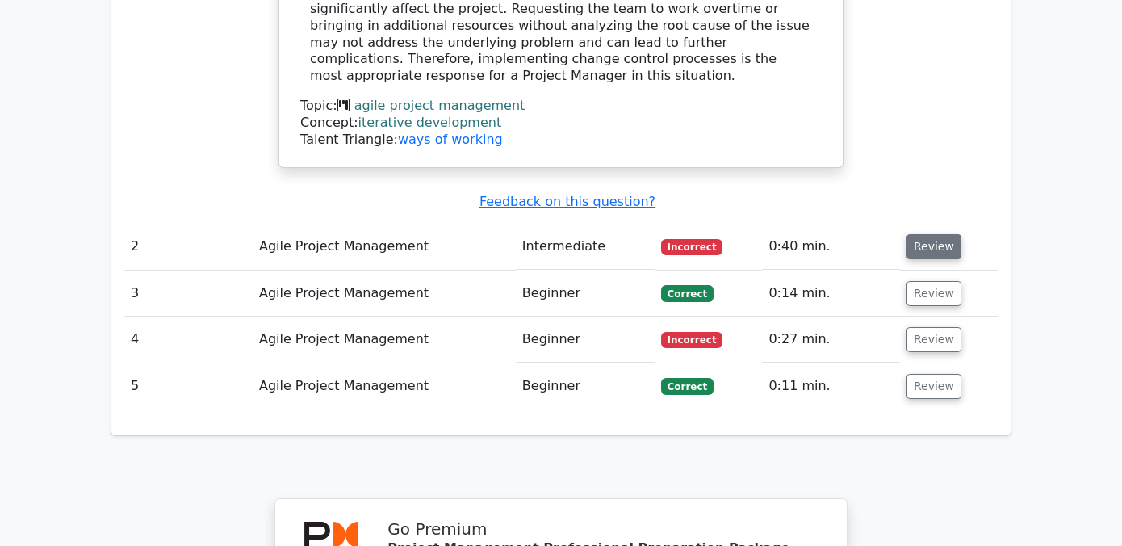
click at [934, 234] on button "Review" at bounding box center [934, 246] width 55 height 25
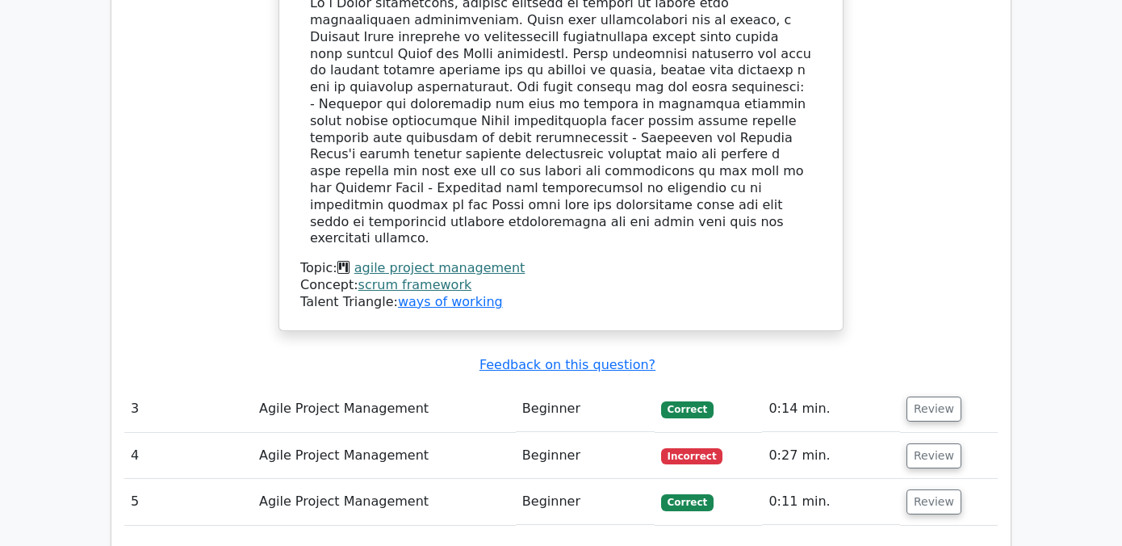
scroll to position [2575, 0]
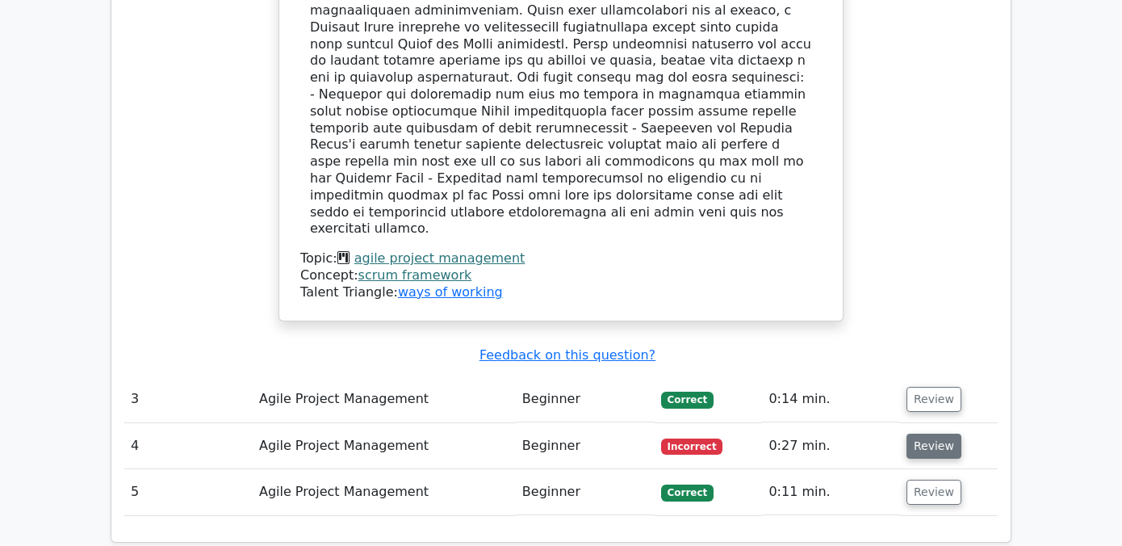
click at [938, 434] on button "Review" at bounding box center [934, 446] width 55 height 25
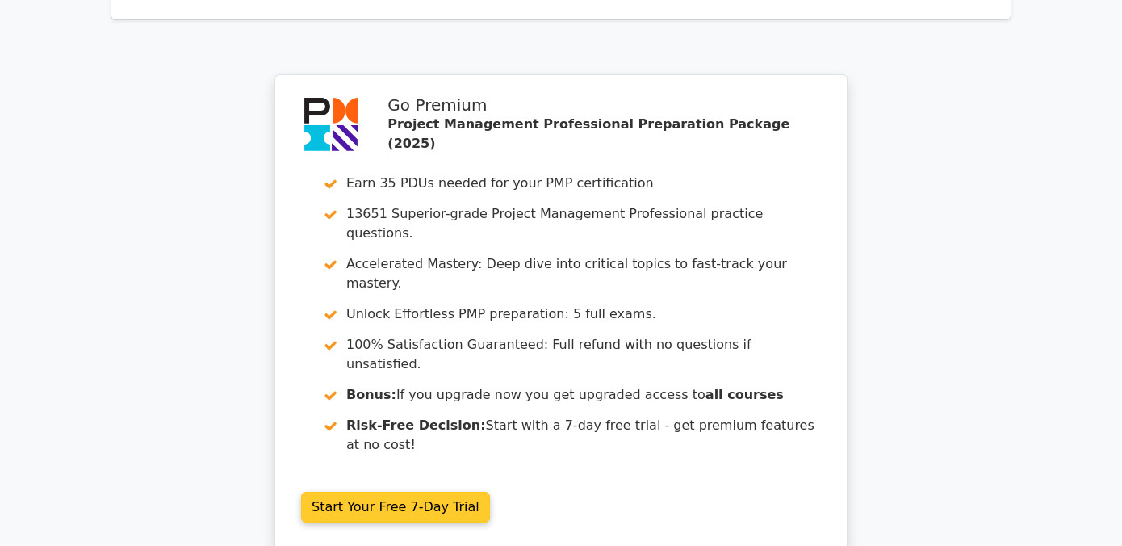
scroll to position [4132, 0]
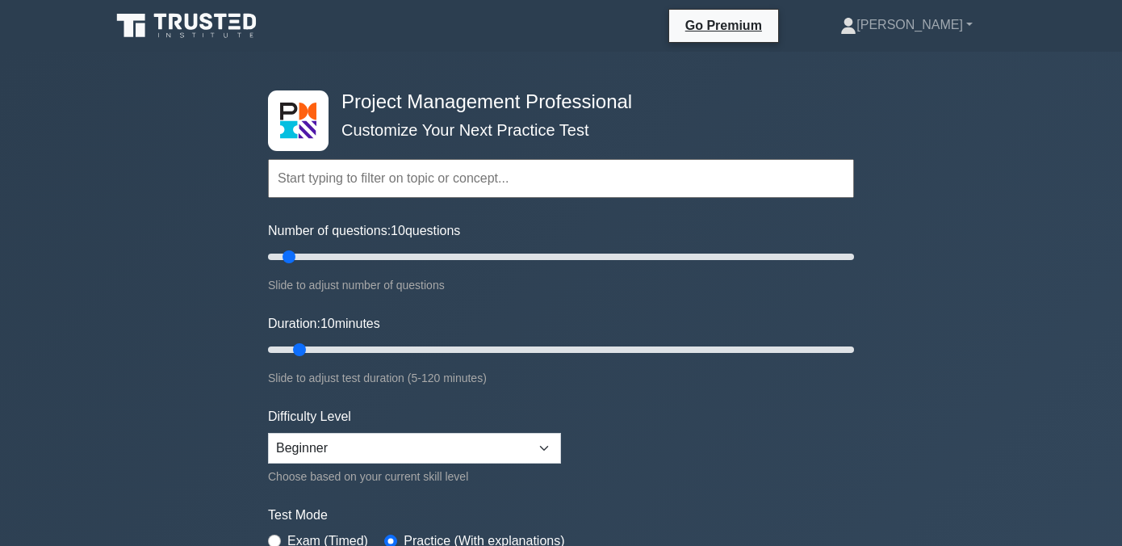
click at [451, 430] on div "Difficulty Level Beginner Intermediate Expert Choose based on your current skil…" at bounding box center [414, 446] width 293 height 79
click option "Beginner" at bounding box center [0, 0] width 0 height 0
click at [508, 462] on div "Difficulty Level Beginner Intermediate Expert Choose based on your current skil…" at bounding box center [414, 446] width 293 height 79
select select "intermediate"
click option "Intermediate" at bounding box center [0, 0] width 0 height 0
